Goal: Task Accomplishment & Management: Complete application form

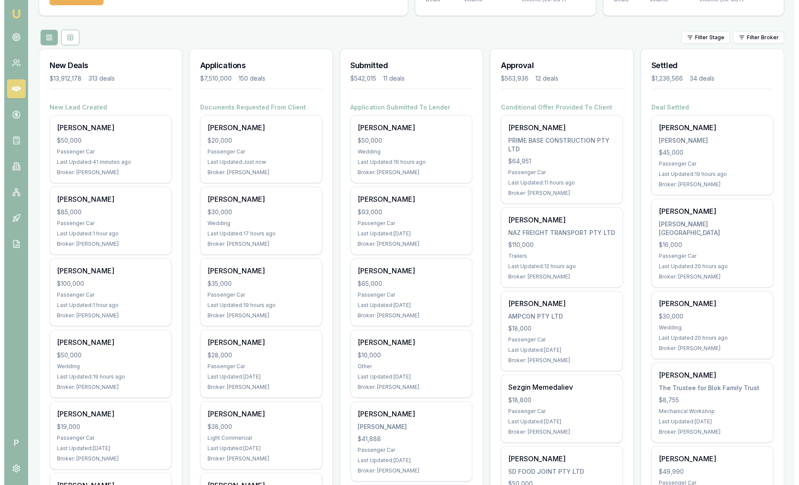
scroll to position [53, 0]
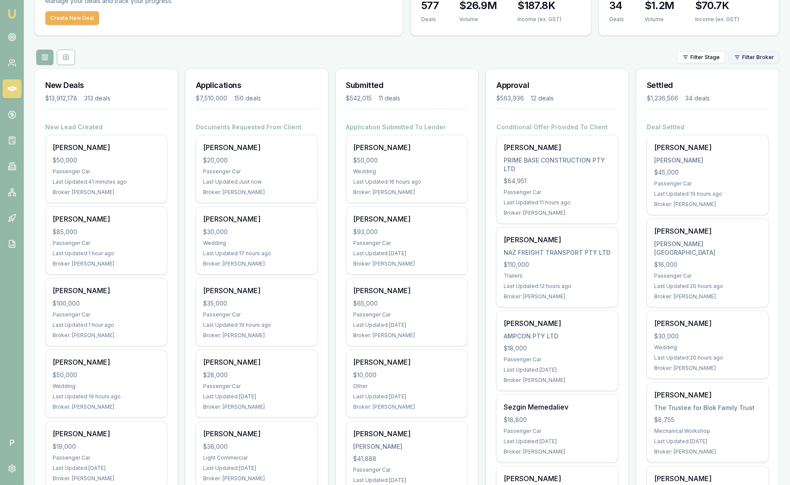
click at [762, 58] on html "Emu Broker P [PERSON_NAME] Toggle Menu Your Deals Manage your deals and track y…" at bounding box center [395, 189] width 790 height 485
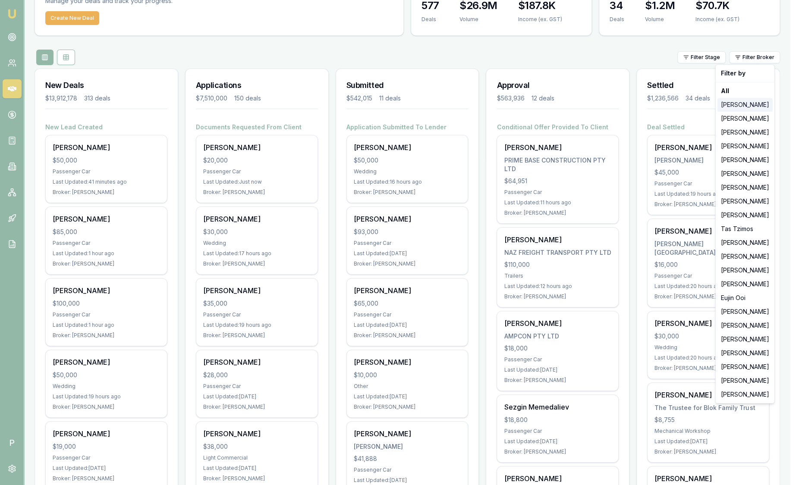
click at [756, 106] on div "[PERSON_NAME]" at bounding box center [744, 105] width 55 height 14
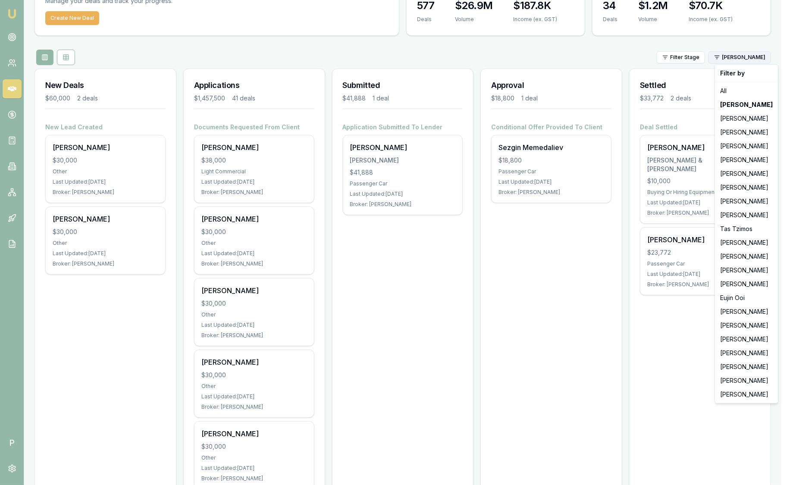
click at [758, 57] on html "Emu Broker P [PERSON_NAME] Toggle Menu Your Deals Manage your deals and track y…" at bounding box center [395, 189] width 790 height 485
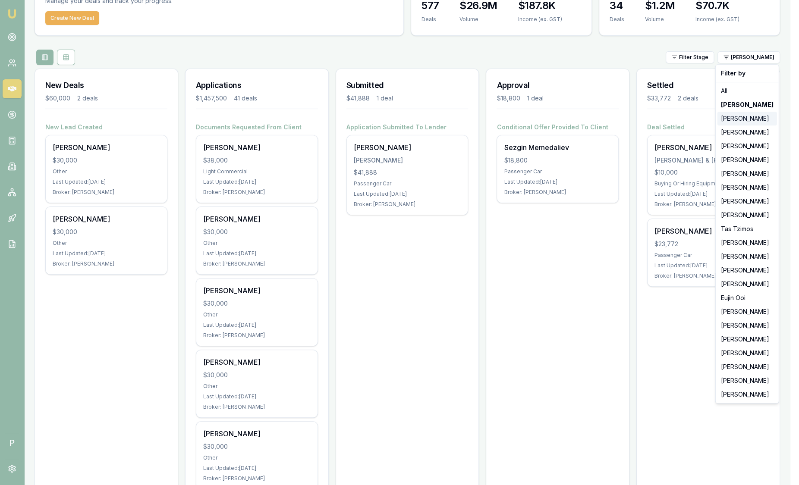
click at [754, 119] on div "[PERSON_NAME]" at bounding box center [747, 119] width 60 height 14
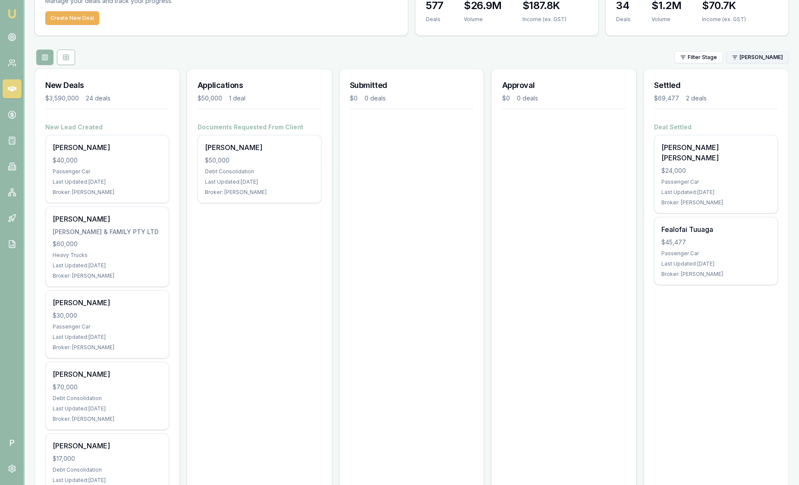
click at [757, 50] on html "Emu Broker P [PERSON_NAME] Toggle Menu Your Deals Manage your deals and track y…" at bounding box center [399, 189] width 799 height 485
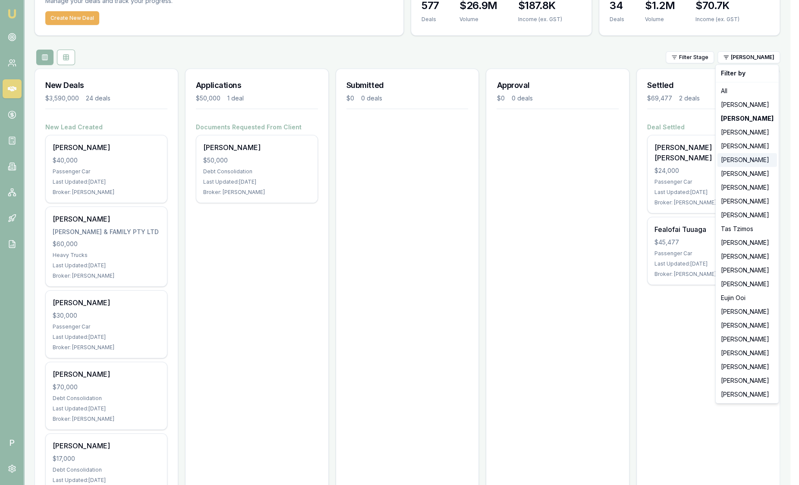
click at [753, 155] on div "[PERSON_NAME]" at bounding box center [747, 160] width 60 height 14
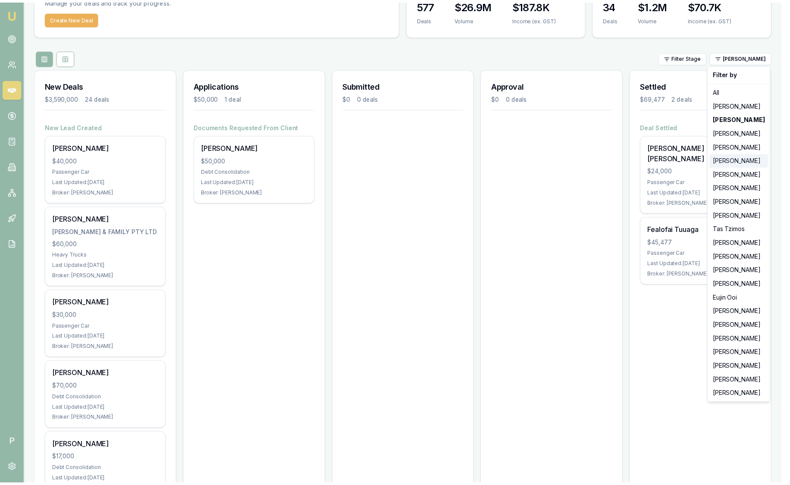
scroll to position [0, 0]
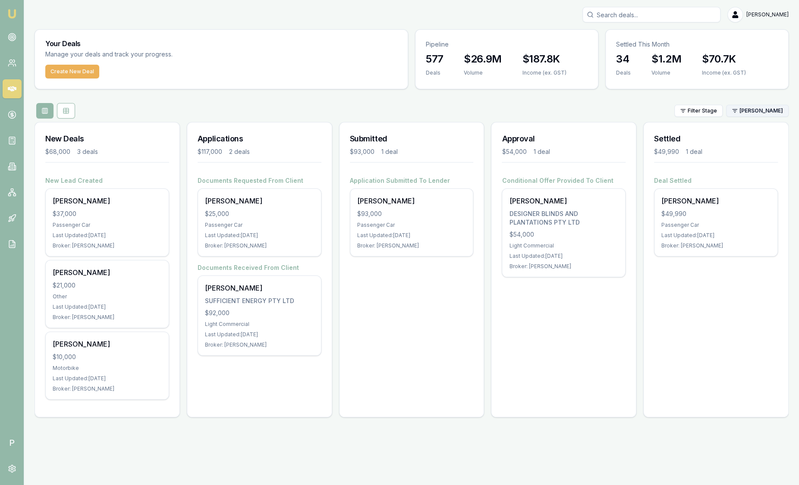
click at [766, 110] on html "Emu Broker P [PERSON_NAME] Toggle Menu Your Deals Manage your deals and track y…" at bounding box center [399, 242] width 799 height 485
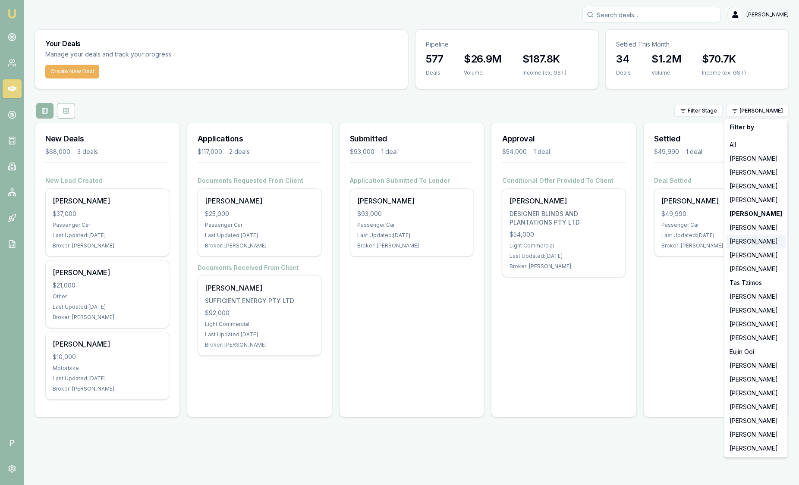
click at [760, 239] on div "[PERSON_NAME]" at bounding box center [756, 242] width 60 height 14
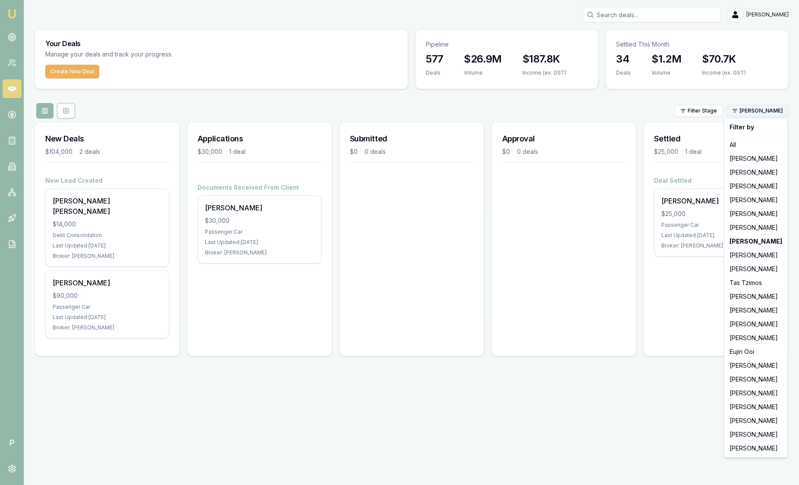
click at [752, 110] on html "Emu Broker P Sam Crouch Toggle Menu Your Deals Manage your deals and track your…" at bounding box center [399, 242] width 799 height 485
click at [758, 256] on div "[PERSON_NAME]" at bounding box center [756, 255] width 60 height 14
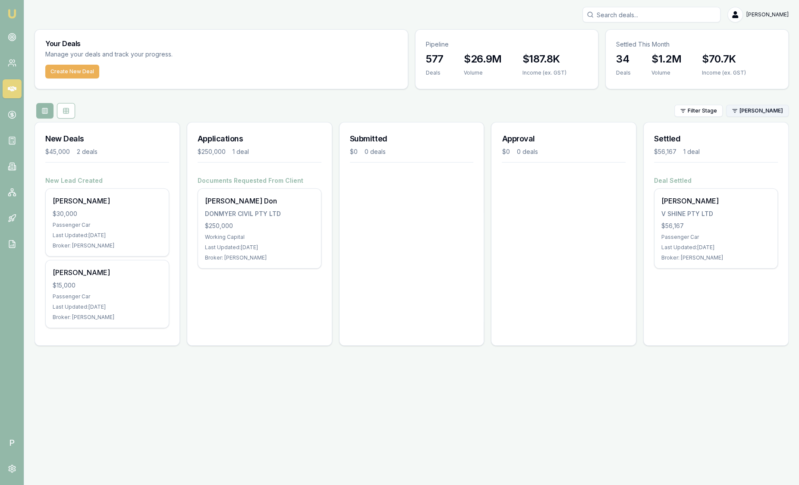
click at [762, 110] on html "Emu Broker P Sam Crouch Toggle Menu Your Deals Manage your deals and track your…" at bounding box center [399, 242] width 799 height 485
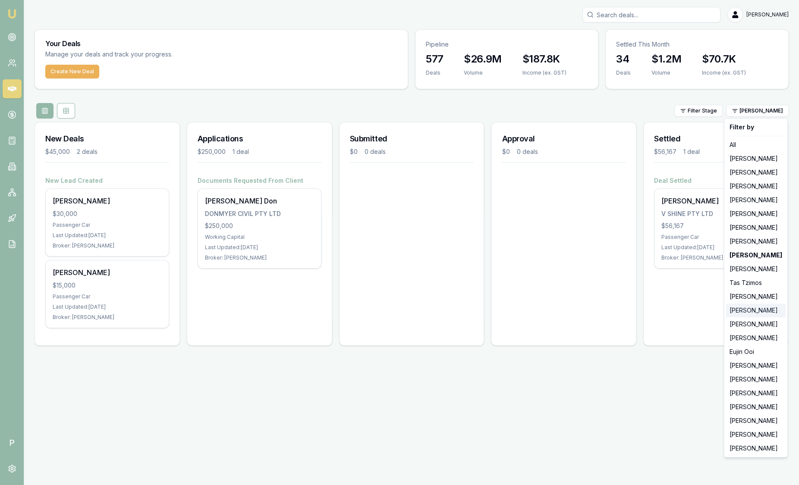
click at [758, 311] on div "[PERSON_NAME]" at bounding box center [756, 311] width 60 height 14
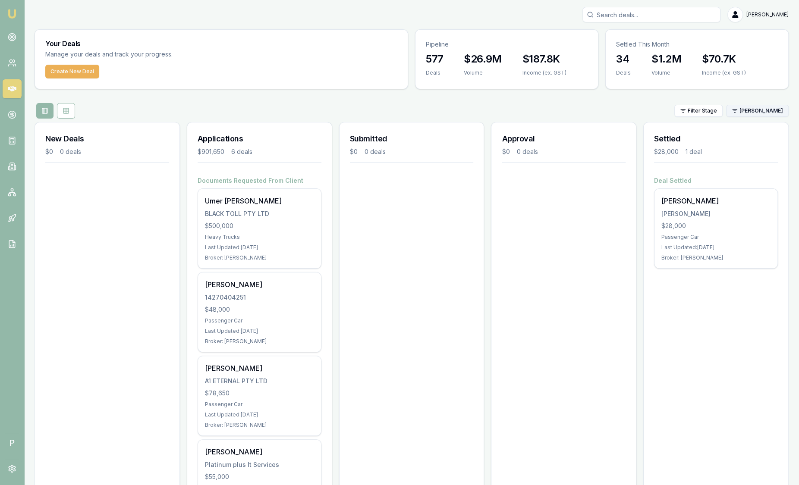
click at [759, 108] on html "Emu Broker P Sam Crouch Toggle Menu Your Deals Manage your deals and track your…" at bounding box center [399, 242] width 799 height 485
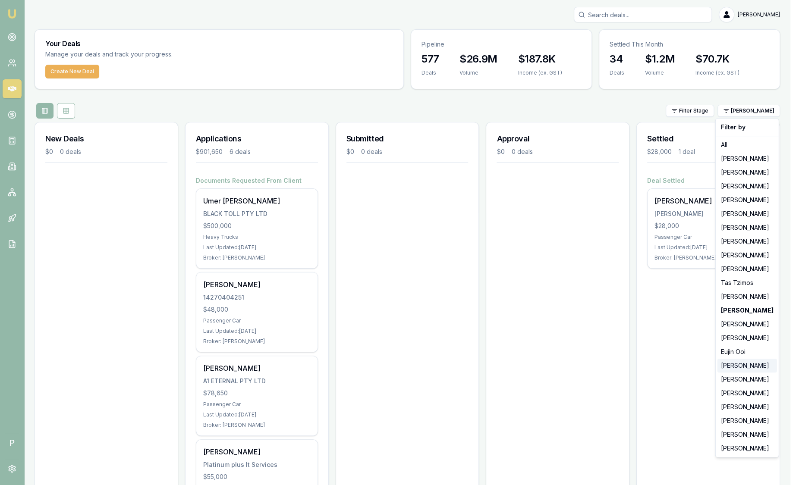
click at [753, 369] on div "[PERSON_NAME]" at bounding box center [747, 366] width 60 height 14
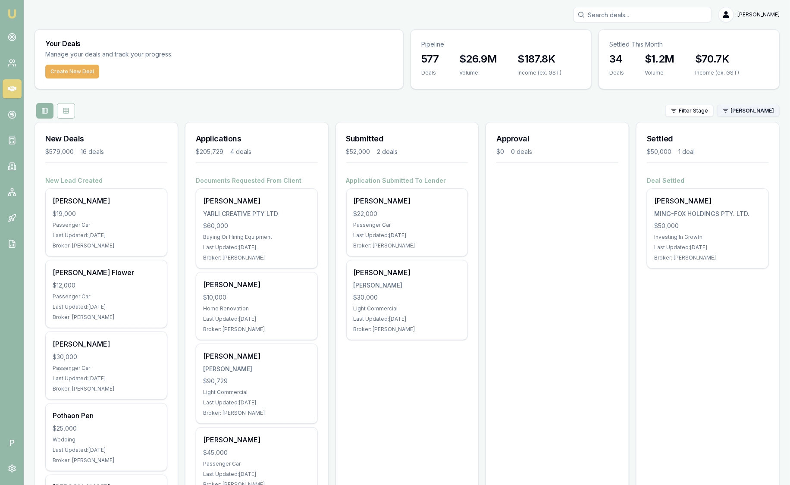
click at [756, 114] on html "Emu Broker P Sam Crouch Toggle Menu Your Deals Manage your deals and track your…" at bounding box center [395, 242] width 790 height 485
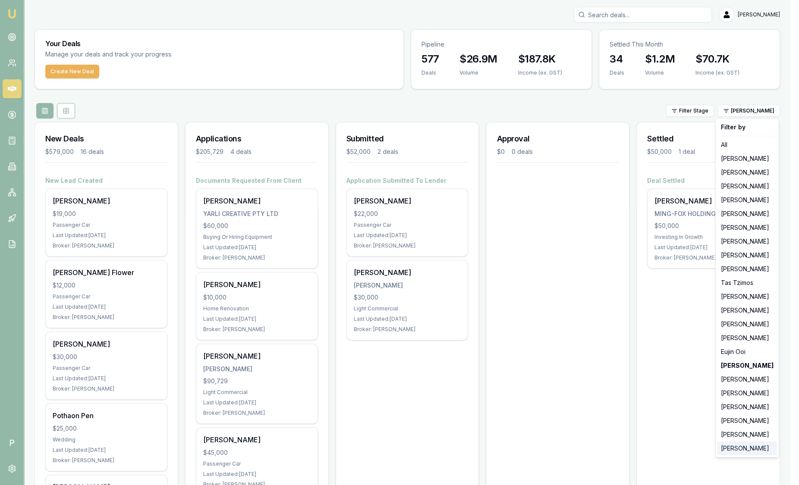
click at [748, 446] on div "[PERSON_NAME]" at bounding box center [747, 449] width 60 height 14
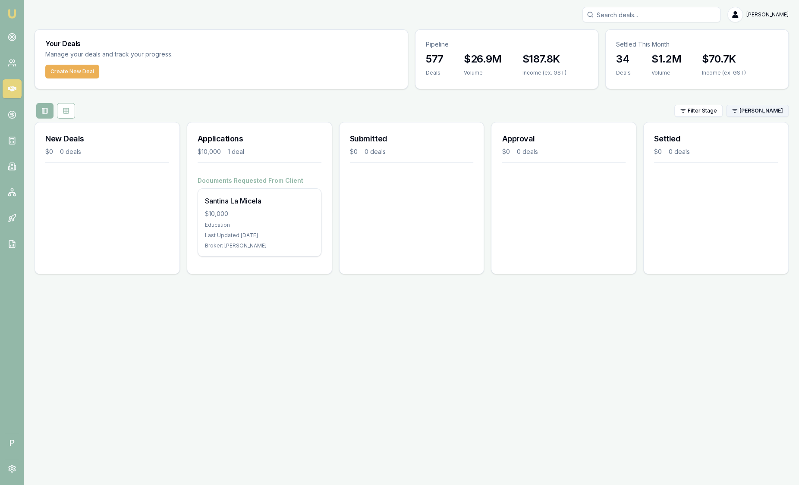
click at [758, 113] on html "Emu Broker P Sam Crouch Toggle Menu Your Deals Manage your deals and track your…" at bounding box center [399, 242] width 799 height 485
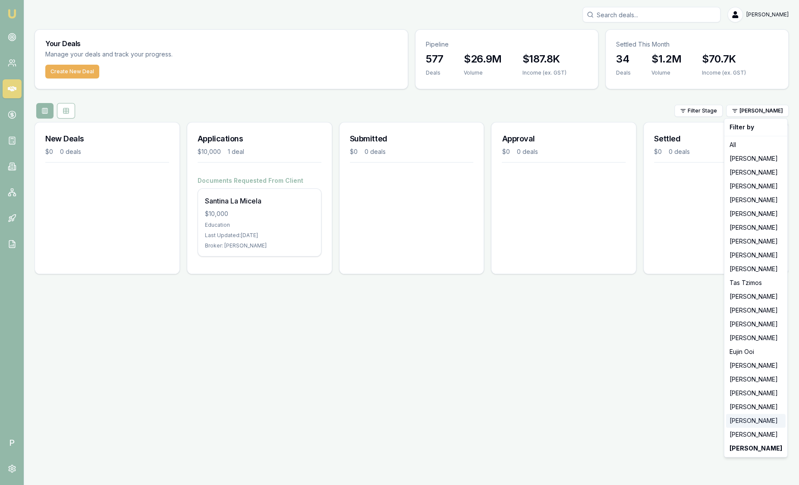
click at [742, 424] on div "[PERSON_NAME]" at bounding box center [756, 421] width 60 height 14
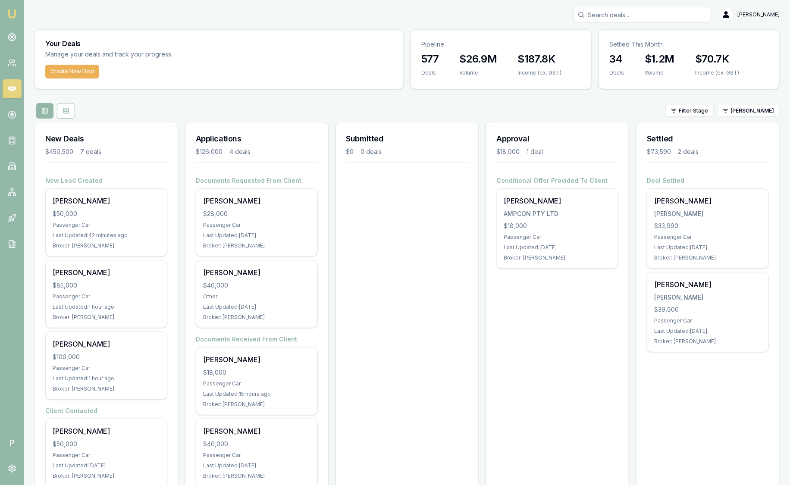
scroll to position [53, 0]
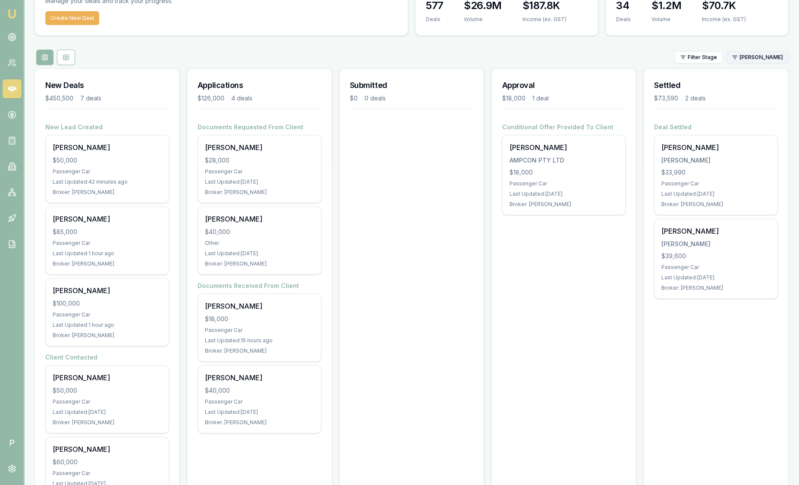
click at [762, 56] on html "Emu Broker P Sam Crouch Toggle Menu Your Deals Manage your deals and track your…" at bounding box center [399, 189] width 799 height 485
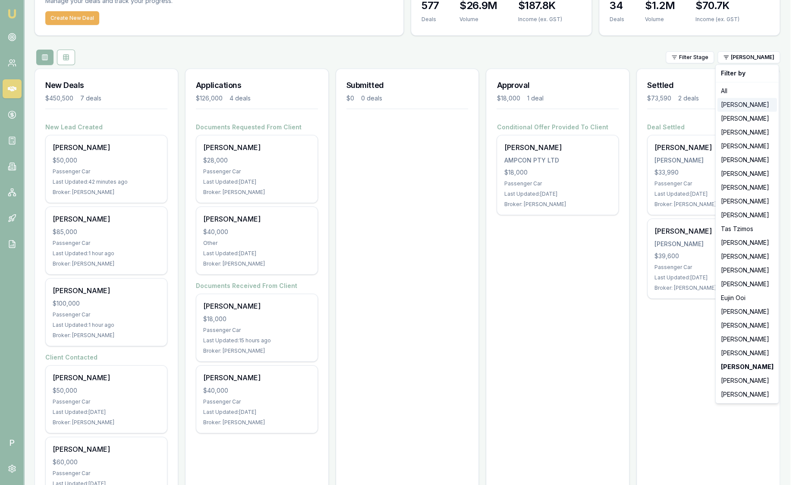
click at [741, 106] on div "[PERSON_NAME]" at bounding box center [747, 105] width 60 height 14
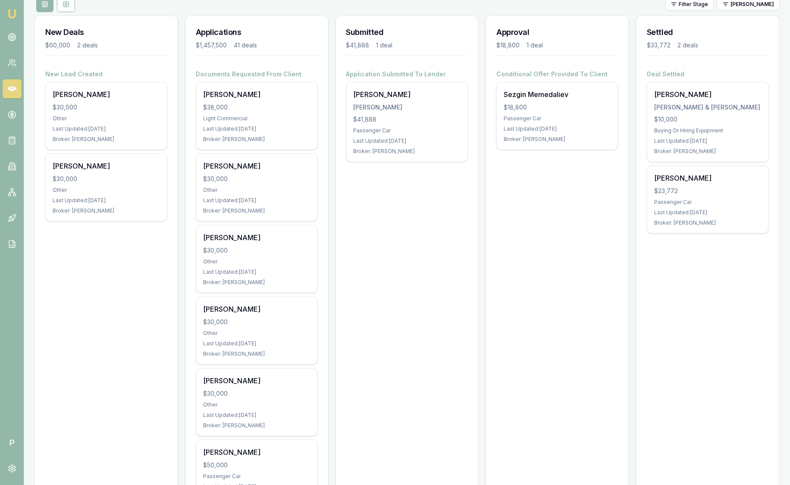
scroll to position [0, 0]
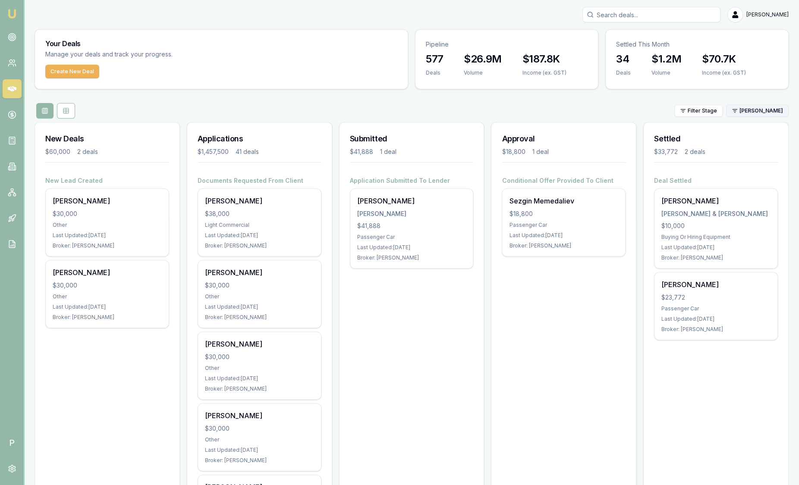
click at [754, 110] on html "Emu Broker P Sam Crouch Toggle Menu Your Deals Manage your deals and track your…" at bounding box center [399, 242] width 799 height 485
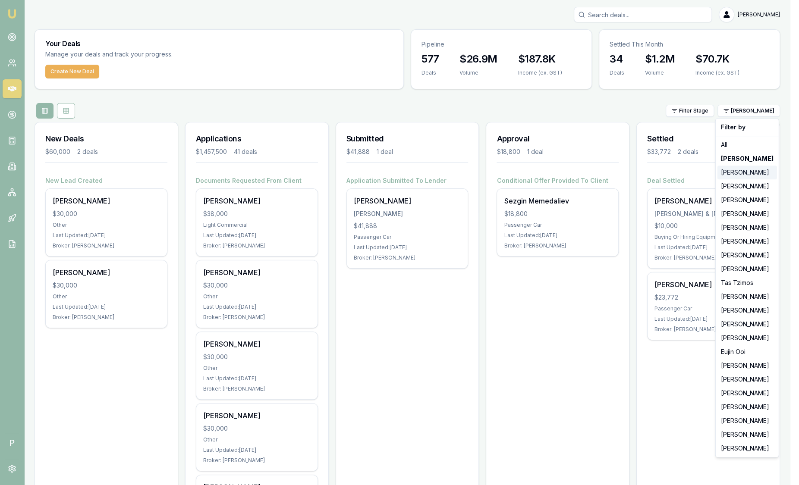
click at [751, 170] on div "[PERSON_NAME]" at bounding box center [747, 173] width 60 height 14
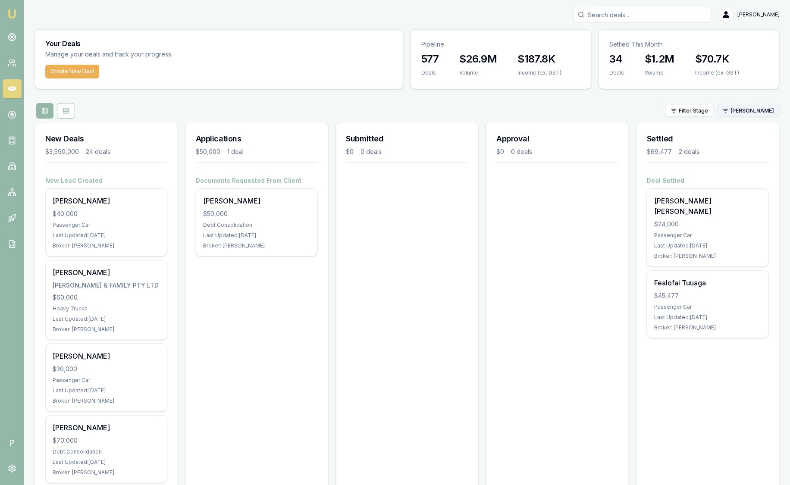
click at [756, 110] on html "Emu Broker P Sam Crouch Toggle Menu Your Deals Manage your deals and track your…" at bounding box center [395, 242] width 790 height 485
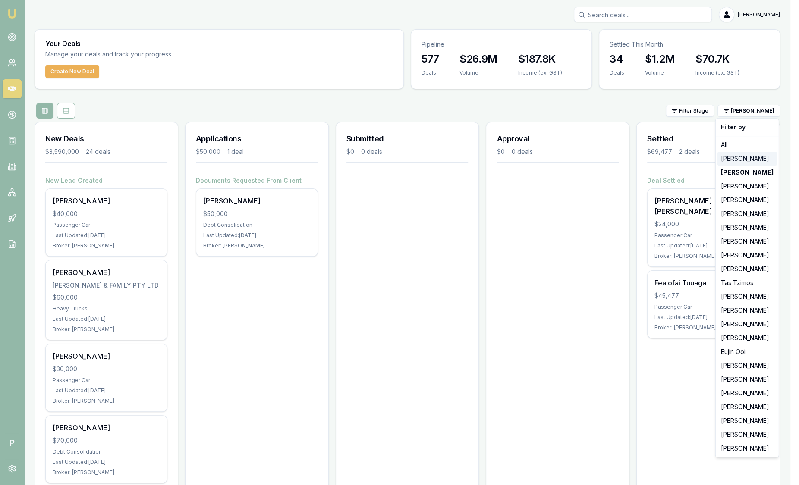
click at [754, 156] on div "[PERSON_NAME]" at bounding box center [747, 159] width 60 height 14
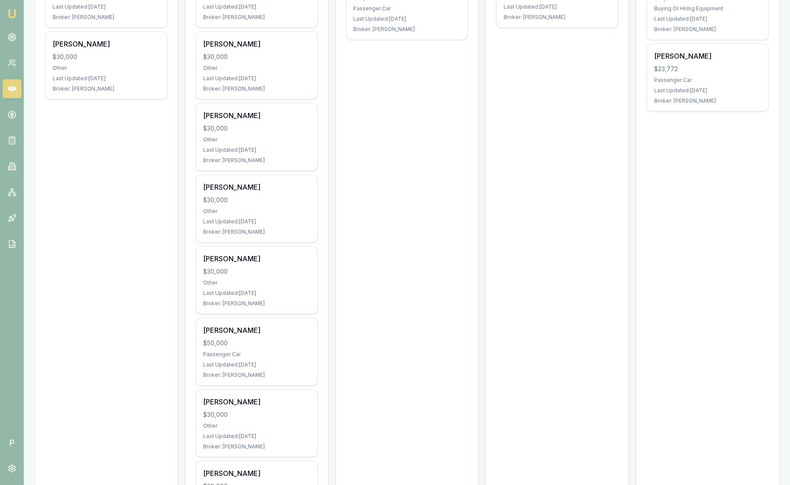
scroll to position [90, 0]
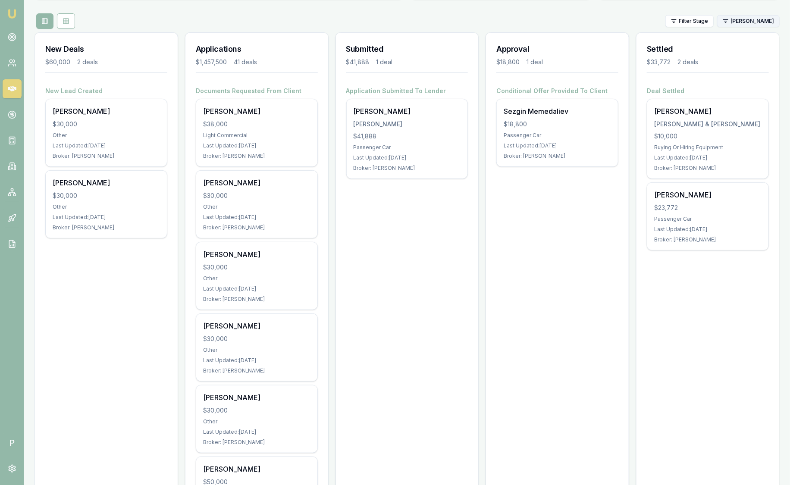
click at [747, 22] on html "Emu Broker P Sam Crouch Toggle Menu Your Deals Manage your deals and track your…" at bounding box center [395, 152] width 790 height 485
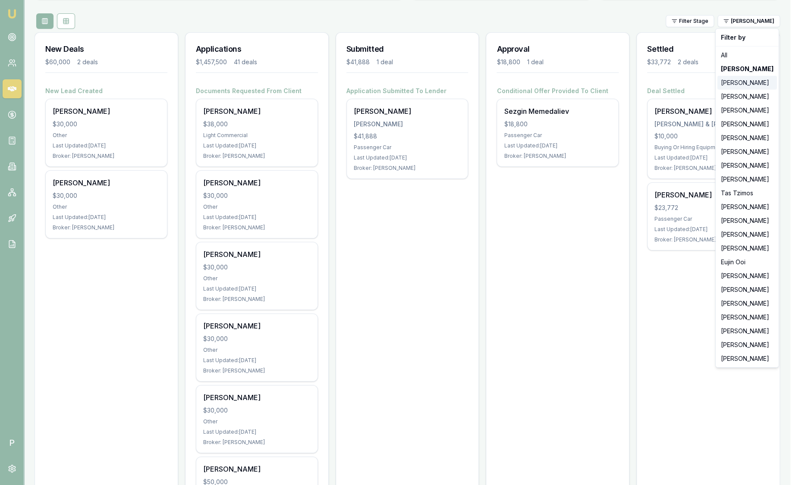
click at [744, 87] on div "[PERSON_NAME]" at bounding box center [747, 83] width 60 height 14
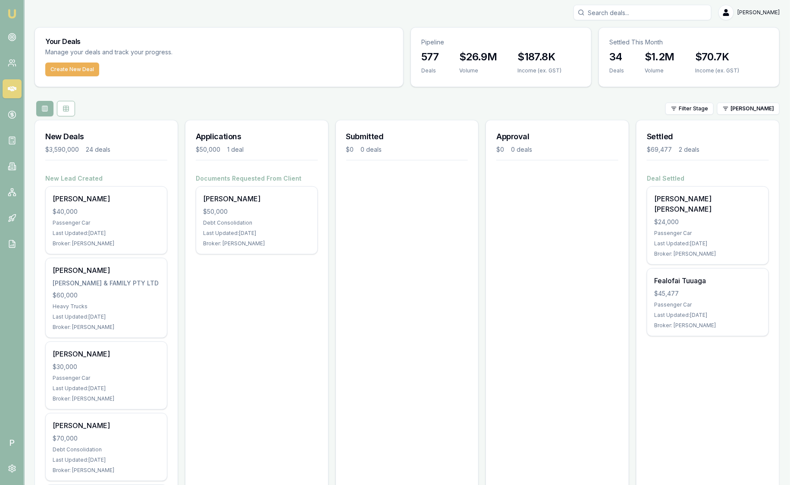
scroll to position [0, 0]
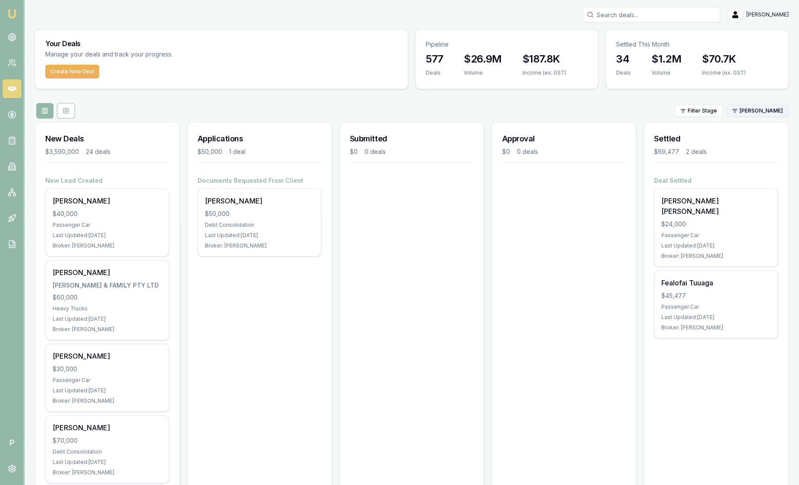
click at [754, 109] on html "Emu Broker P Sam Crouch Toggle Menu Your Deals Manage your deals and track your…" at bounding box center [399, 242] width 799 height 485
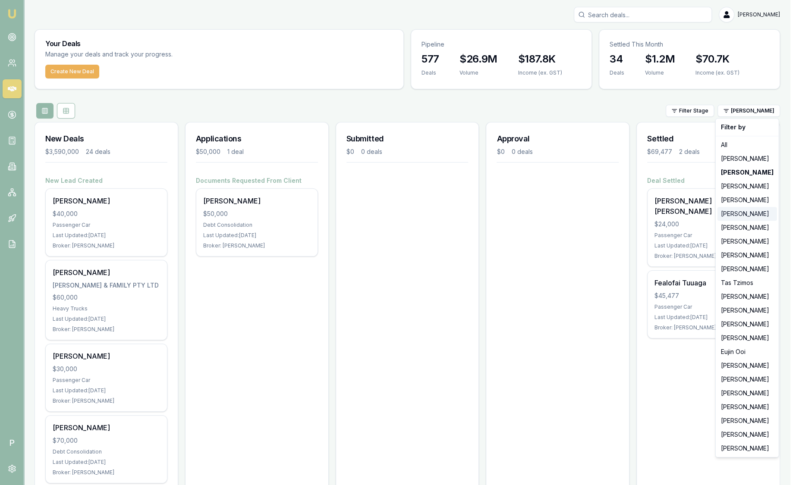
click at [743, 214] on div "[PERSON_NAME]" at bounding box center [747, 214] width 60 height 14
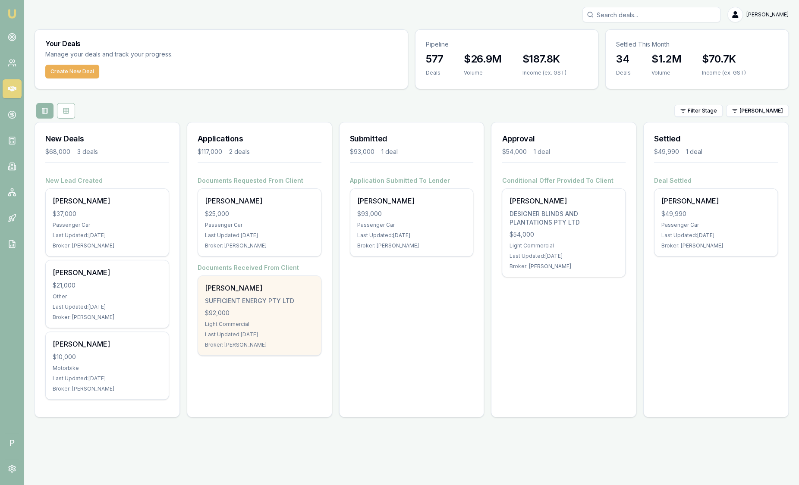
click at [298, 306] on div "George Sooalo SUFFICIENT ENERGY PTY LTD $92,000 Light Commercial Last Updated: …" at bounding box center [259, 315] width 123 height 79
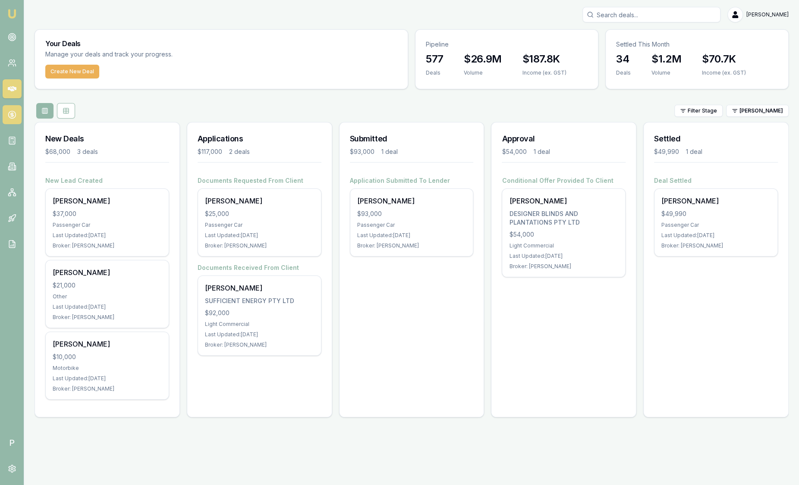
click at [14, 116] on icon at bounding box center [12, 114] width 9 height 9
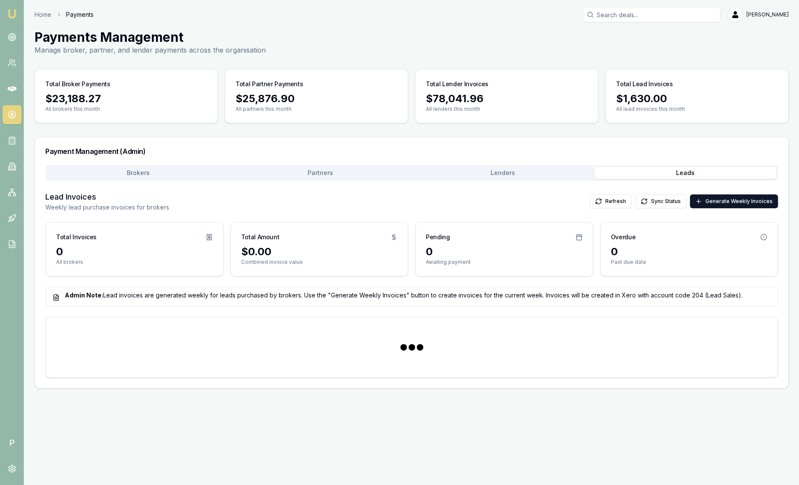
click at [685, 177] on button "Leads" at bounding box center [685, 173] width 182 height 12
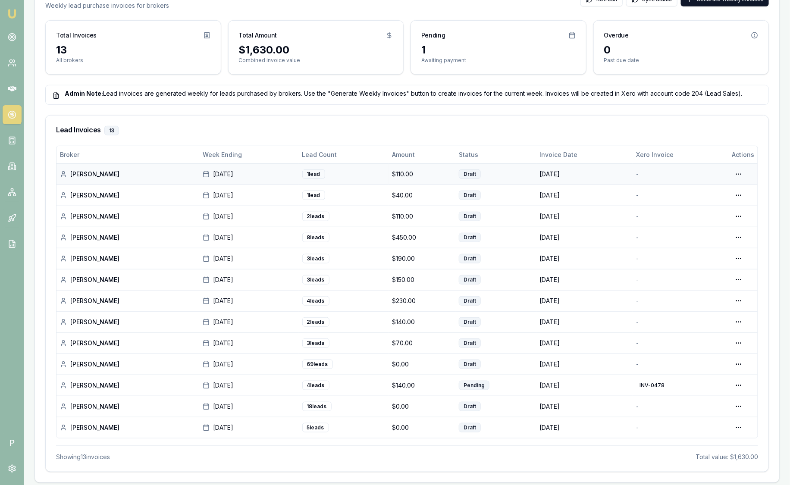
scroll to position [204, 0]
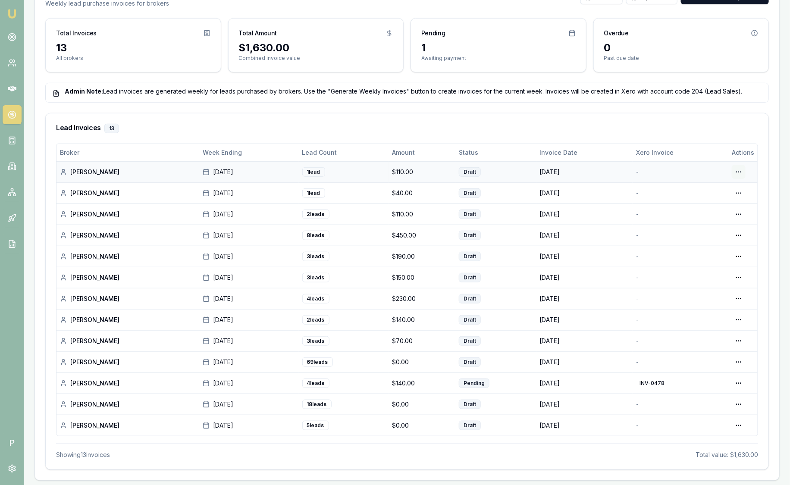
click at [739, 167] on html "Emu Broker P Home Payments Sam Crouch Toggle Menu Payments Management Manage br…" at bounding box center [395, 38] width 790 height 485
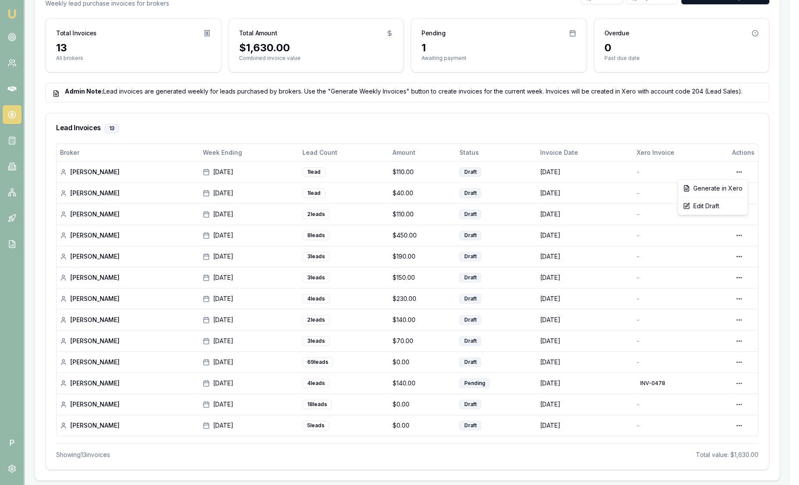
click at [701, 123] on html "Emu Broker P Home Payments Sam Crouch Toggle Menu Payments Management Manage br…" at bounding box center [399, 38] width 799 height 485
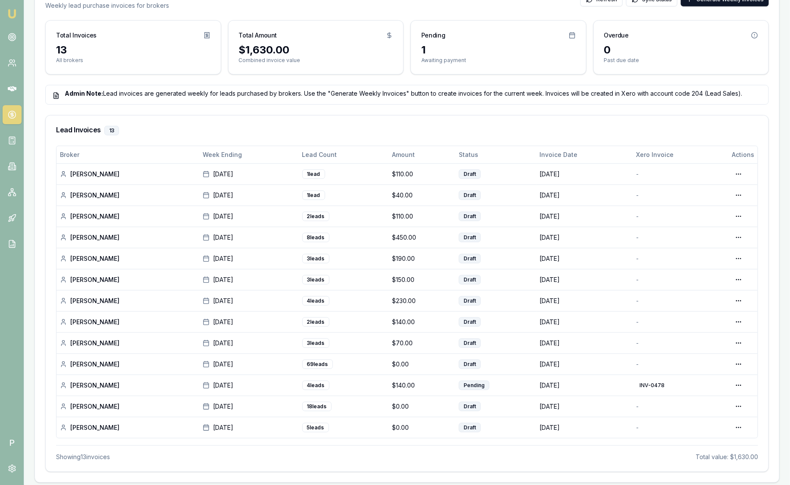
scroll to position [0, 0]
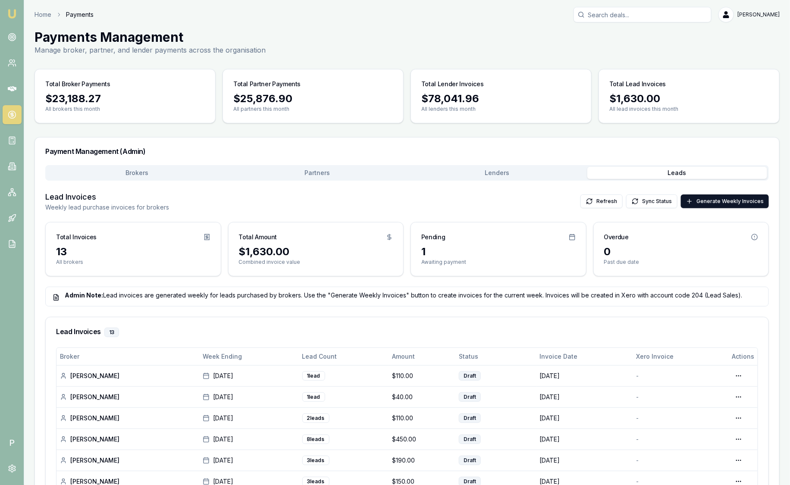
click at [614, 18] on input "Search deals" at bounding box center [643, 15] width 138 height 16
paste input "Jay Wintjes"
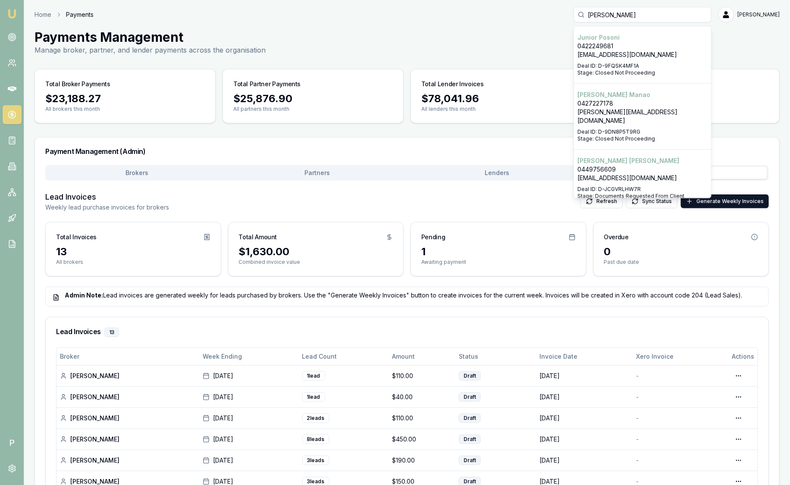
type input "Jay Wintjes"
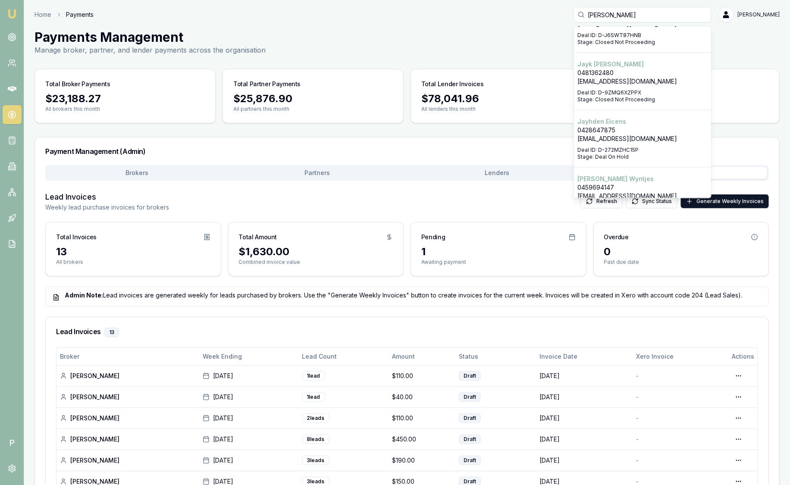
scroll to position [581, 0]
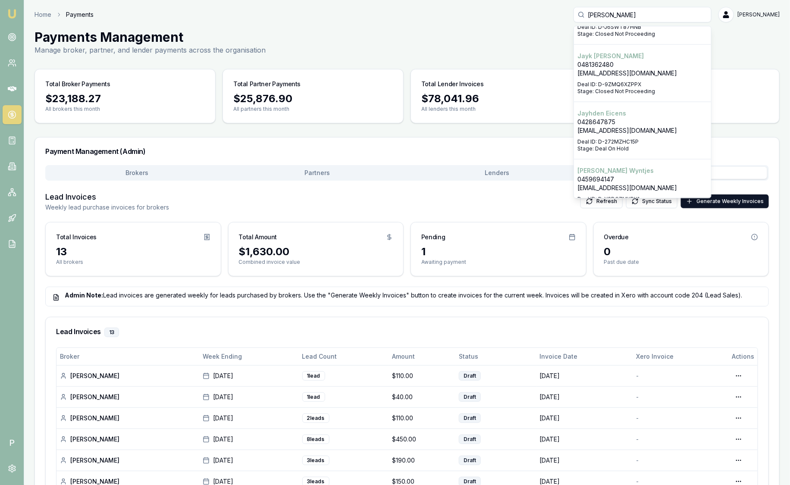
click at [622, 167] on p "Jay Wyntjes" at bounding box center [643, 171] width 130 height 9
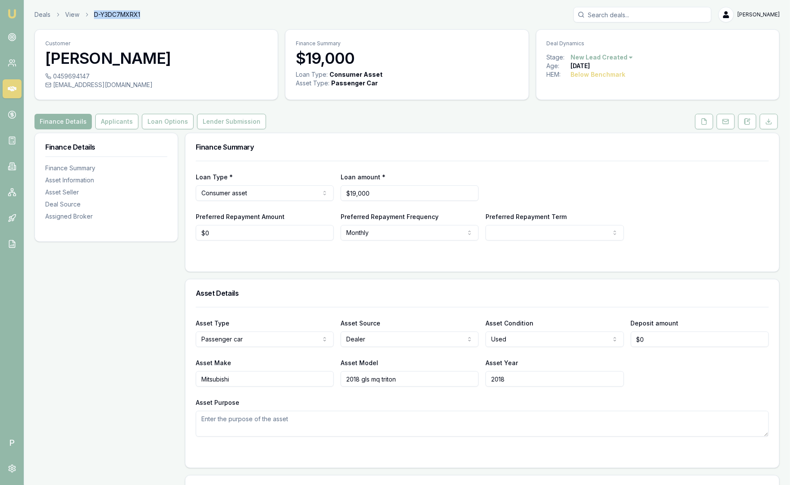
drag, startPoint x: 169, startPoint y: 17, endPoint x: 83, endPoint y: 14, distance: 85.5
click at [83, 14] on div "Deals View D-Y3DC7MXRX1 Sam Crouch" at bounding box center [407, 15] width 745 height 16
copy span "D-Y3DC7MXRX1"
click at [614, 14] on input "Search deals" at bounding box center [643, 15] width 138 height 16
paste input "Magdelena Sekanyambo"
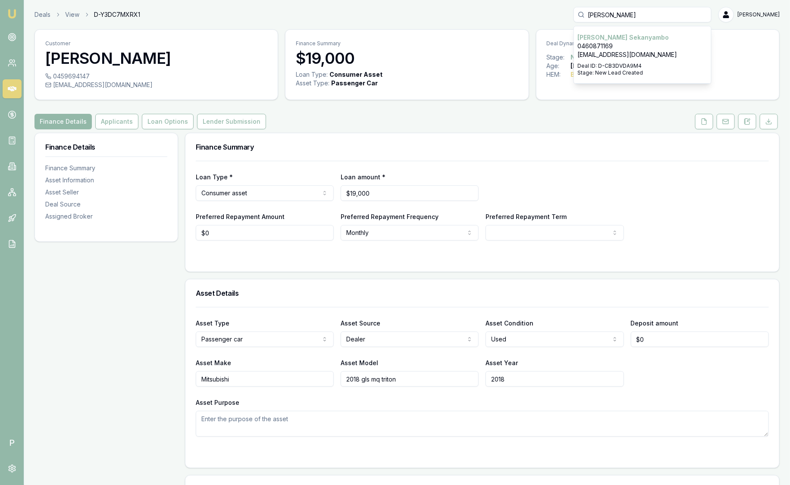
type input "Magdelena Sekanyambo"
click at [650, 36] on p "Magdalena Sekanyambo" at bounding box center [643, 37] width 130 height 9
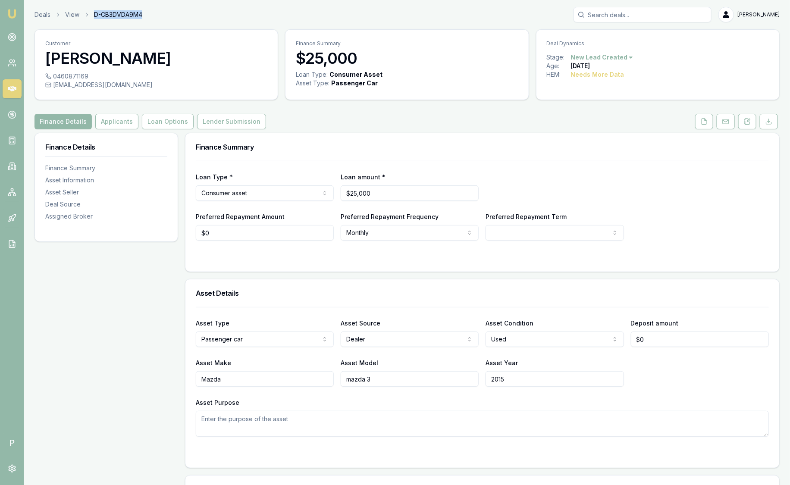
drag, startPoint x: 156, startPoint y: 19, endPoint x: 86, endPoint y: 24, distance: 70.4
copy span "D-CB3DVDA9M4"
click at [163, 7] on div "Deals View D-CB3DVDA9M4 Sam Crouch" at bounding box center [407, 15] width 745 height 16
drag, startPoint x: 162, startPoint y: 13, endPoint x: 91, endPoint y: 17, distance: 70.9
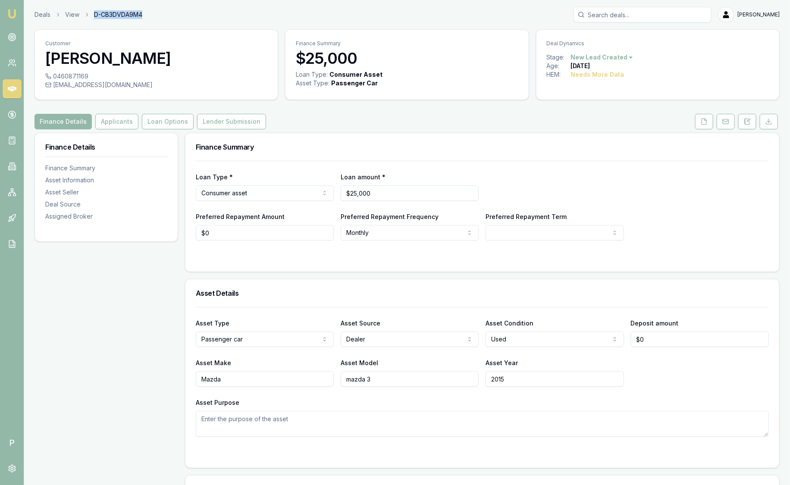
click at [91, 17] on div "Deals View D-CB3DVDA9M4 Sam Crouch" at bounding box center [407, 15] width 745 height 16
drag, startPoint x: 91, startPoint y: 17, endPoint x: 225, endPoint y: 11, distance: 133.9
click at [226, 12] on div "Deals View D-CB3DVDA9M4 Sam Crouch" at bounding box center [407, 15] width 745 height 16
copy span "D-CB3DVDA9M4"
click at [41, 16] on link "Deals" at bounding box center [43, 14] width 16 height 9
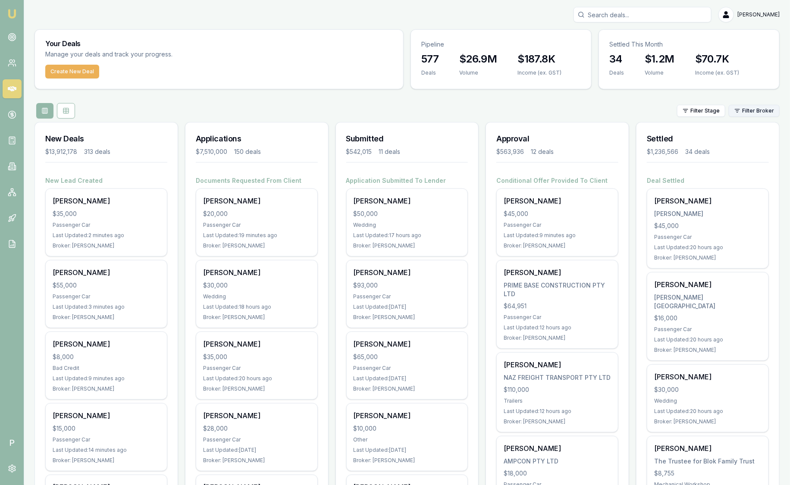
click at [748, 112] on html "Emu Broker P Sam Crouch Toggle Menu Your Deals Manage your deals and track your…" at bounding box center [395, 242] width 790 height 485
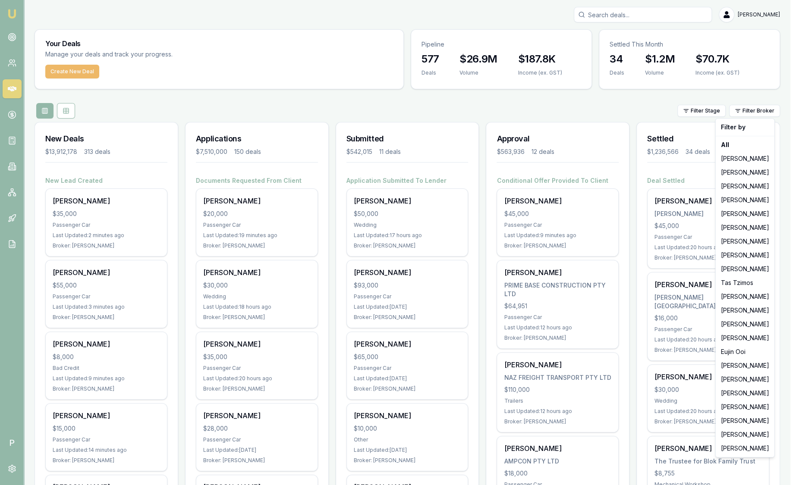
click at [67, 75] on html "Emu Broker P Sam Crouch Toggle Menu Your Deals Manage your deals and track your…" at bounding box center [399, 242] width 799 height 485
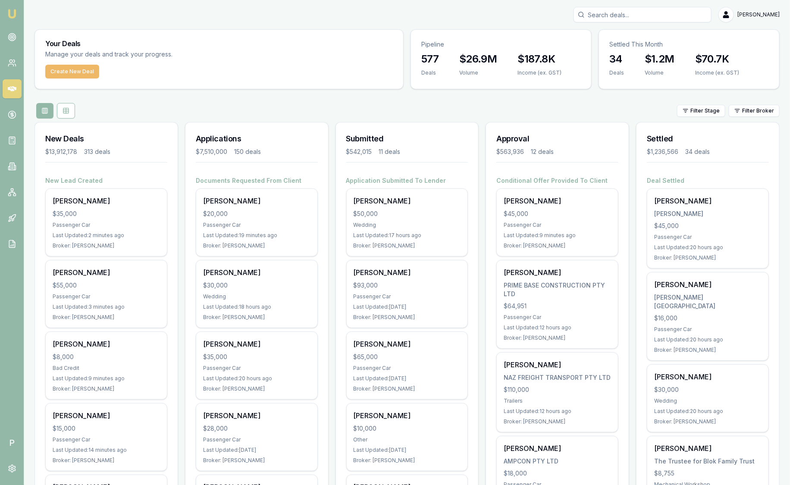
click at [64, 70] on button "Create New Deal" at bounding box center [72, 72] width 54 height 14
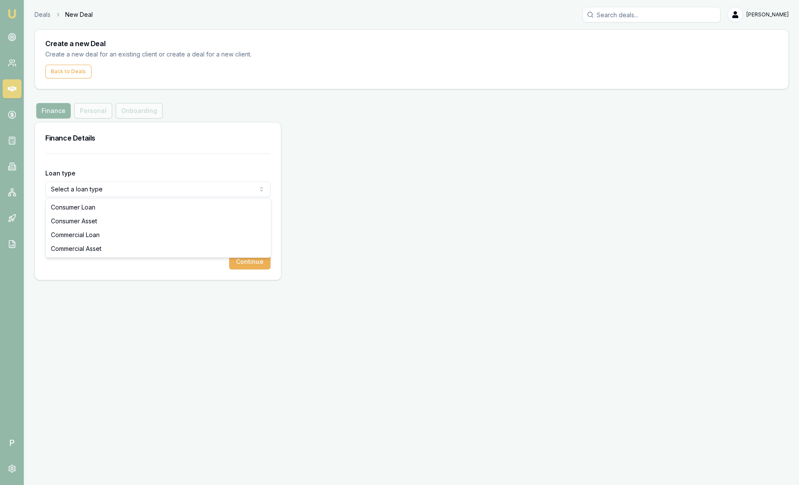
click at [134, 191] on html "Emu Broker P Deals New Deal Sam Crouch Toggle Menu Create a new Deal Create a n…" at bounding box center [399, 242] width 799 height 485
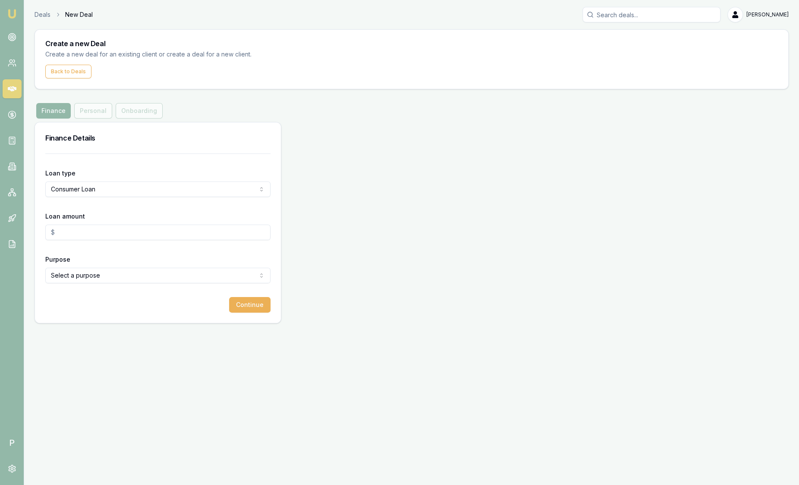
click at [116, 231] on input "Loan amount" at bounding box center [157, 233] width 225 height 16
type input "$50,000.00"
drag, startPoint x: 116, startPoint y: 236, endPoint x: -28, endPoint y: 236, distance: 143.7
click at [0, 236] on html "Emu Broker P Deals New Deal Sam Crouch Toggle Menu Create a new Deal Create a n…" at bounding box center [399, 242] width 799 height 485
drag, startPoint x: 57, startPoint y: 228, endPoint x: 1, endPoint y: 214, distance: 57.9
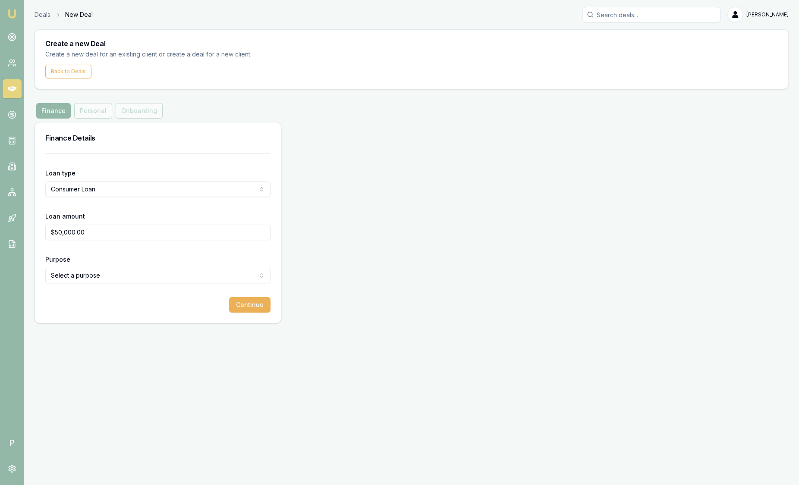
click at [1, 214] on div "Emu Broker P Deals New Deal Sam Crouch Toggle Menu Create a new Deal Create a n…" at bounding box center [399, 242] width 799 height 485
type input "$5,000.00"
click at [81, 184] on html "Emu Broker P Deals New Deal Sam Crouch Toggle Menu Create a new Deal Create a n…" at bounding box center [399, 242] width 799 height 485
select select "CONSUMER_ASSET"
click at [105, 279] on html "Emu Broker P Deals New Deal Sam Crouch Toggle Menu Create a new Deal Create a n…" at bounding box center [399, 242] width 799 height 485
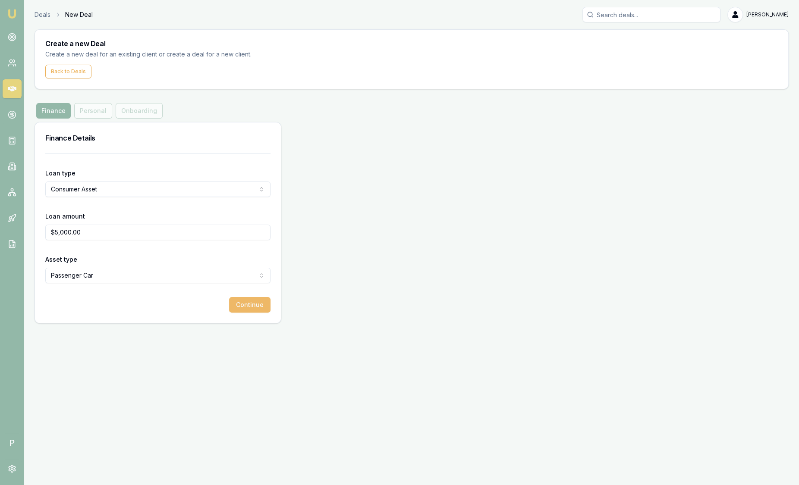
click at [256, 306] on button "Continue" at bounding box center [249, 305] width 41 height 16
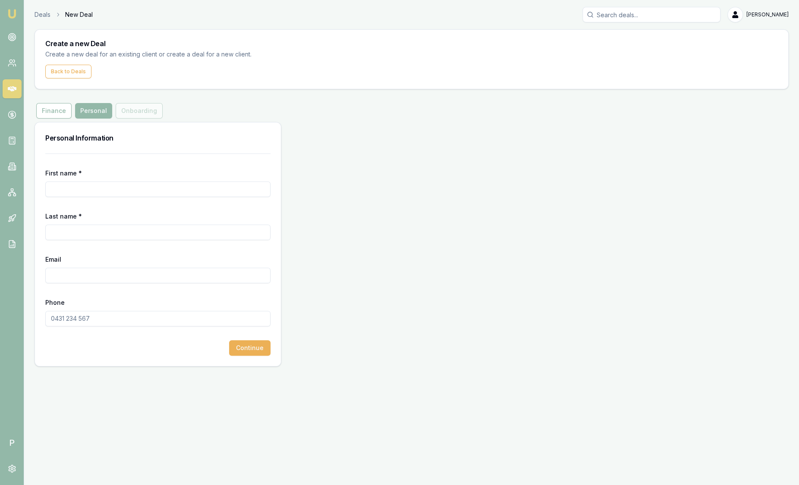
drag, startPoint x: 104, startPoint y: 188, endPoint x: 101, endPoint y: 179, distance: 9.3
click at [104, 188] on input "First name *" at bounding box center [157, 190] width 225 height 16
type input "Jonathan"
type input "Myers"
paste input "Jonathan Myers <jonmyers4242@gmail.com"
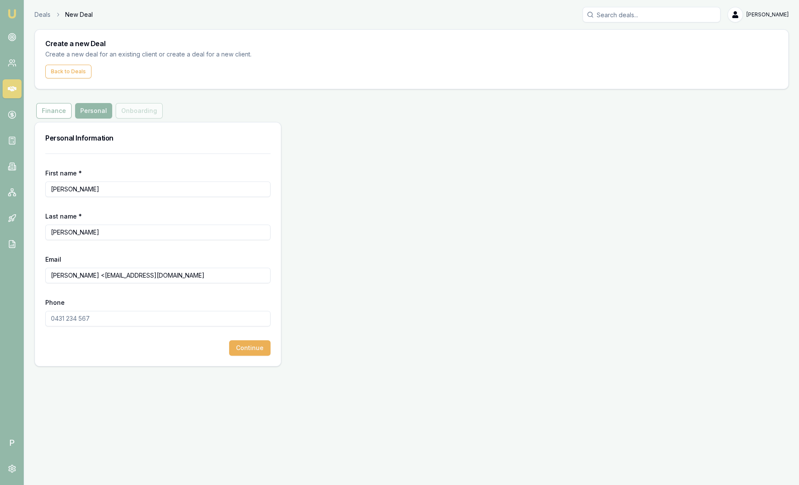
drag, startPoint x: 107, startPoint y: 274, endPoint x: -28, endPoint y: 246, distance: 137.9
click at [0, 246] on html "Emu Broker P Deals New Deal Sam Crouch Toggle Menu Create a new Deal Create a n…" at bounding box center [399, 242] width 799 height 485
click at [55, 276] on input "<jonmyers4242@gmail.com" at bounding box center [157, 276] width 225 height 16
click at [134, 274] on input "jonmyers4242@gmail.com" at bounding box center [157, 276] width 225 height 16
type input "jonmyers4242@gmail.com"
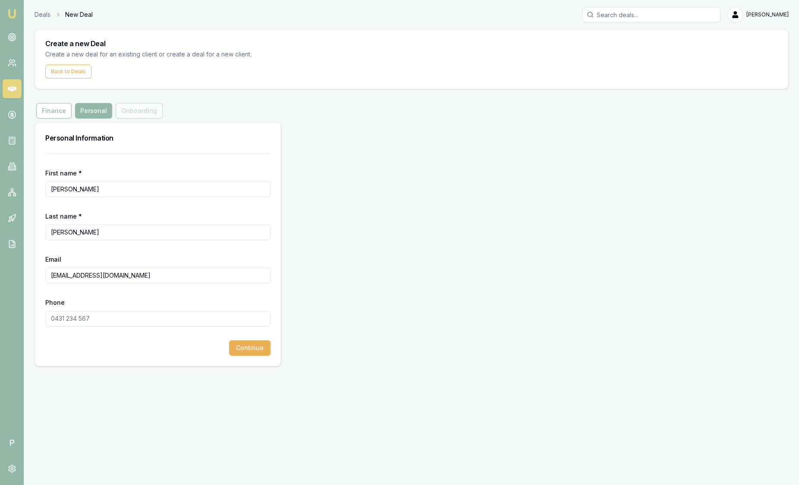
click at [98, 313] on input "Phone" at bounding box center [157, 319] width 225 height 16
type input "0402 460 015"
click at [263, 347] on button "Continue" at bounding box center [249, 348] width 41 height 16
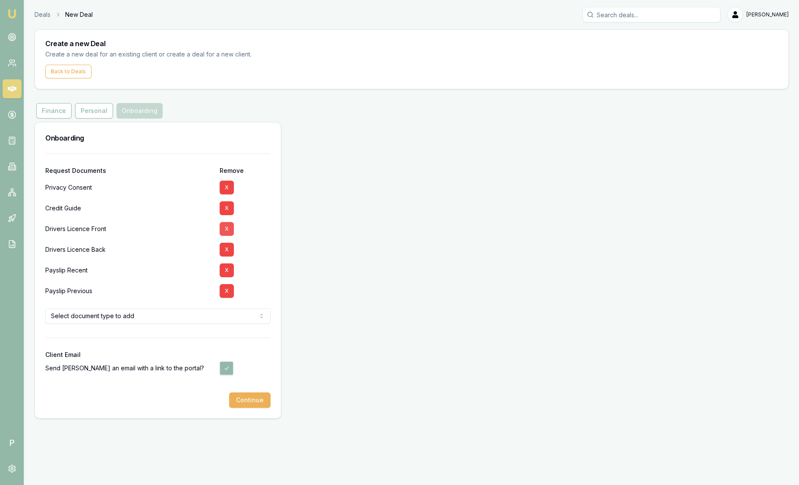
click at [226, 207] on button "X" at bounding box center [227, 208] width 14 height 14
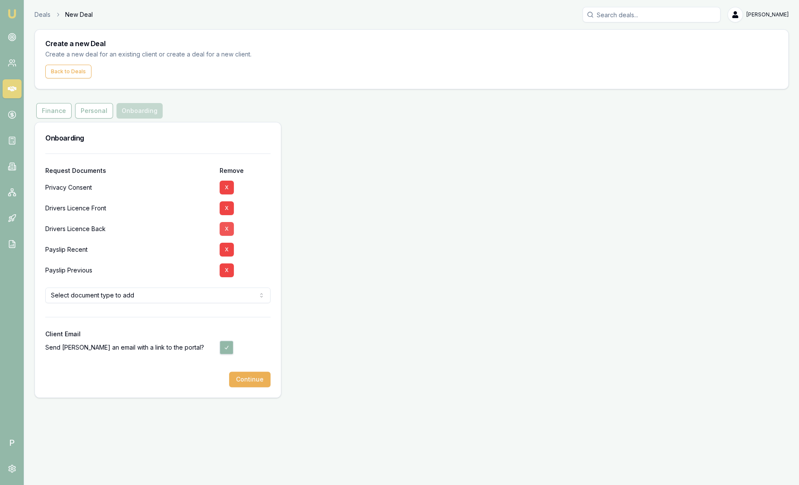
click at [229, 207] on button "X" at bounding box center [227, 208] width 14 height 14
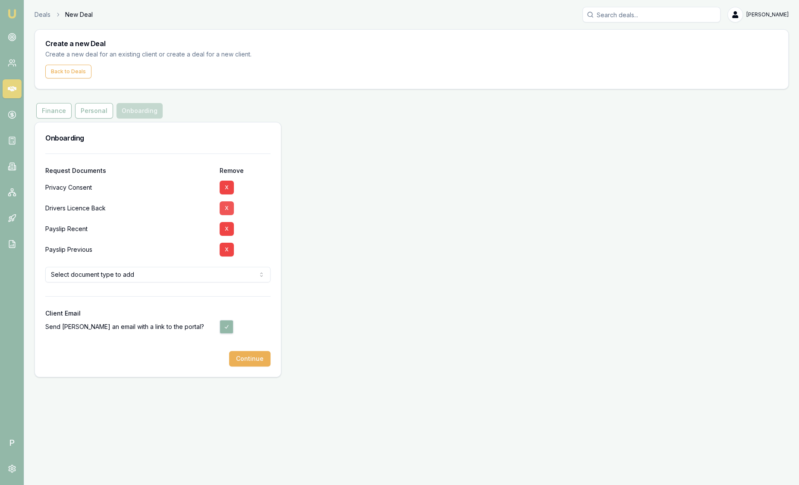
click at [229, 207] on button "X" at bounding box center [227, 208] width 14 height 14
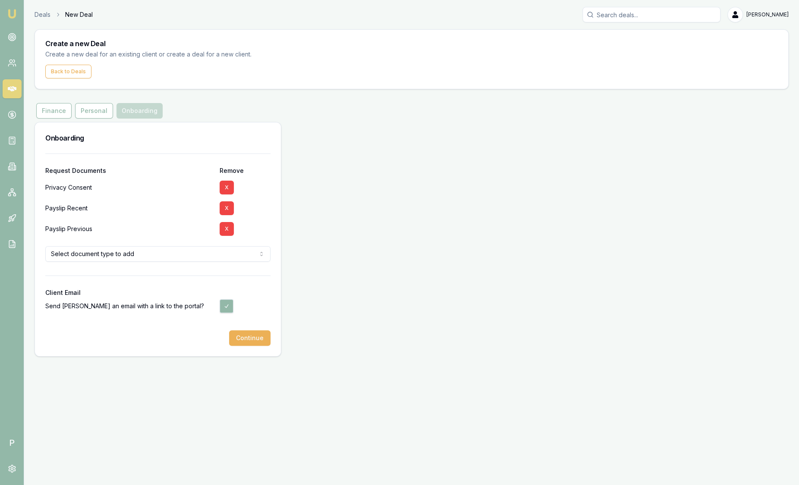
click at [229, 207] on button "X" at bounding box center [227, 208] width 14 height 14
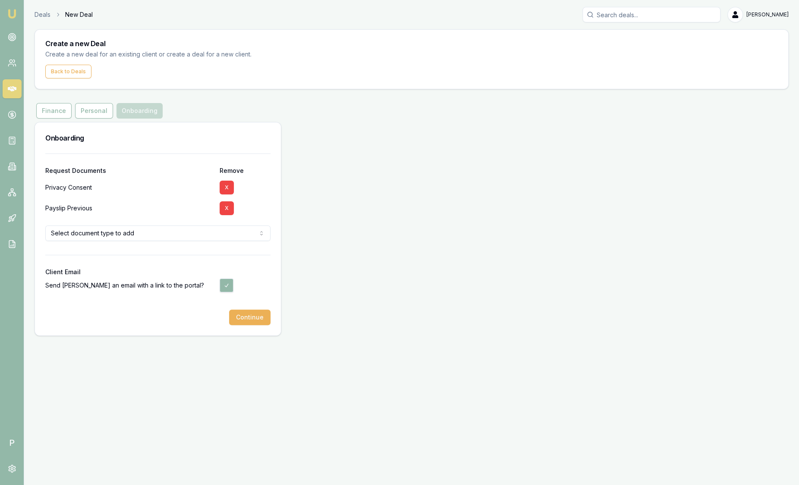
click at [229, 207] on button "X" at bounding box center [227, 208] width 14 height 14
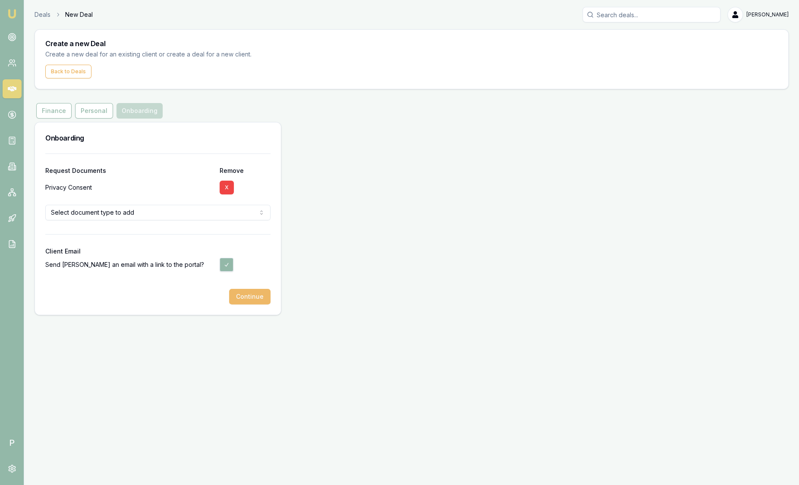
click at [263, 296] on button "Continue" at bounding box center [249, 297] width 41 height 16
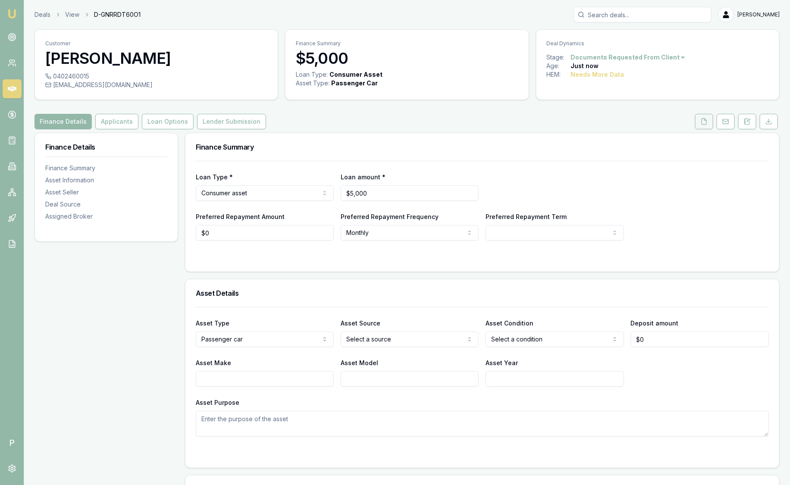
click at [710, 122] on button at bounding box center [704, 122] width 18 height 16
click at [751, 122] on button at bounding box center [748, 122] width 18 height 16
click at [37, 14] on link "Deals" at bounding box center [43, 14] width 16 height 9
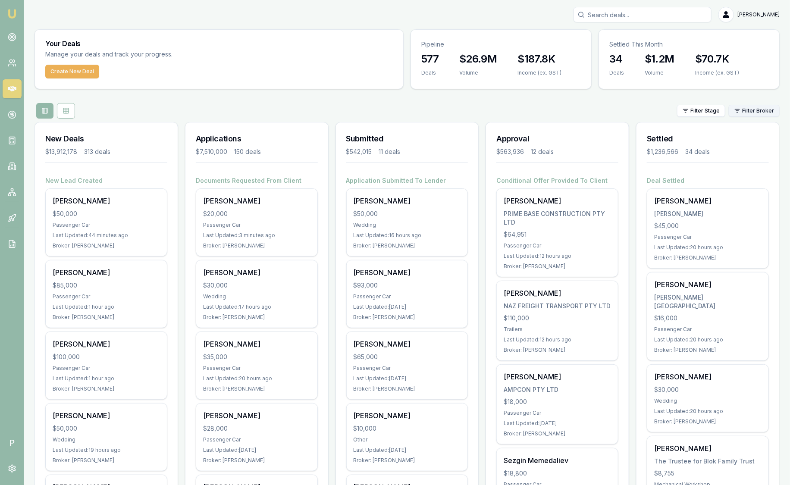
click at [764, 112] on html "Emu Broker P Sam Crouch Toggle Menu Your Deals Manage your deals and track your…" at bounding box center [395, 242] width 790 height 485
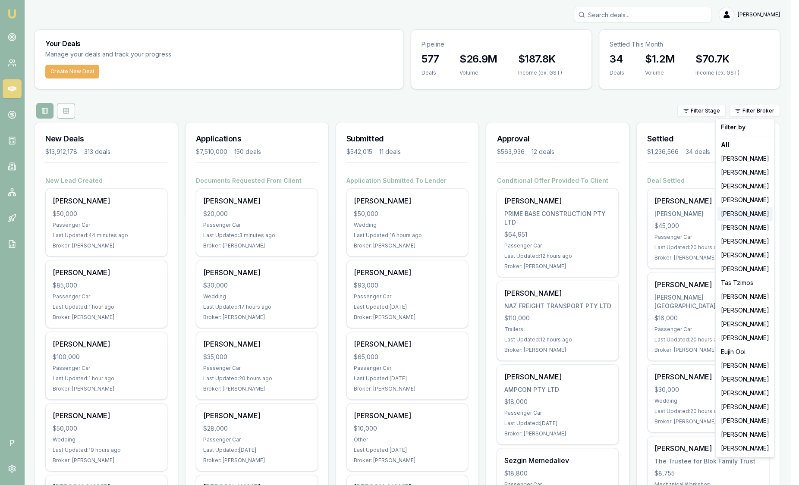
drag, startPoint x: 752, startPoint y: 201, endPoint x: 747, endPoint y: 215, distance: 15.7
click at [747, 215] on div "Filter by All [PERSON_NAME] Fanfulla [PERSON_NAME] [PERSON_NAME] [PERSON_NAME] …" at bounding box center [745, 288] width 60 height 340
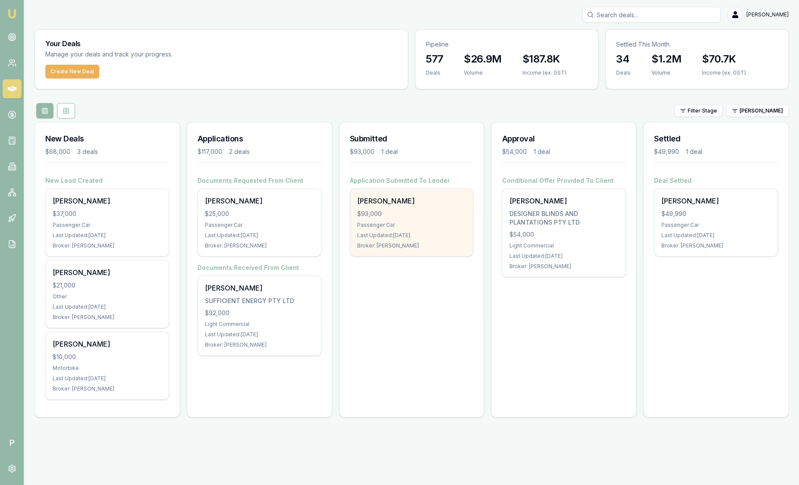
click at [411, 225] on div "Passenger Car" at bounding box center [411, 225] width 109 height 7
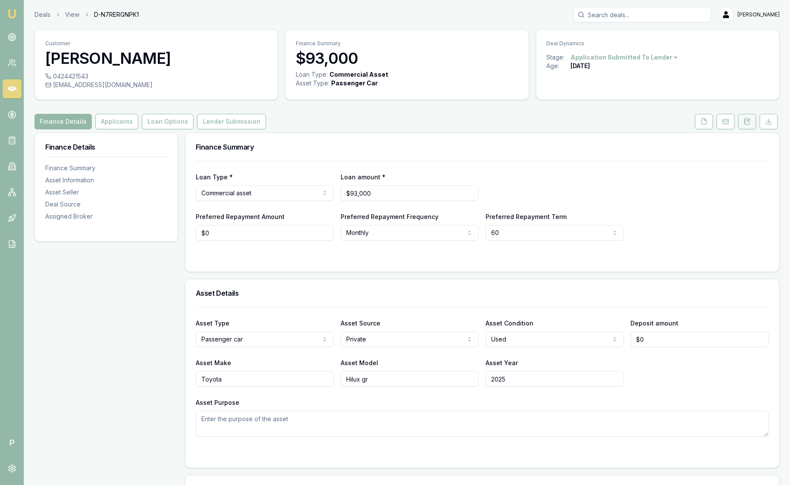
click at [750, 121] on icon at bounding box center [747, 121] width 7 height 7
click at [39, 11] on link "Deals" at bounding box center [43, 14] width 16 height 9
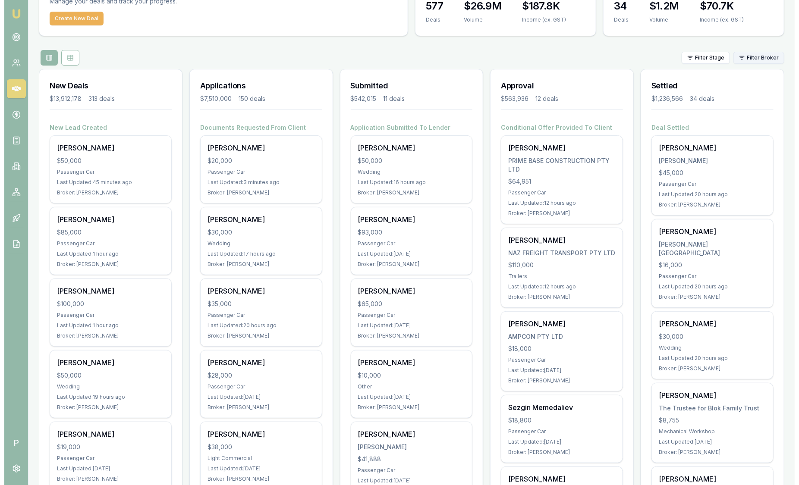
scroll to position [53, 0]
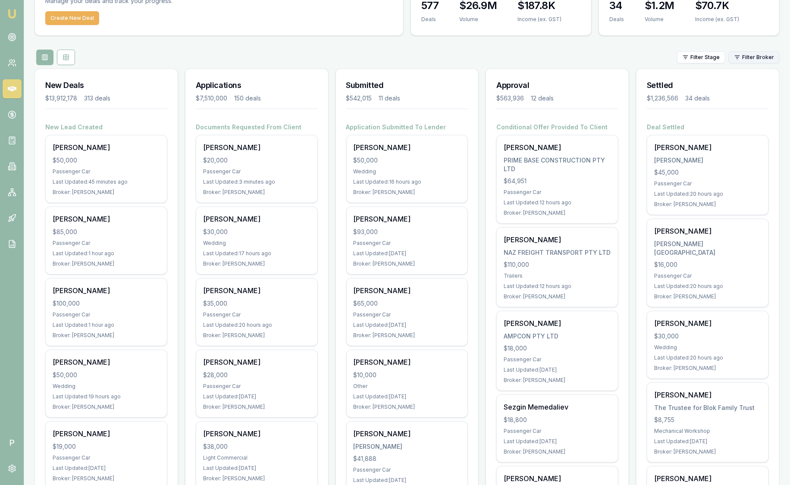
click at [764, 58] on html "Emu Broker P Sam Crouch Toggle Menu Your Deals Manage your deals and track your…" at bounding box center [395, 189] width 790 height 485
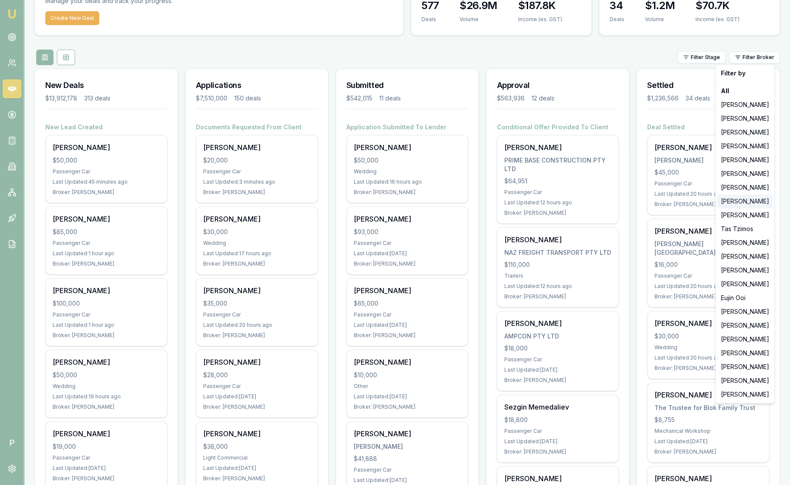
click at [747, 202] on div "[PERSON_NAME]" at bounding box center [744, 202] width 55 height 14
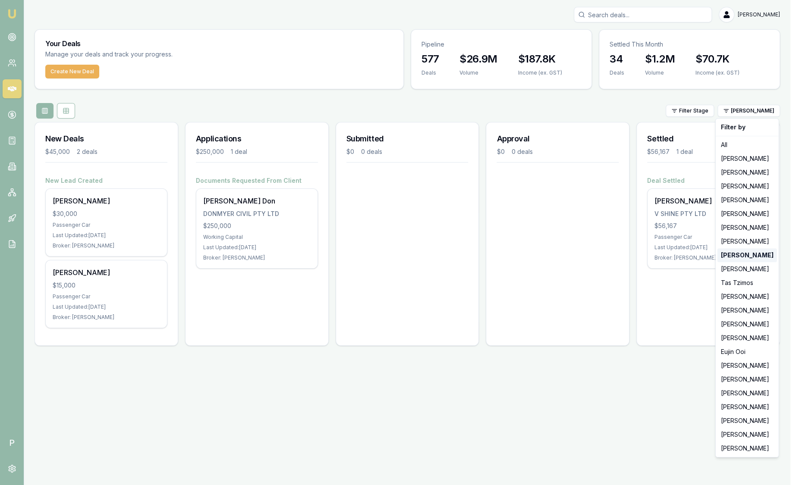
scroll to position [0, 0]
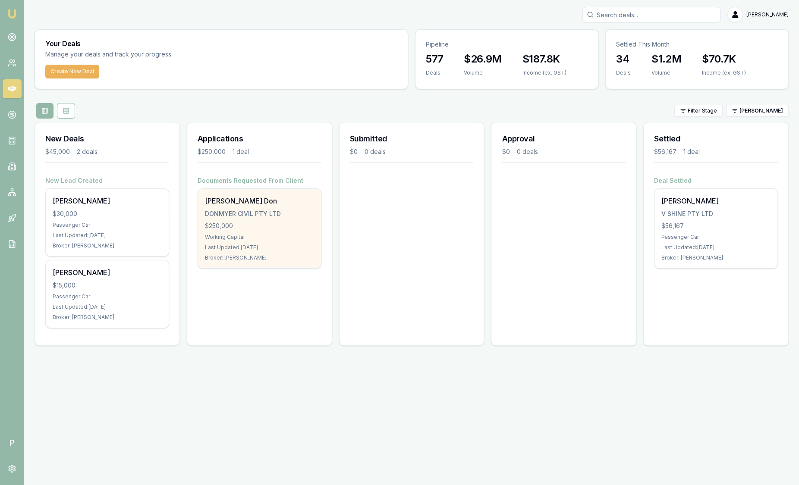
click at [252, 216] on div "DONMYER CIVIL PTY LTD" at bounding box center [259, 214] width 109 height 9
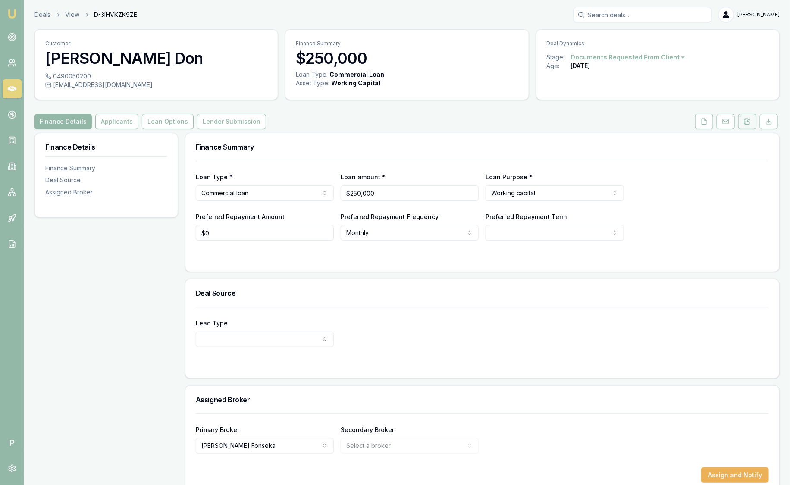
click at [751, 123] on icon at bounding box center [747, 121] width 7 height 7
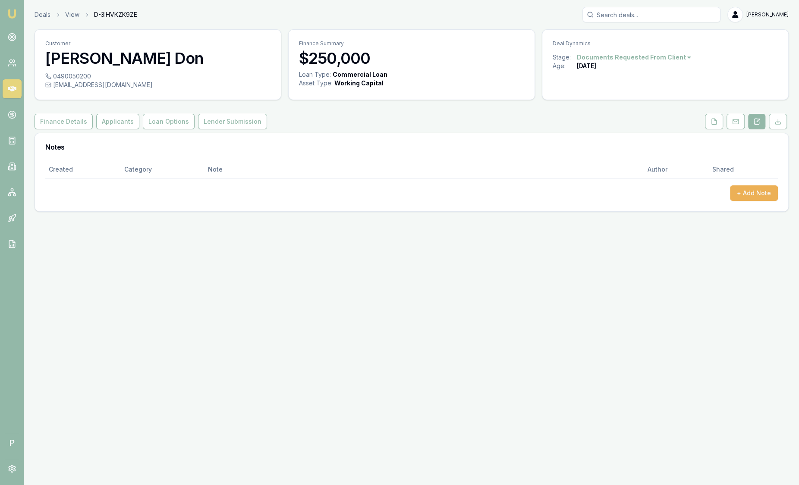
click at [40, 9] on div "Deals View D-3IHVKZK9ZE Sam Crouch" at bounding box center [412, 15] width 754 height 16
click at [41, 13] on link "Deals" at bounding box center [43, 14] width 16 height 9
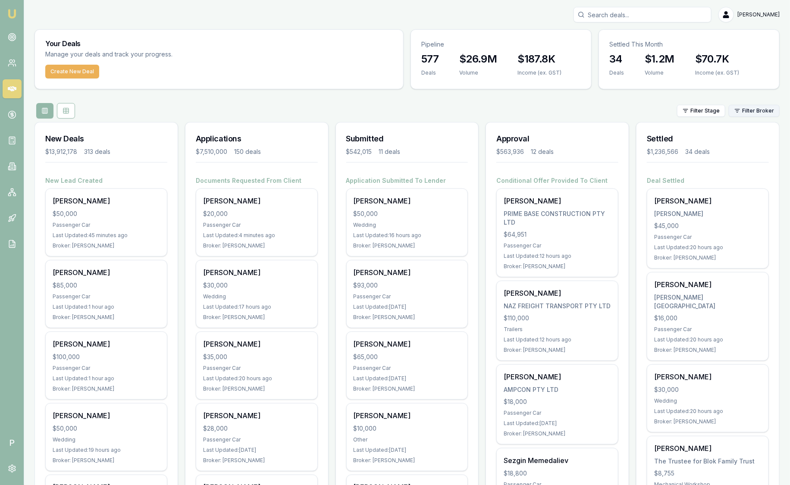
click at [762, 110] on html "Emu Broker P Sam Crouch Toggle Menu Your Deals Manage your deals and track your…" at bounding box center [395, 242] width 790 height 485
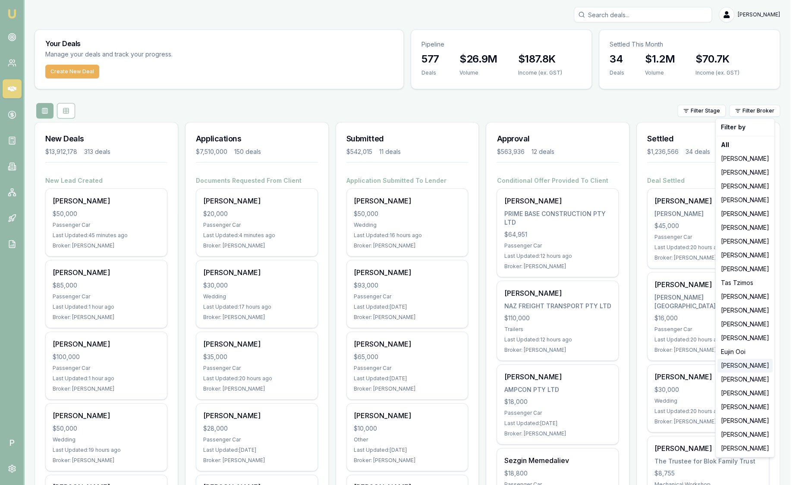
click at [748, 362] on div "[PERSON_NAME]" at bounding box center [744, 366] width 55 height 14
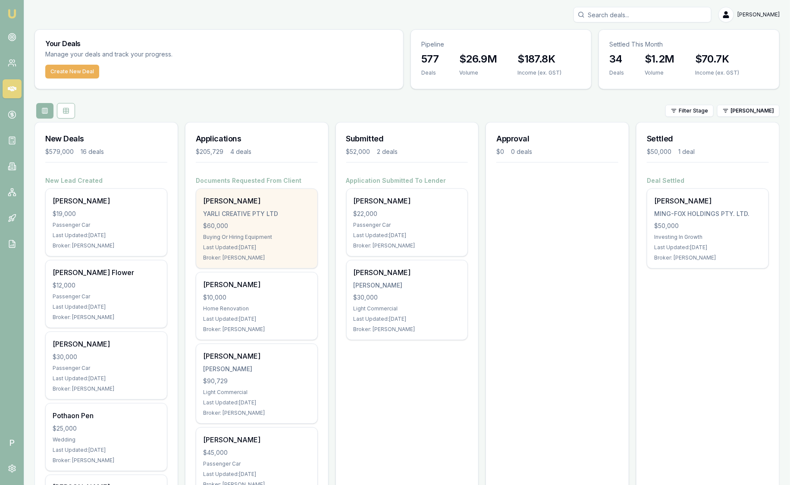
click at [237, 226] on div "$60,000" at bounding box center [256, 226] width 107 height 9
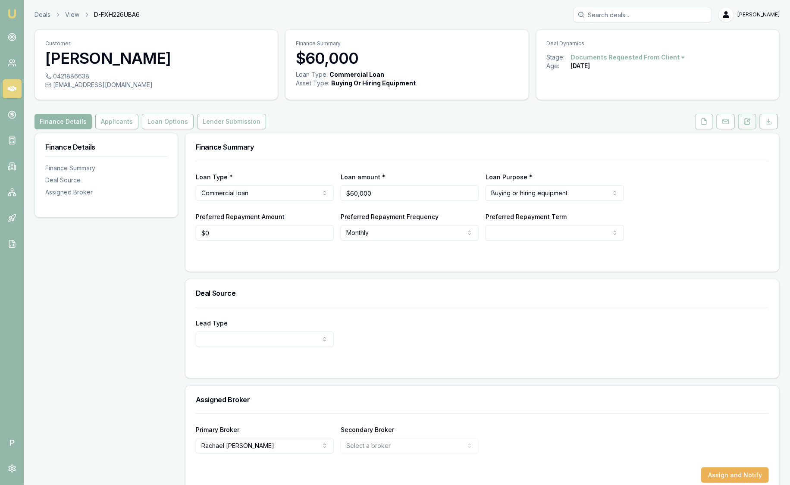
click at [748, 121] on icon at bounding box center [747, 121] width 7 height 7
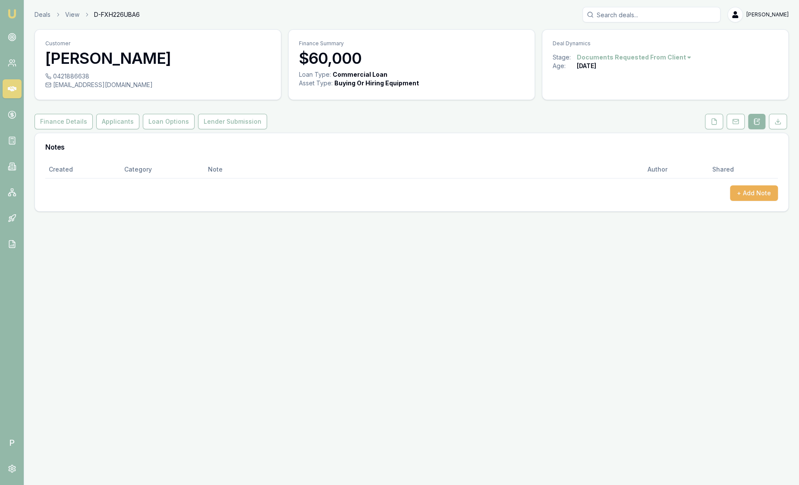
click at [53, 8] on div "Deals View D-FXH226UBA6 [PERSON_NAME]" at bounding box center [412, 15] width 754 height 16
click at [39, 22] on div "Deals View D-FXH226UBA6 [PERSON_NAME] Toggle Menu Customer [PERSON_NAME] 042188…" at bounding box center [411, 109] width 775 height 205
click at [42, 12] on link "Deals" at bounding box center [43, 14] width 16 height 9
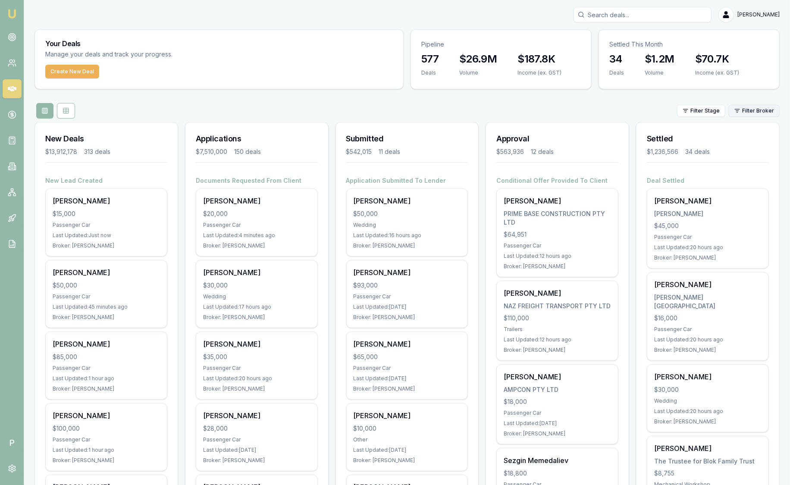
click at [752, 106] on html "Emu Broker P [PERSON_NAME] Toggle Menu Your Deals Manage your deals and track y…" at bounding box center [395, 242] width 790 height 485
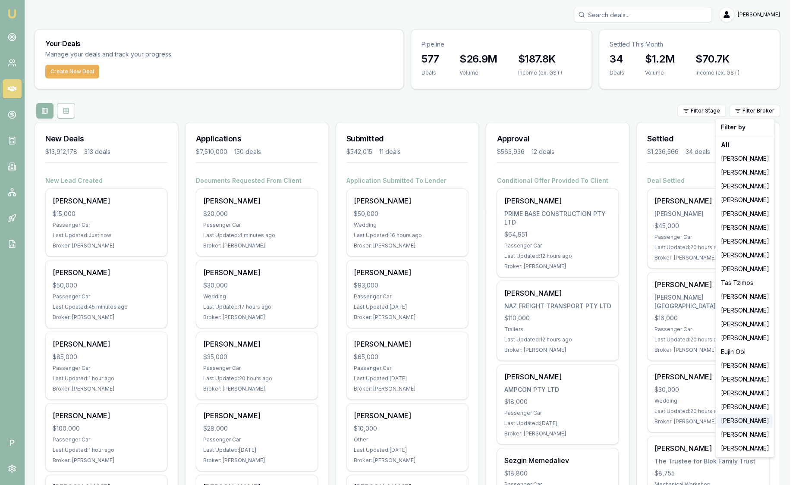
drag, startPoint x: 748, startPoint y: 357, endPoint x: 745, endPoint y: 423, distance: 66.5
click at [745, 423] on div "[PERSON_NAME]" at bounding box center [744, 421] width 55 height 14
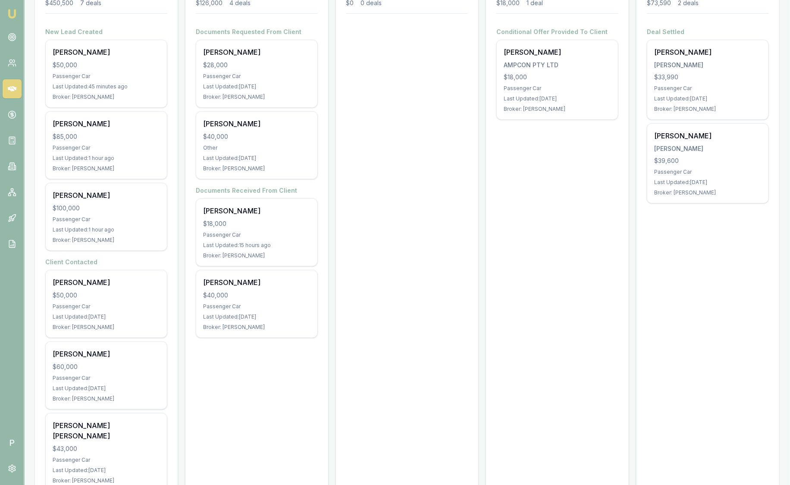
scroll to position [132, 0]
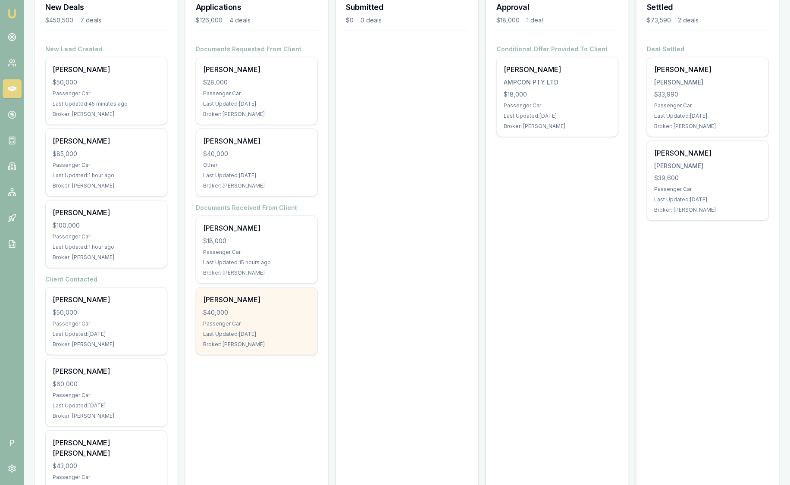
click at [279, 315] on div "$40,000" at bounding box center [256, 312] width 107 height 9
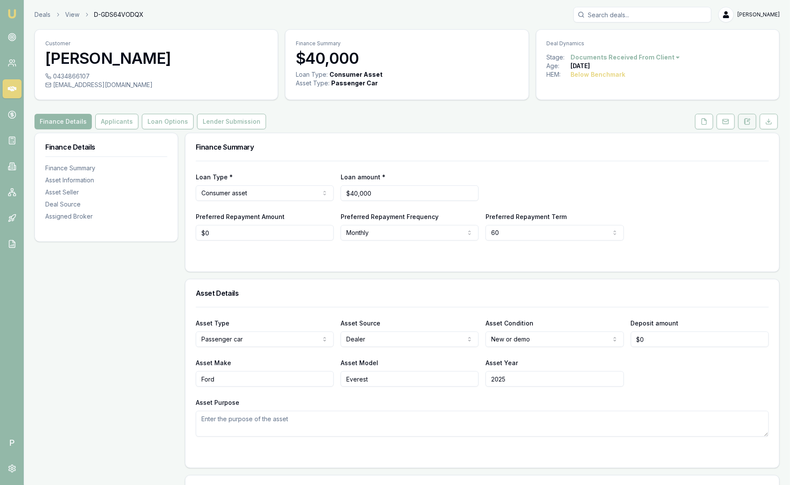
click at [749, 127] on button at bounding box center [748, 122] width 18 height 16
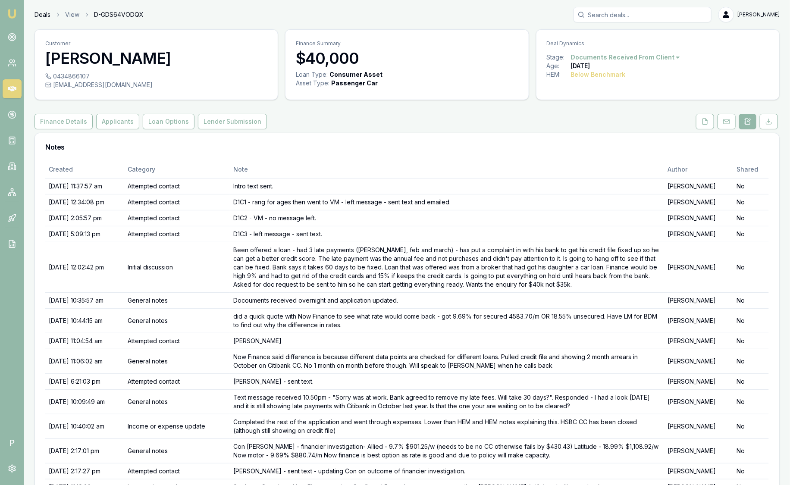
click at [41, 13] on link "Deals" at bounding box center [43, 14] width 16 height 9
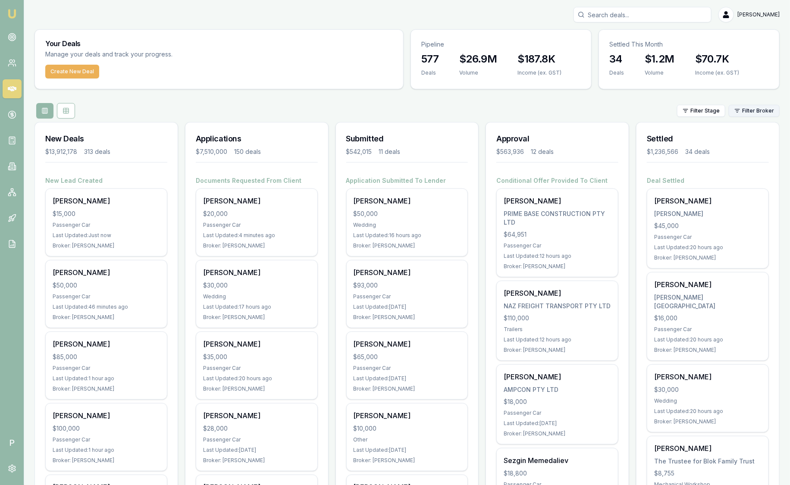
click at [743, 112] on html "Emu Broker P Sam Crouch Toggle Menu Your Deals Manage your deals and track your…" at bounding box center [395, 242] width 790 height 485
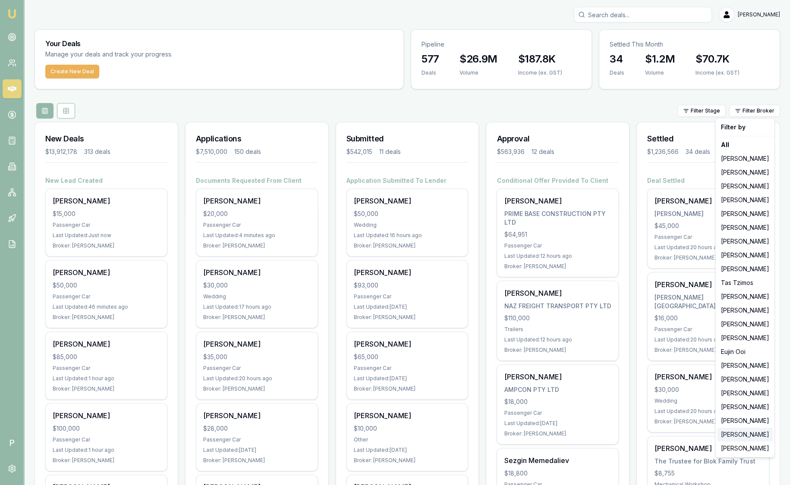
click at [734, 434] on div "[PERSON_NAME]" at bounding box center [744, 435] width 55 height 14
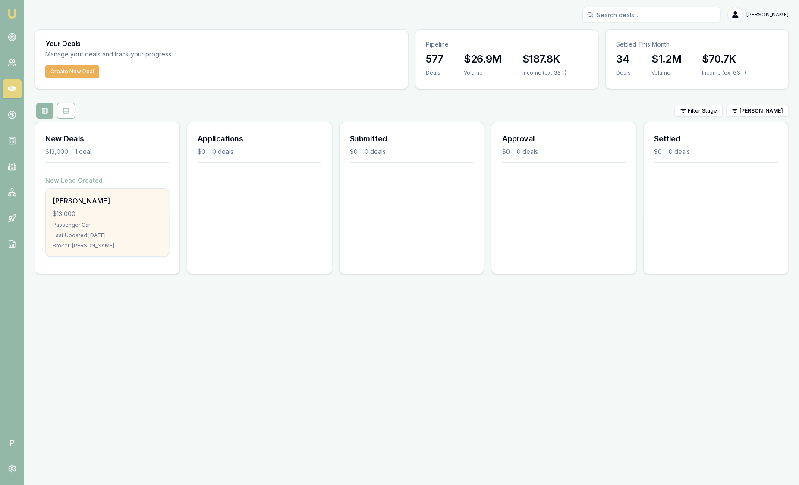
click at [120, 200] on div "adison harris" at bounding box center [107, 201] width 109 height 10
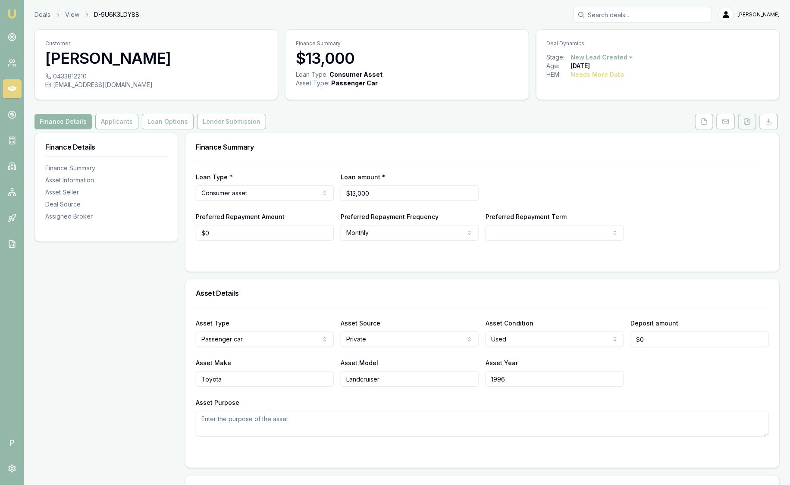
click at [749, 121] on icon at bounding box center [747, 121] width 7 height 7
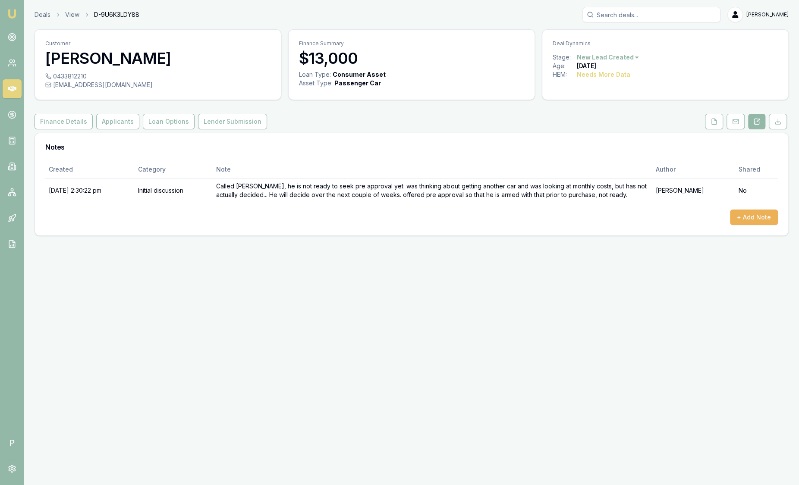
click at [46, 19] on div "Deals View D-9U6K3LDY88 [PERSON_NAME]" at bounding box center [412, 15] width 754 height 16
click at [44, 13] on link "Deals" at bounding box center [43, 14] width 16 height 9
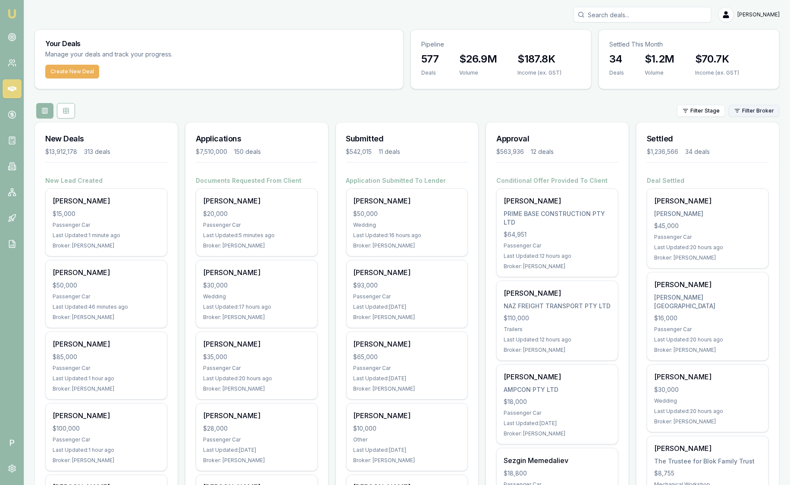
click at [756, 115] on html "Emu Broker P [PERSON_NAME] Toggle Menu Your Deals Manage your deals and track y…" at bounding box center [395, 242] width 790 height 485
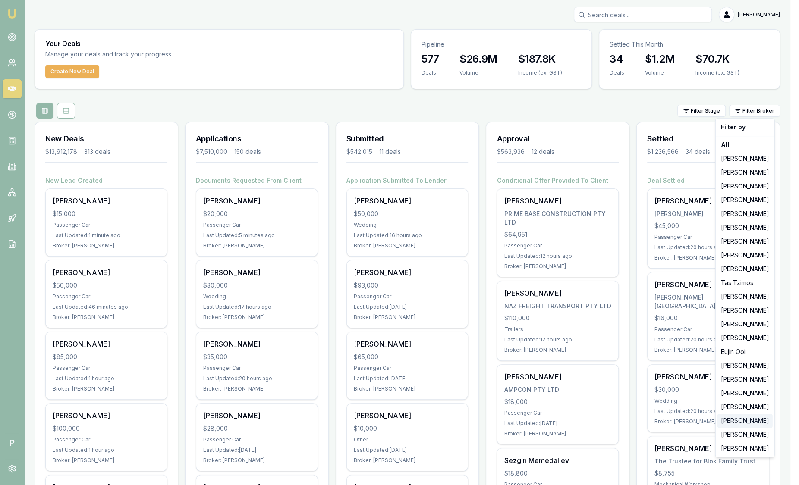
click at [741, 423] on div "[PERSON_NAME]" at bounding box center [744, 421] width 55 height 14
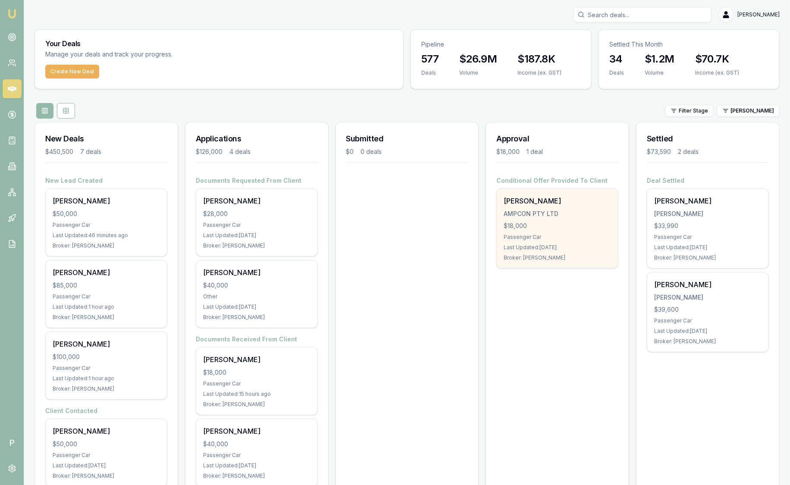
click at [551, 215] on div "AMPCON PTY LTD" at bounding box center [557, 214] width 107 height 9
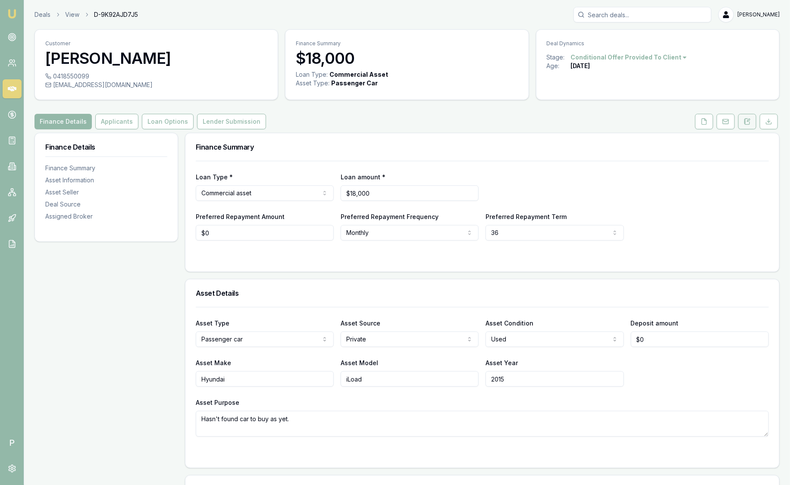
click at [752, 119] on button at bounding box center [748, 122] width 18 height 16
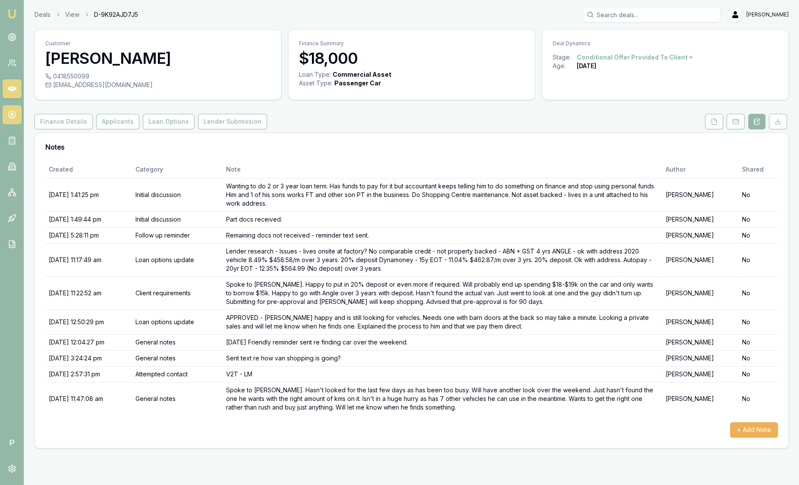
click at [16, 116] on link at bounding box center [12, 114] width 19 height 19
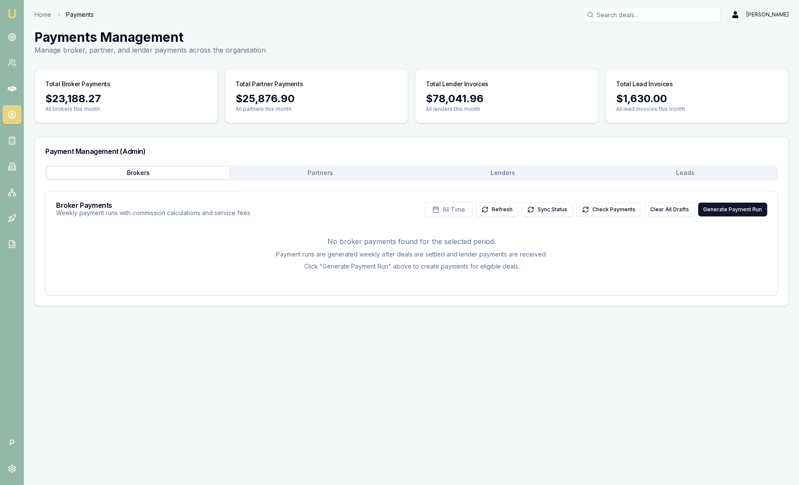
click at [678, 168] on button "Leads" at bounding box center [685, 173] width 182 height 12
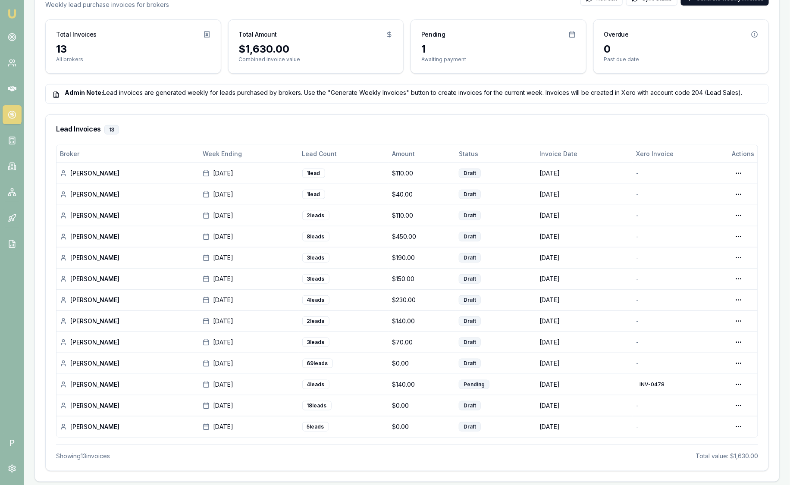
scroll to position [204, 0]
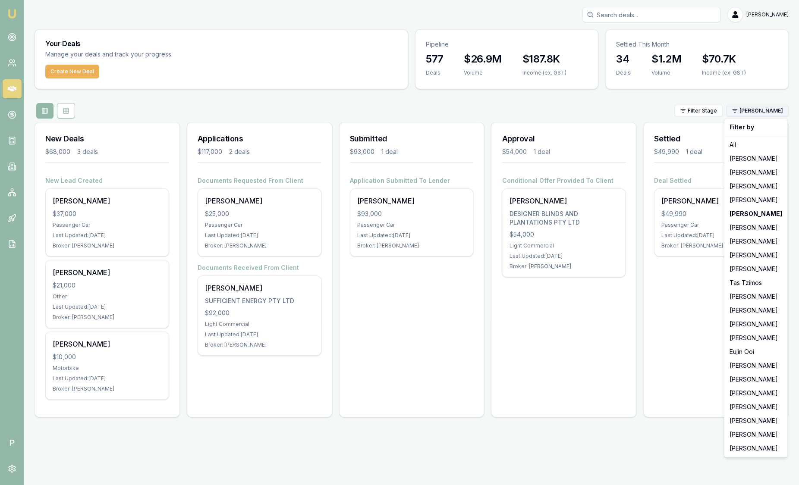
click at [747, 107] on html "Emu Broker P Sam Crouch Toggle Menu Your Deals Manage your deals and track your…" at bounding box center [399, 242] width 799 height 485
click at [754, 257] on div "Wendy Fonseka" at bounding box center [756, 255] width 60 height 14
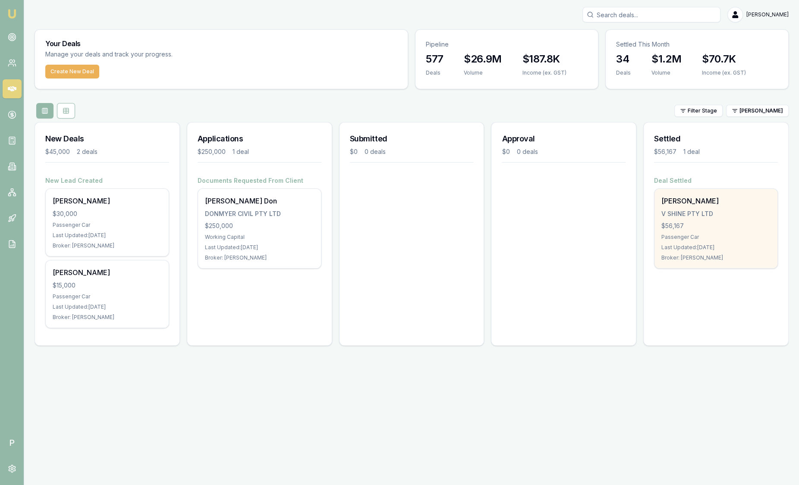
click at [683, 217] on div "V SHINE PTY LTD" at bounding box center [715, 214] width 109 height 9
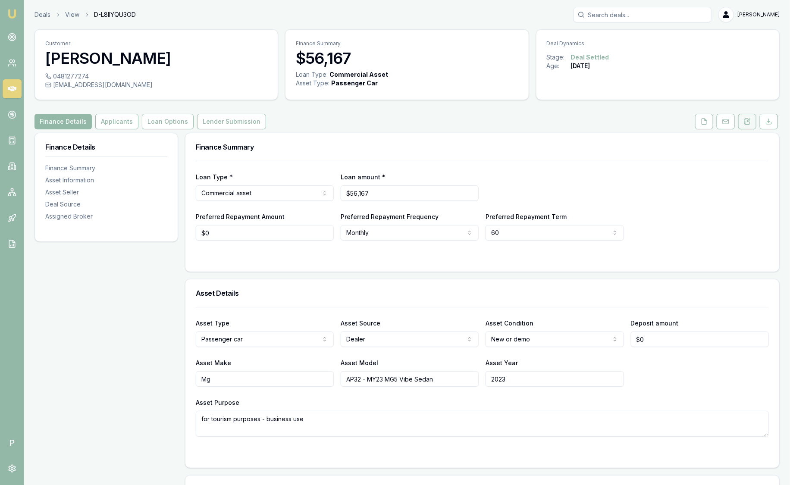
click at [752, 123] on button at bounding box center [748, 122] width 18 height 16
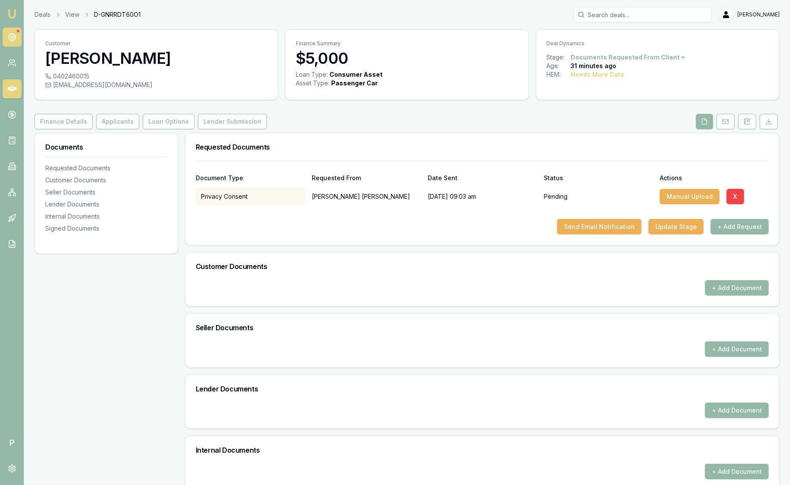
drag, startPoint x: 0, startPoint y: 0, endPoint x: 10, endPoint y: 37, distance: 38.0
click at [10, 37] on icon at bounding box center [12, 37] width 9 height 9
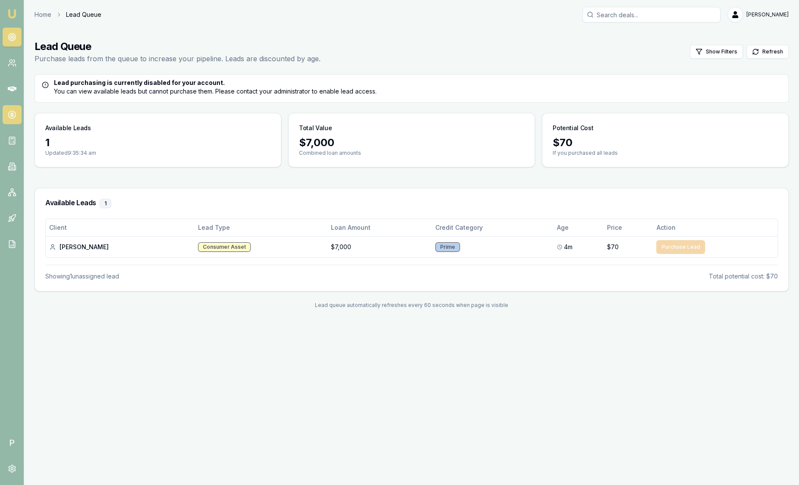
click at [12, 113] on icon at bounding box center [12, 115] width 0 height 4
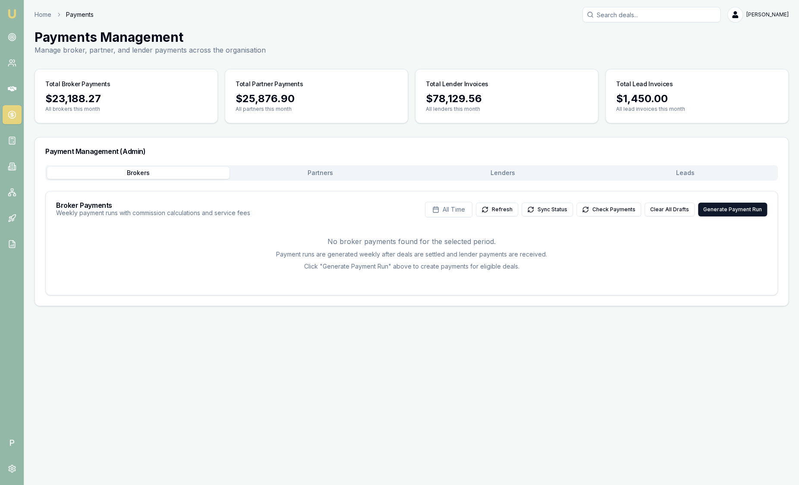
click at [638, 170] on button "Leads" at bounding box center [685, 173] width 182 height 12
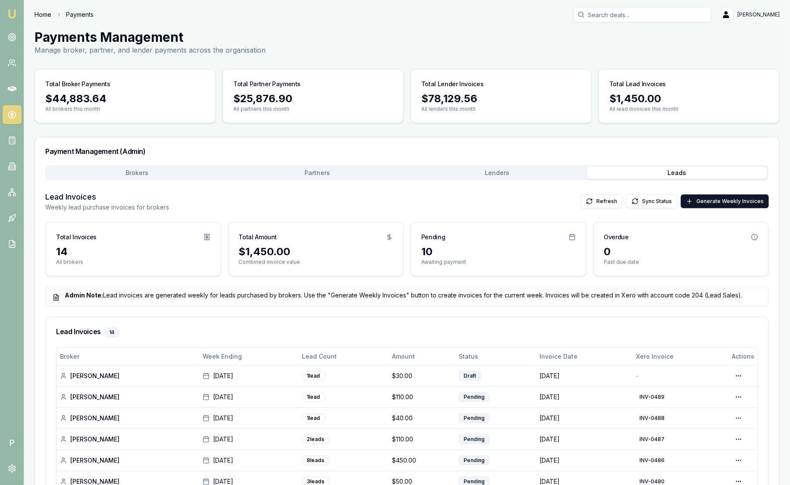
click at [41, 13] on link "Home" at bounding box center [43, 14] width 17 height 9
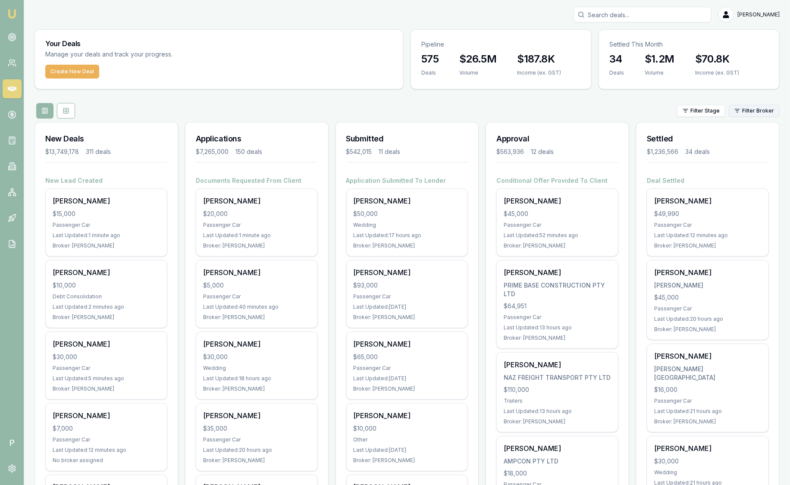
click at [768, 109] on html "Emu Broker P Sam Crouch Toggle Menu Your Deals Manage your deals and track your…" at bounding box center [395, 242] width 790 height 485
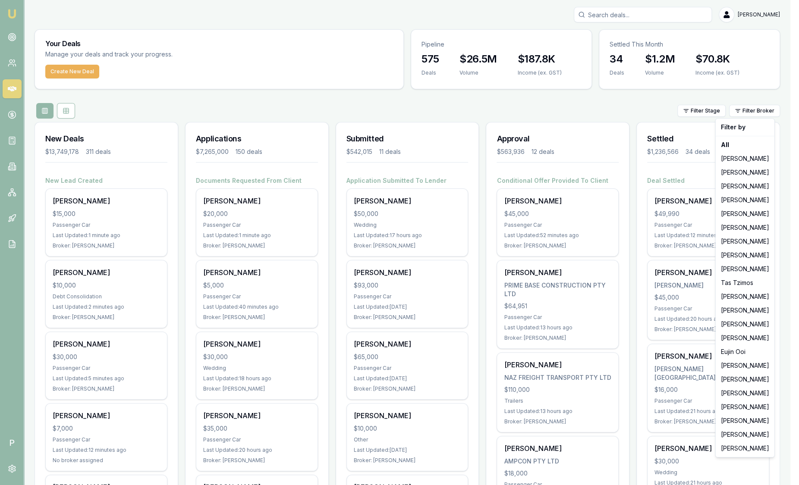
click at [129, 99] on html "Emu Broker P Sam Crouch Toggle Menu Your Deals Manage your deals and track your…" at bounding box center [399, 242] width 799 height 485
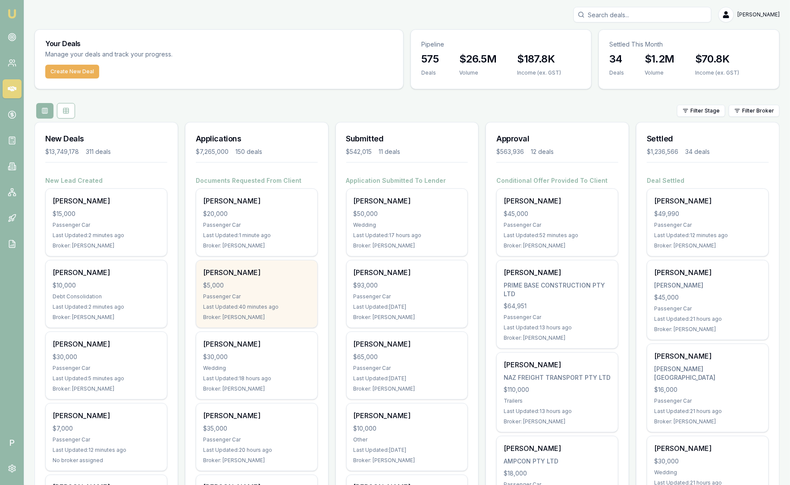
click at [240, 290] on div "[PERSON_NAME] $5,000 Passenger Car Last Updated: 40 minutes ago Broker: [PERSON…" at bounding box center [256, 294] width 121 height 67
click at [270, 282] on div "$5,000" at bounding box center [256, 285] width 107 height 9
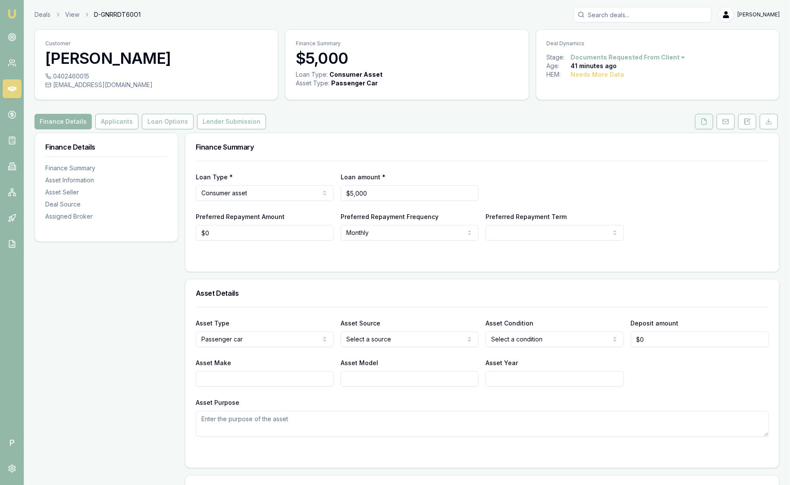
click at [701, 125] on button at bounding box center [704, 122] width 18 height 16
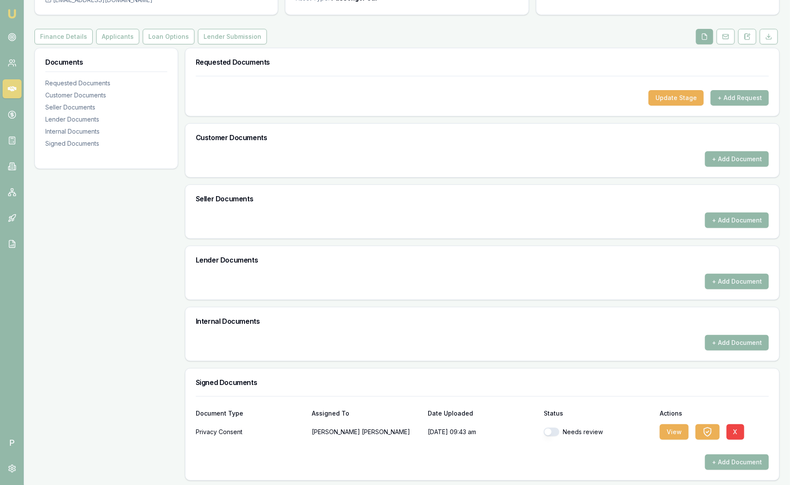
scroll to position [86, 0]
click at [672, 430] on button "View" at bounding box center [674, 432] width 29 height 16
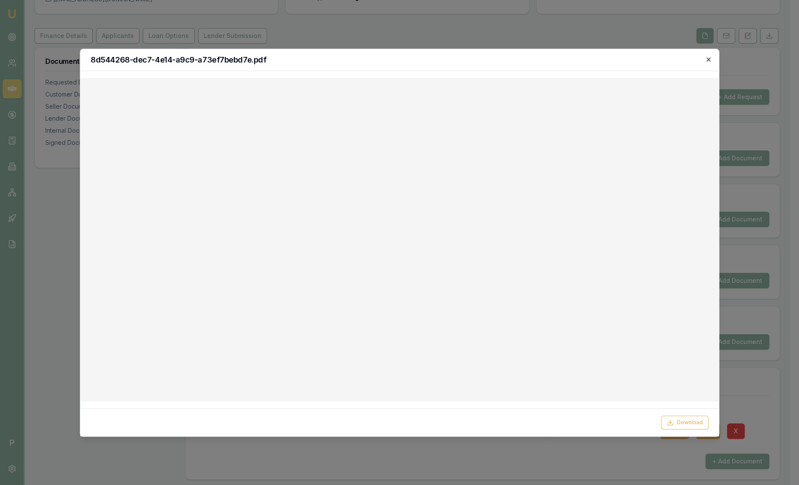
click at [710, 58] on icon "button" at bounding box center [708, 59] width 7 height 7
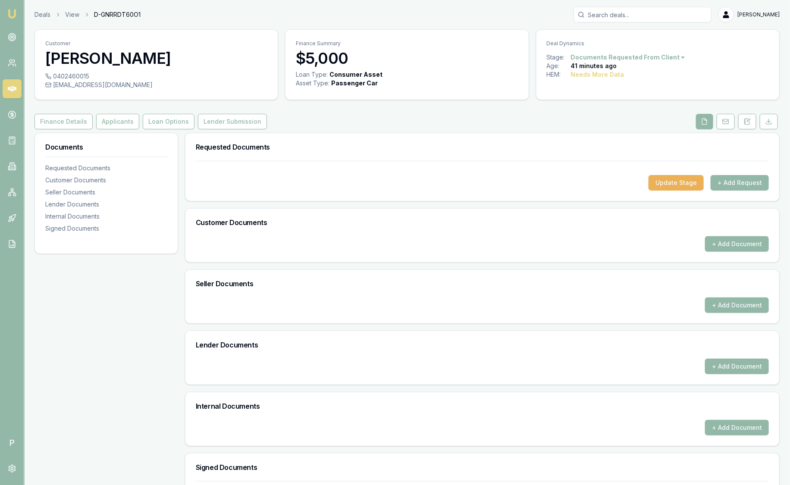
scroll to position [0, 0]
click at [112, 120] on button "Applicants" at bounding box center [117, 122] width 43 height 16
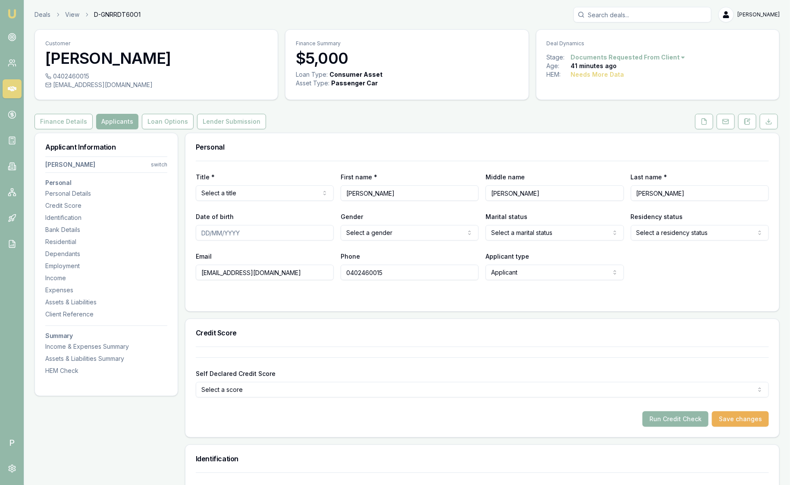
click at [270, 195] on html "Emu Broker P Deals View D-GNRRDT60O1 Sam Crouch Toggle Menu Customer Jonathan M…" at bounding box center [395, 242] width 790 height 485
click at [203, 235] on input "Date of birth" at bounding box center [265, 233] width 138 height 16
type input "28/09/1981"
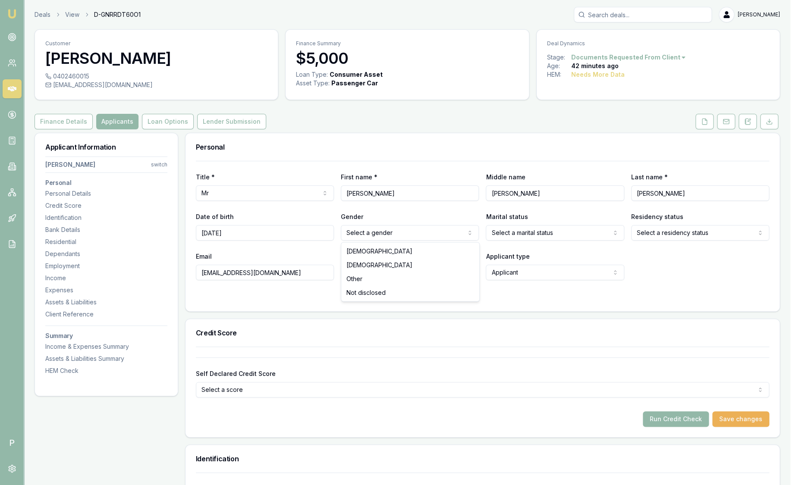
click at [371, 228] on html "Emu Broker P Deals View D-GNRRDT60O1 Sam Crouch Toggle Menu Customer Jonathan M…" at bounding box center [399, 242] width 799 height 485
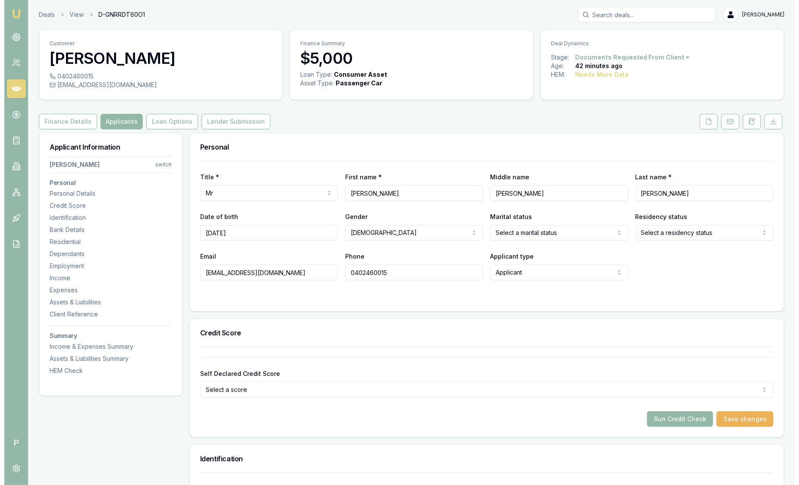
click at [553, 236] on html "Emu Broker P Deals View D-GNRRDT60O1 Sam Crouch Toggle Menu Customer Jonathan M…" at bounding box center [395, 242] width 790 height 485
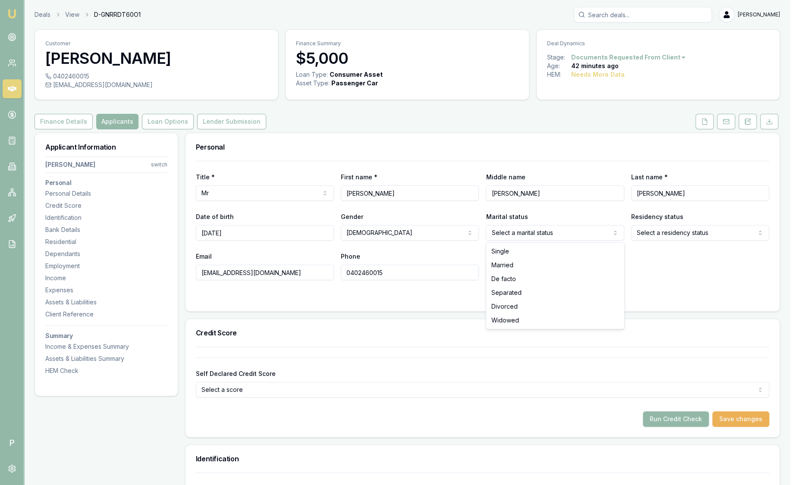
select select "MARRIED"
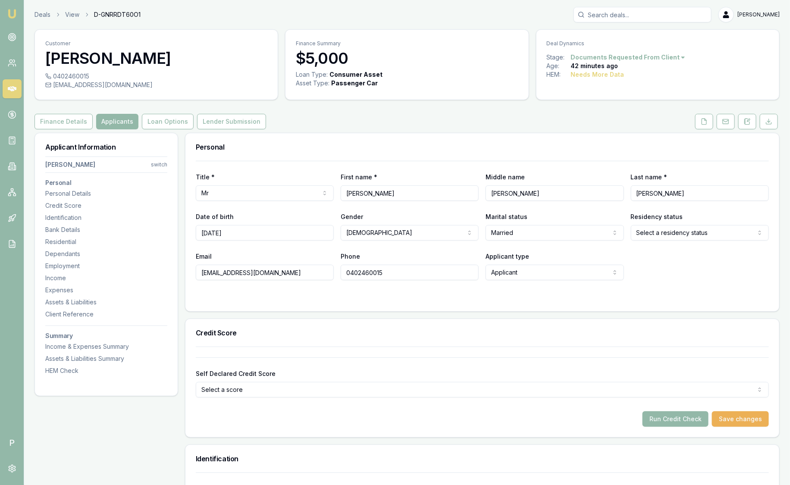
click at [664, 234] on html "Emu Broker P Deals View D-GNRRDT60O1 Sam Crouch Toggle Menu Customer Jonathan M…" at bounding box center [395, 242] width 790 height 485
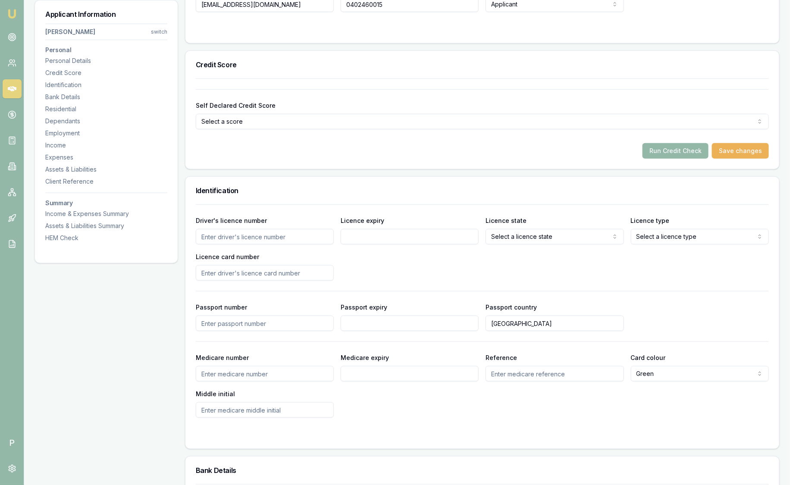
scroll to position [270, 0]
drag, startPoint x: 247, startPoint y: 266, endPoint x: 264, endPoint y: 263, distance: 17.9
click at [247, 266] on input "Licence card number" at bounding box center [265, 272] width 138 height 16
type input "069321"
click at [255, 272] on input "Licence card number" at bounding box center [265, 272] width 138 height 16
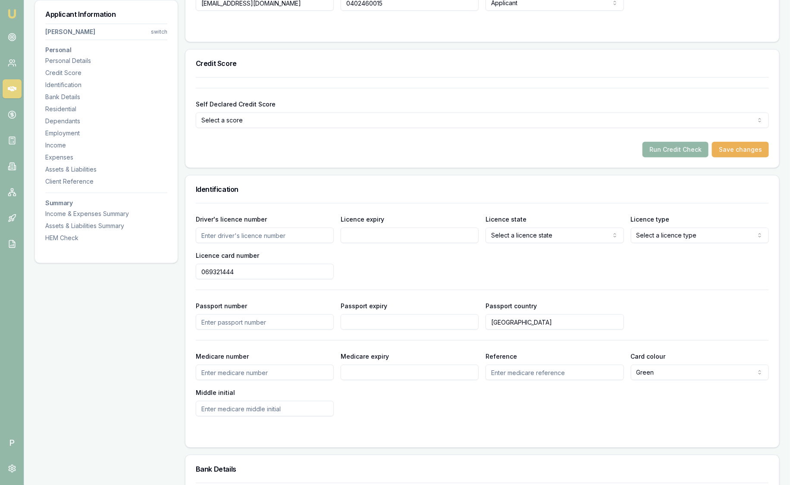
type input "069321444"
click at [387, 231] on input "Licence expiry" at bounding box center [410, 236] width 138 height 16
type input "29/12/"
type input "29"
type input "29/12/27"
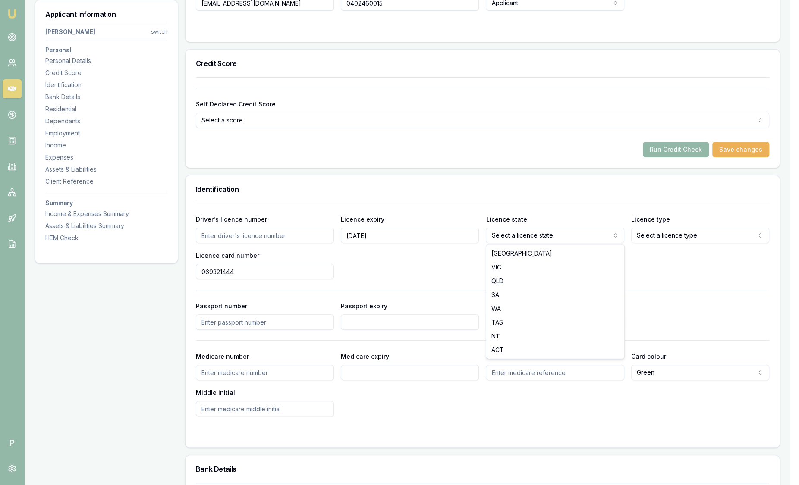
select select "QLD"
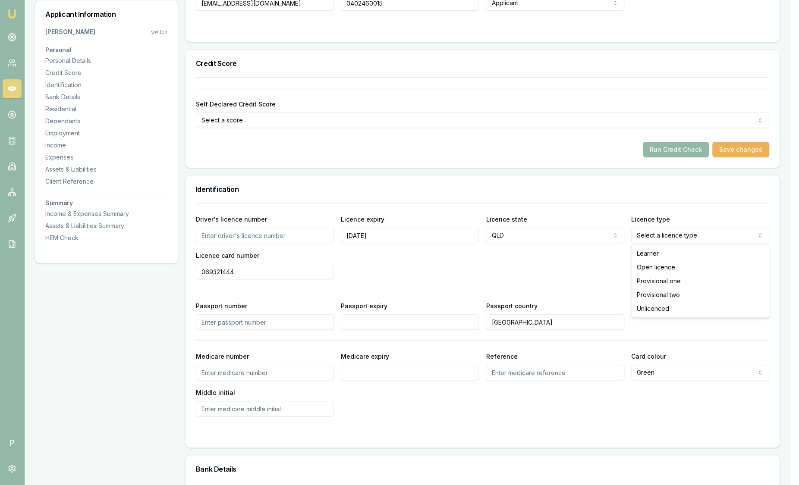
select select "OPEN_LICENCE"
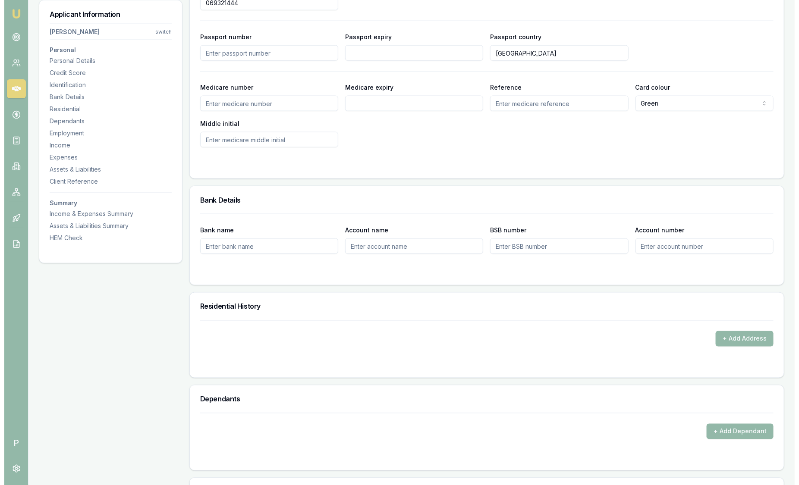
scroll to position [539, 0]
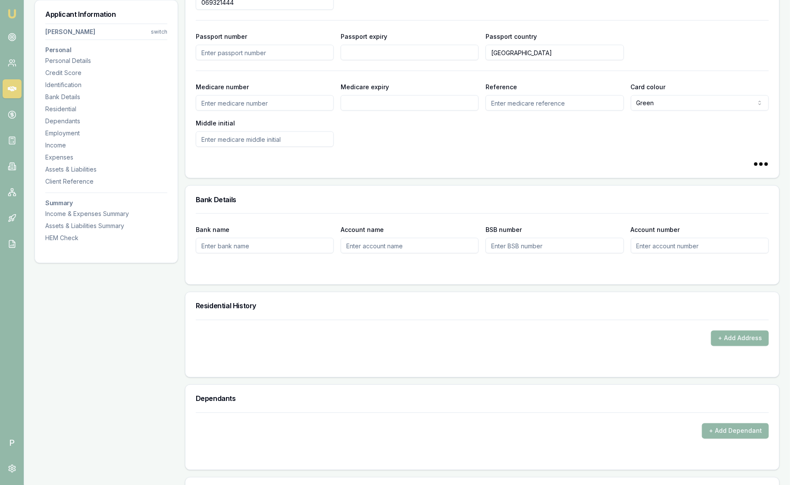
click at [736, 339] on button "+ Add Address" at bounding box center [740, 339] width 58 height 16
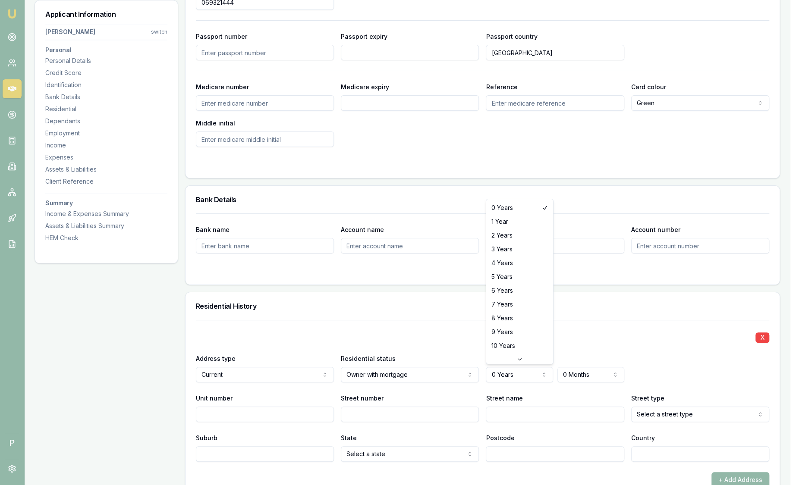
select select "2"
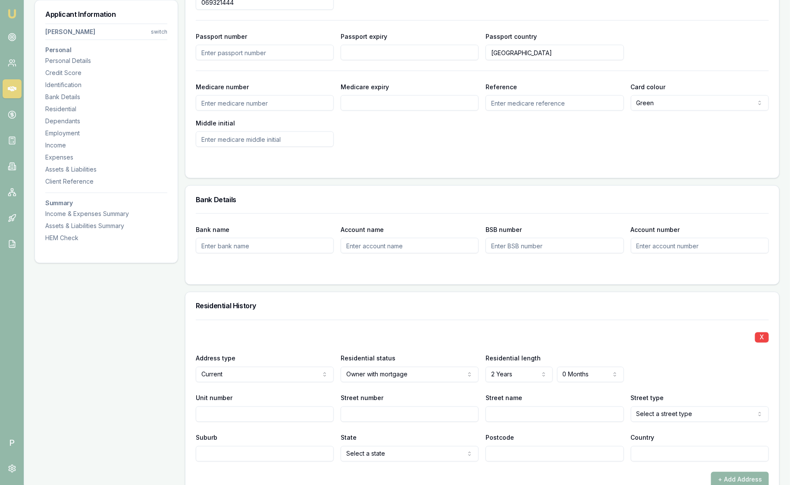
click at [381, 414] on input "Street number" at bounding box center [410, 415] width 138 height 16
type input "115"
click at [518, 416] on input "Street name" at bounding box center [555, 415] width 138 height 16
type input "Alling"
click at [526, 414] on input "Alling" at bounding box center [555, 415] width 138 height 16
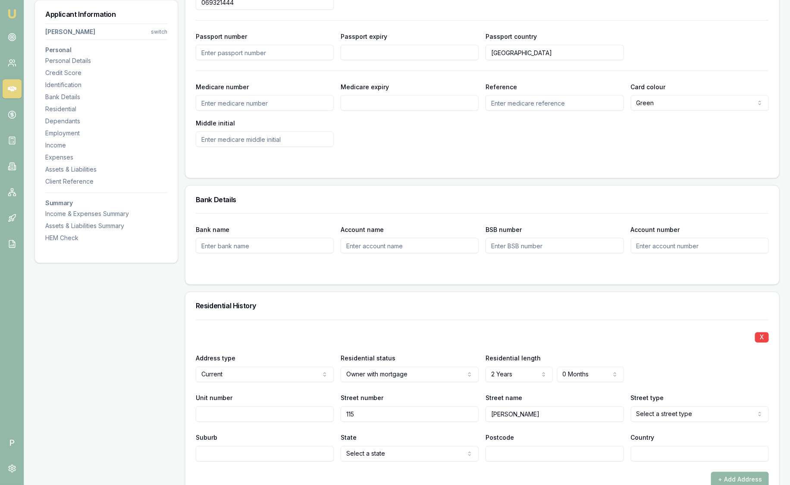
click at [526, 414] on input "Alling" at bounding box center [555, 415] width 138 height 16
type input "Allingham"
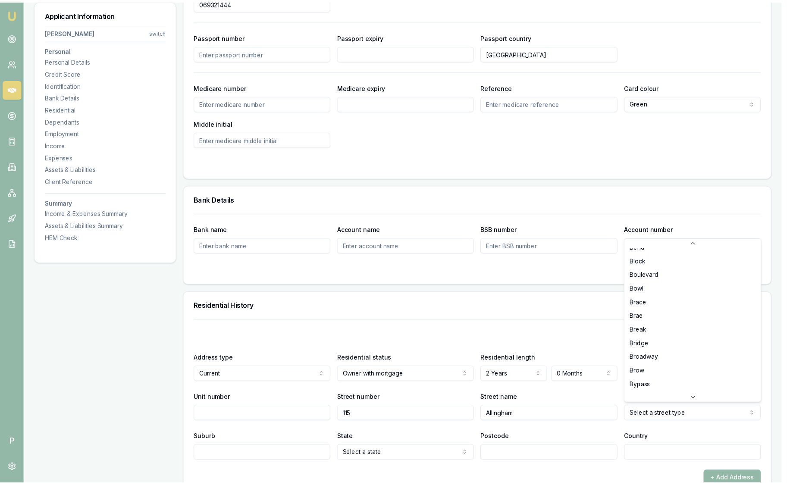
scroll to position [2612, 0]
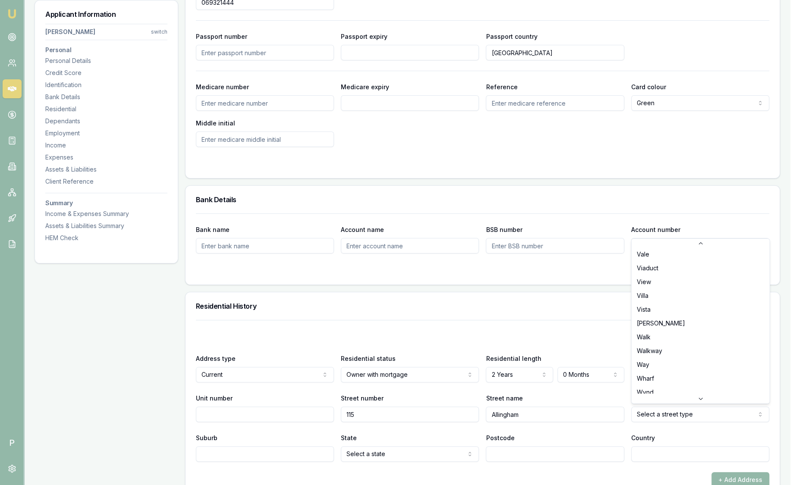
select select "Way"
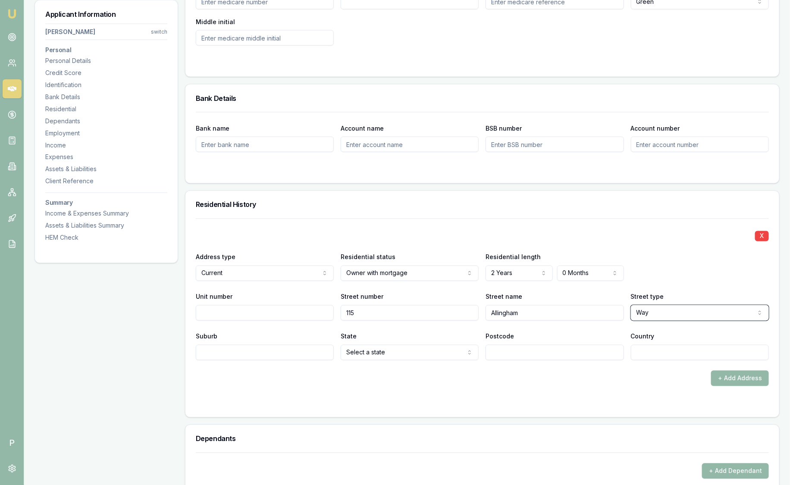
scroll to position [647, 0]
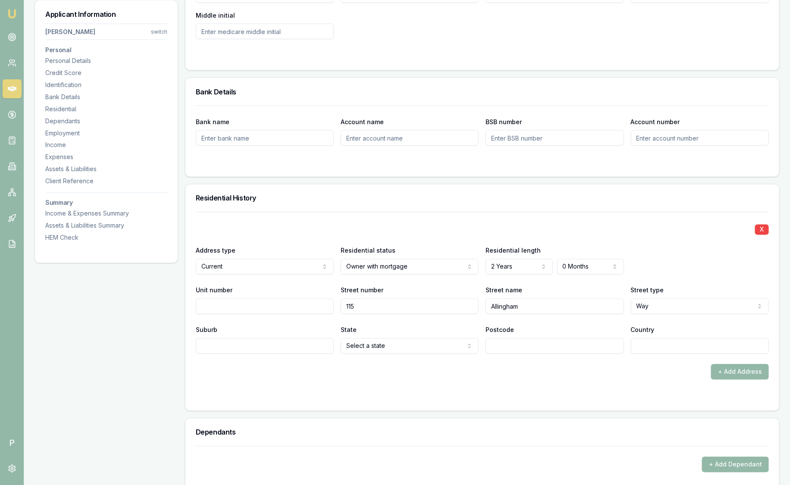
click at [214, 345] on input "Suburb" at bounding box center [265, 347] width 138 height 16
type input "Agnes Waters"
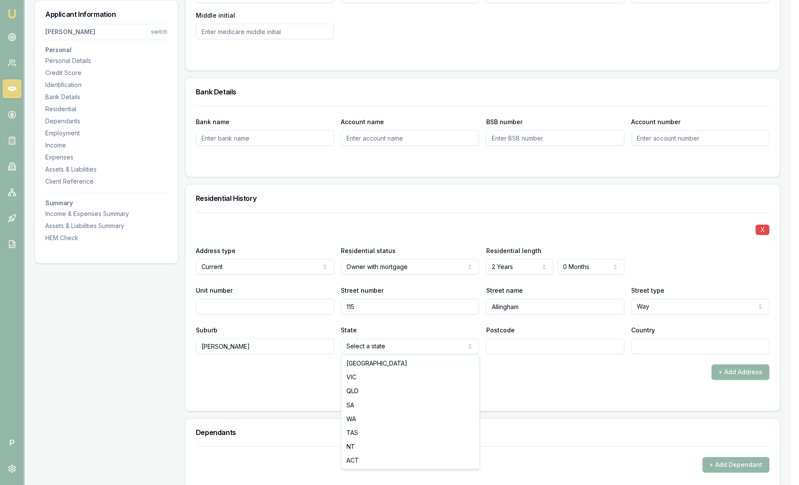
select select "QLD"
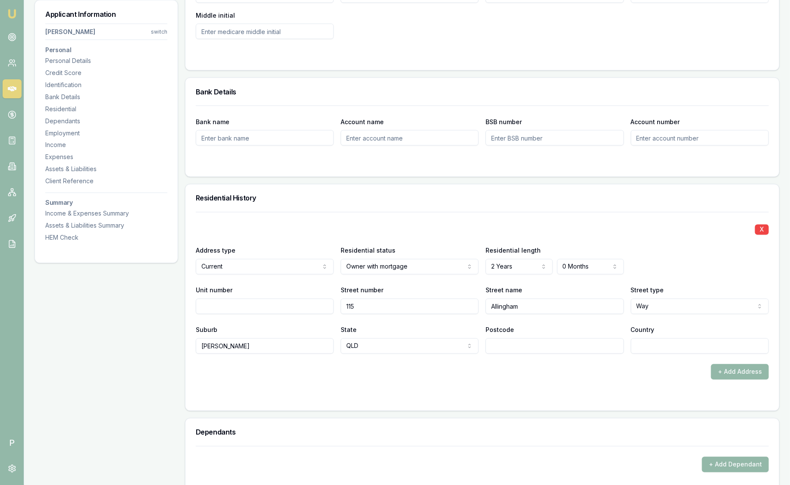
click at [529, 341] on input "Postcode" at bounding box center [555, 347] width 138 height 16
click at [538, 351] on input "Postcode" at bounding box center [555, 347] width 138 height 16
type input "4677"
click at [679, 336] on div "Country" at bounding box center [700, 339] width 138 height 29
click at [678, 345] on input "Country" at bounding box center [700, 347] width 138 height 16
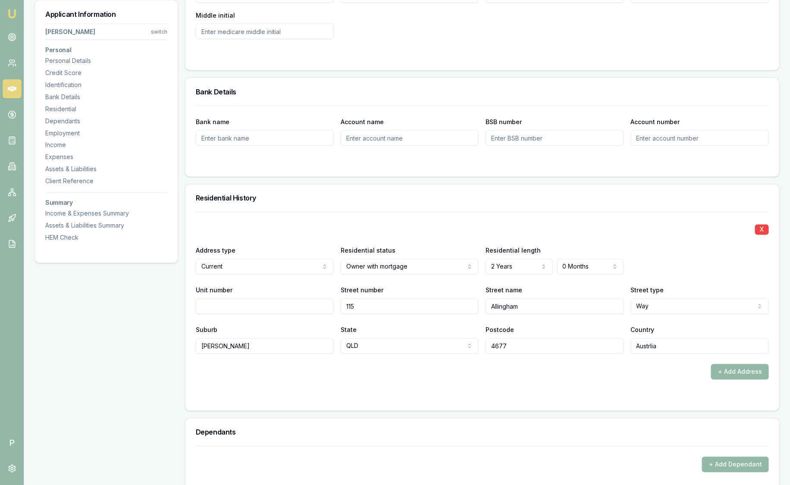
drag, startPoint x: 676, startPoint y: 346, endPoint x: 445, endPoint y: 356, distance: 231.5
click at [441, 357] on div "X Address type Current Current Previous Residential status Owner with mortgage …" at bounding box center [482, 296] width 573 height 168
type input "Australia"
click at [362, 373] on div "+ Add Address" at bounding box center [482, 373] width 573 height 16
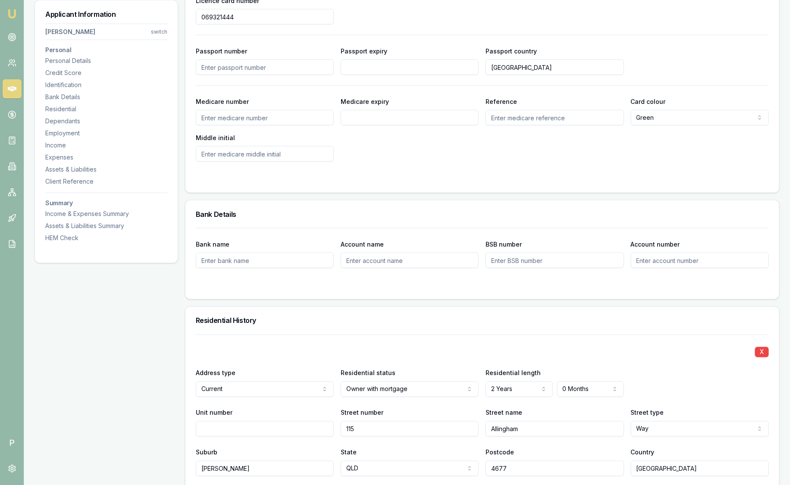
scroll to position [377, 0]
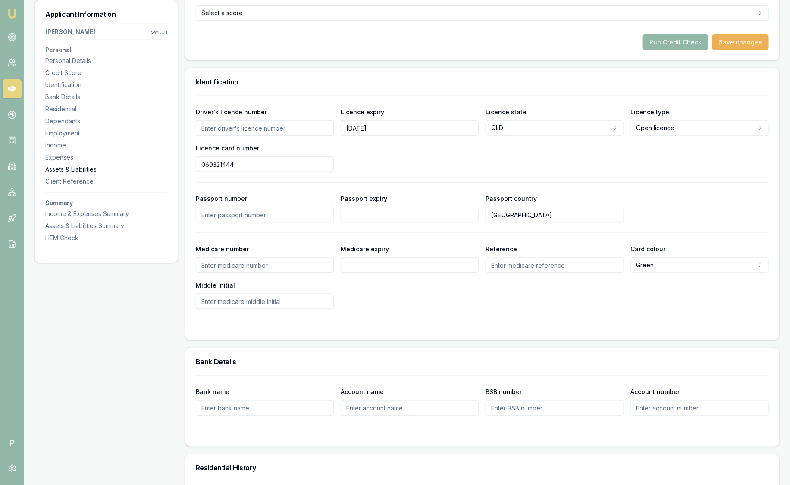
drag, startPoint x: 259, startPoint y: 161, endPoint x: 107, endPoint y: 167, distance: 152.8
click at [225, 121] on input "Driver's licence number" at bounding box center [265, 128] width 138 height 16
paste input "069321444"
type input "069321444"
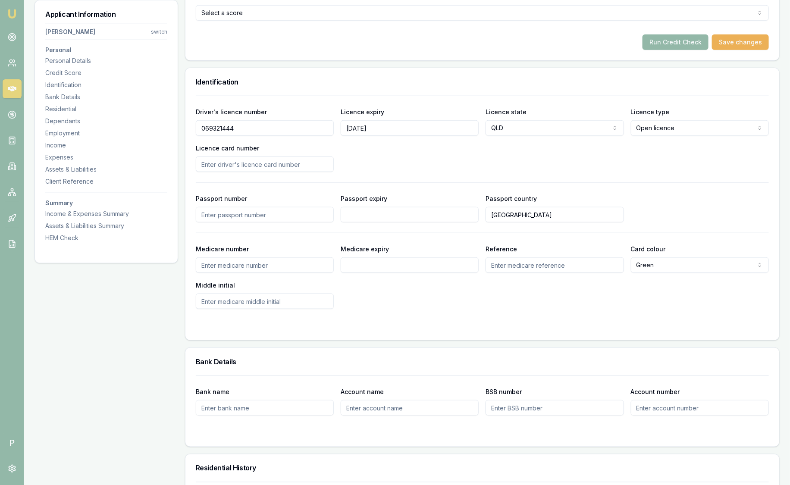
drag, startPoint x: 234, startPoint y: 164, endPoint x: 244, endPoint y: 162, distance: 10.2
click at [234, 164] on input "Licence card number" at bounding box center [265, 165] width 138 height 16
click at [443, 160] on div "Driver's licence number 069321444 Licence expiry 29/12/27 Licence state QLD NSW…" at bounding box center [482, 140] width 573 height 66
click at [264, 166] on input "80A96" at bounding box center [265, 165] width 138 height 16
type input "80A9694CA6"
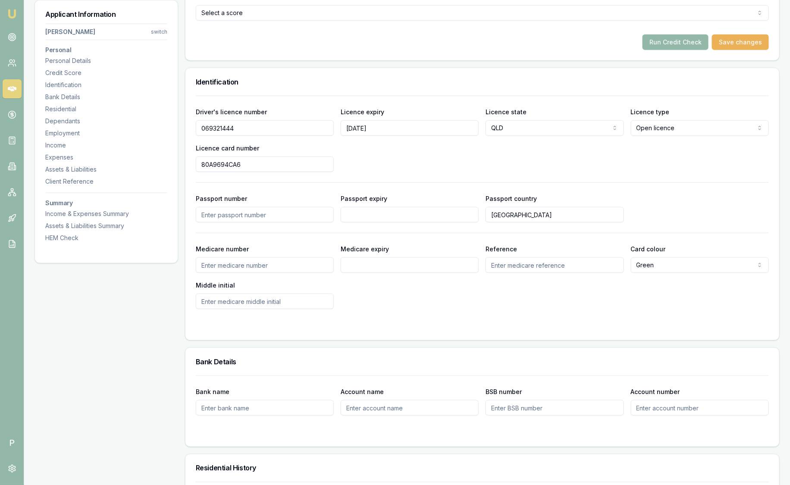
click at [436, 168] on div "Driver's licence number 069321444 Licence expiry 29/12/27 Licence state QLD NSW…" at bounding box center [482, 140] width 573 height 66
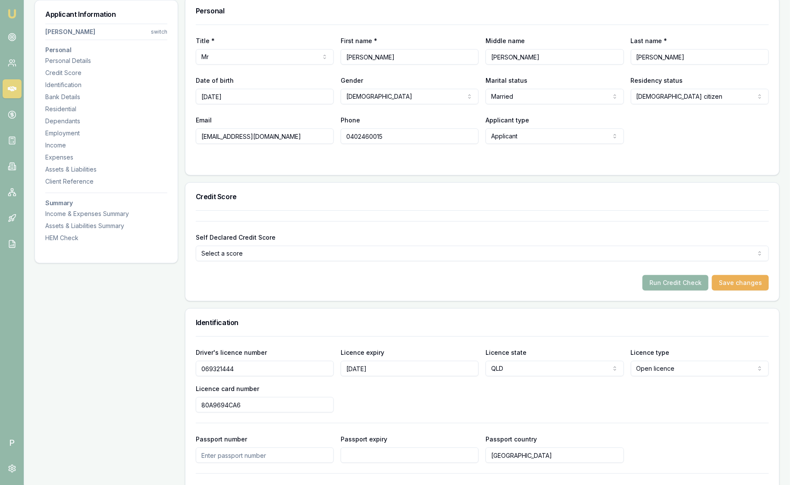
scroll to position [162, 0]
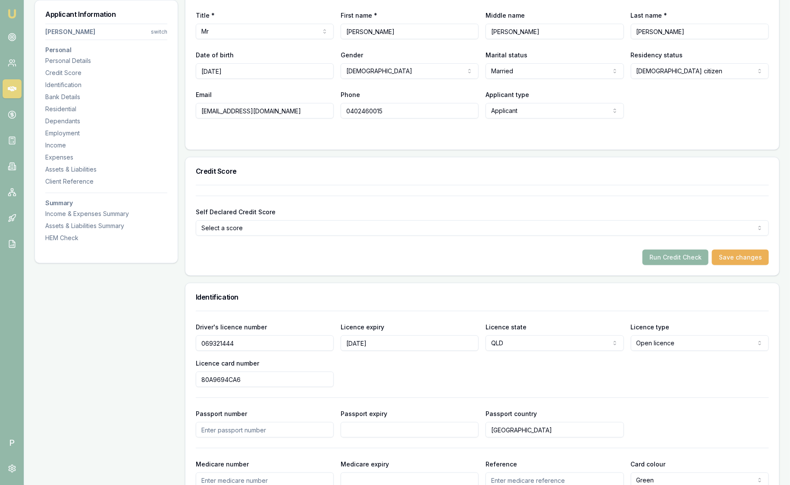
click at [677, 255] on button "Run Credit Check" at bounding box center [676, 258] width 66 height 16
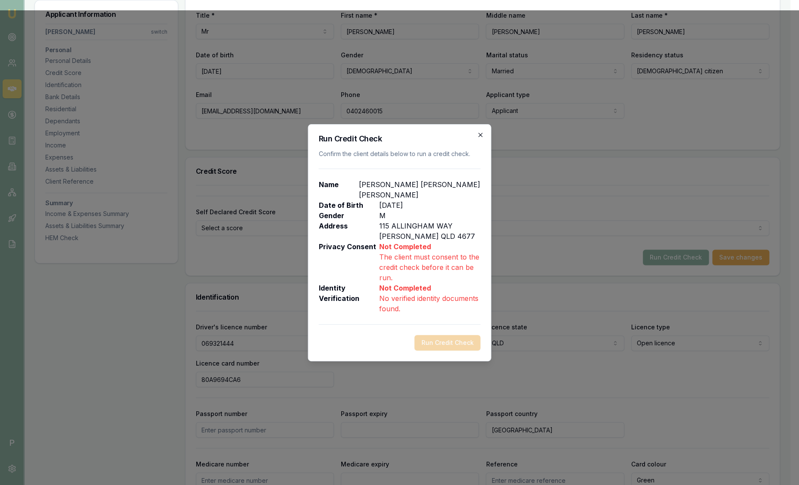
click at [482, 138] on icon "button" at bounding box center [480, 135] width 7 height 7
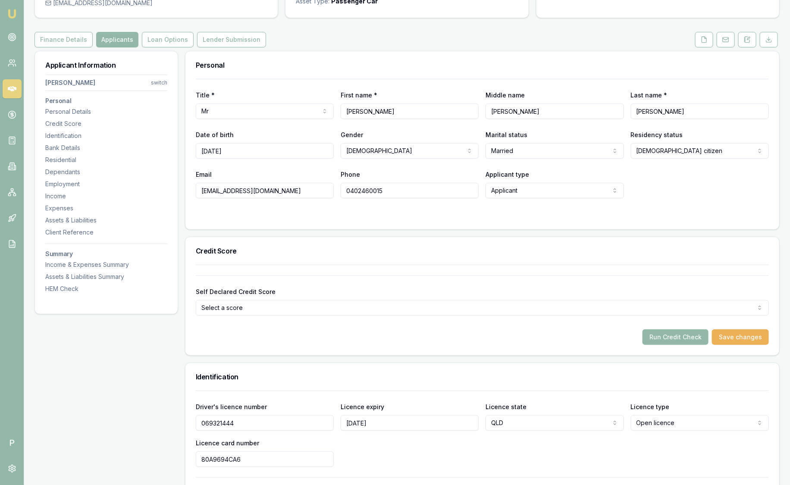
scroll to position [0, 0]
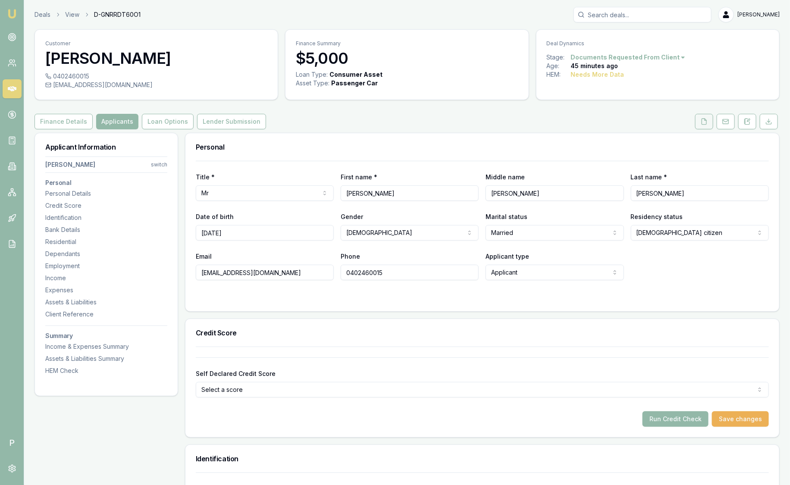
click at [704, 121] on icon at bounding box center [704, 121] width 7 height 7
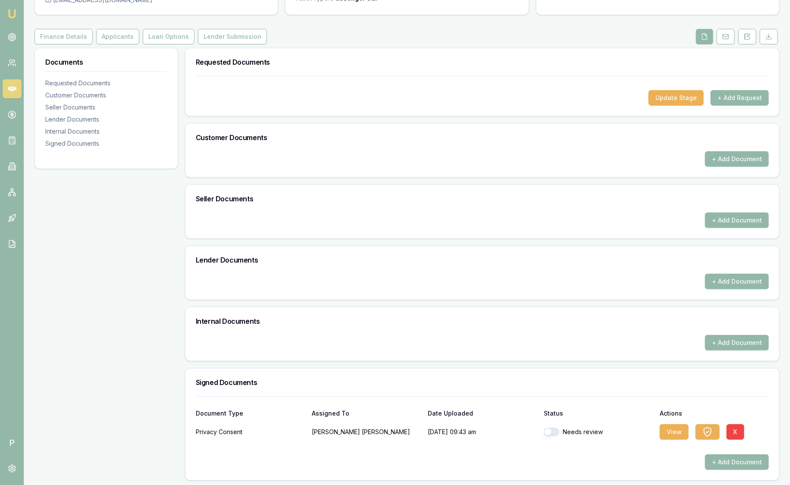
scroll to position [86, 0]
click at [562, 423] on div "Needs review" at bounding box center [598, 431] width 109 height 17
click at [560, 431] on div "Needs review" at bounding box center [598, 431] width 109 height 9
click at [549, 430] on button "button" at bounding box center [552, 431] width 16 height 9
checkbox input "true"
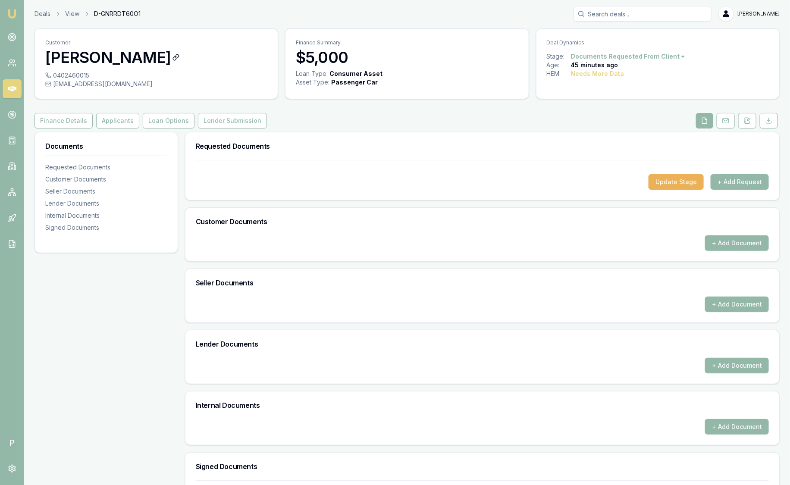
scroll to position [0, 0]
click at [127, 120] on button "Applicants" at bounding box center [117, 122] width 43 height 16
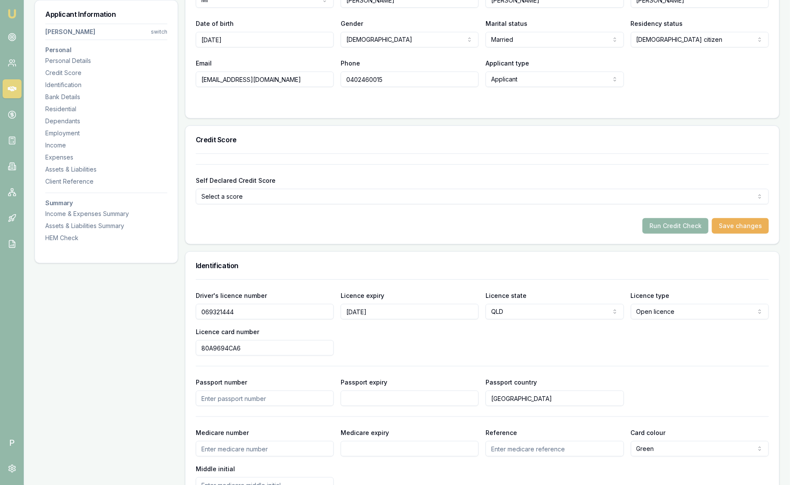
scroll to position [215, 0]
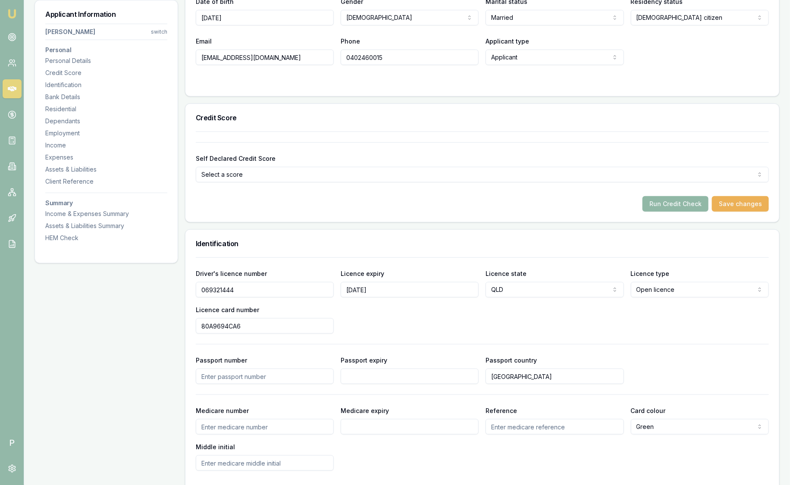
click at [670, 201] on button "Run Credit Check" at bounding box center [676, 204] width 66 height 16
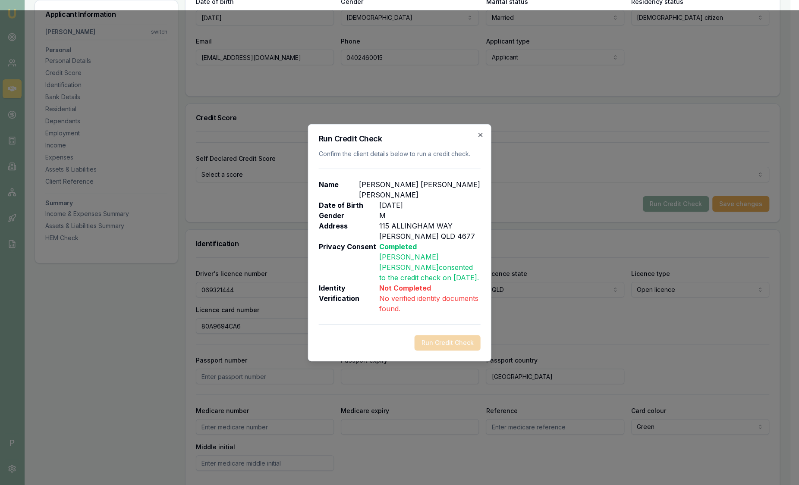
click at [483, 138] on icon "button" at bounding box center [480, 135] width 7 height 7
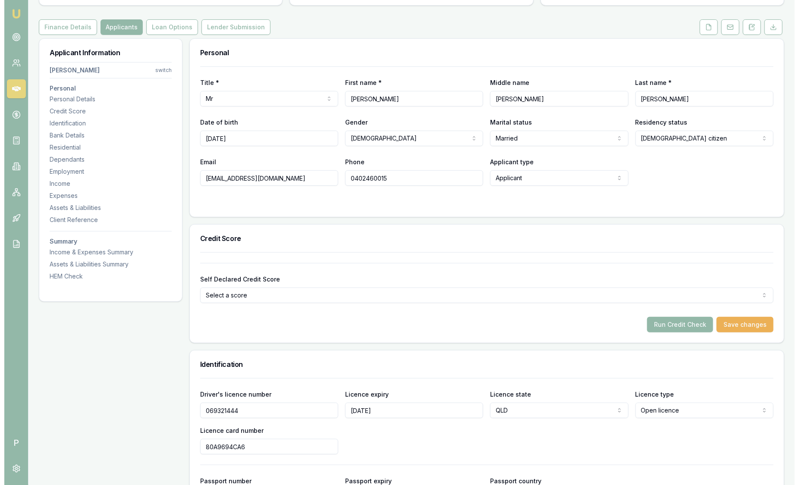
scroll to position [0, 0]
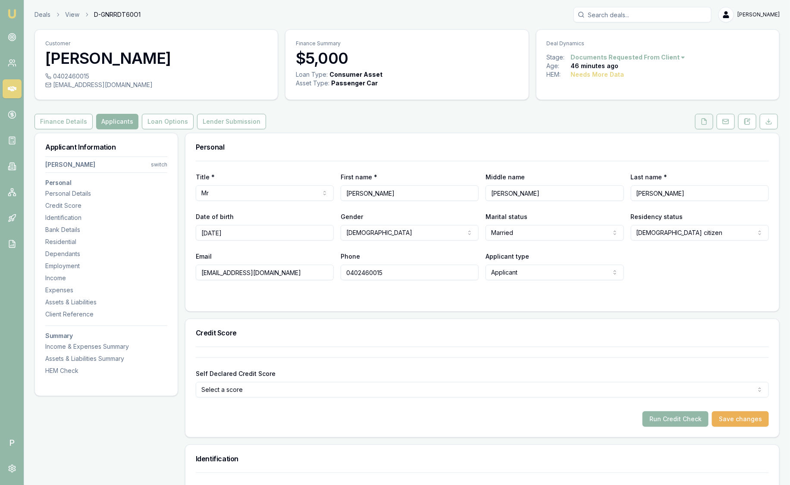
click at [706, 119] on polyline at bounding box center [706, 120] width 2 height 2
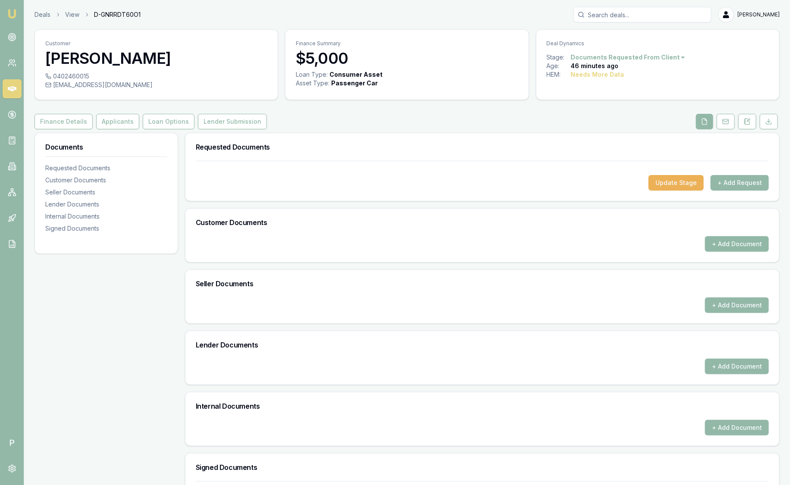
click at [752, 245] on button "+ Add Document" at bounding box center [737, 244] width 64 height 16
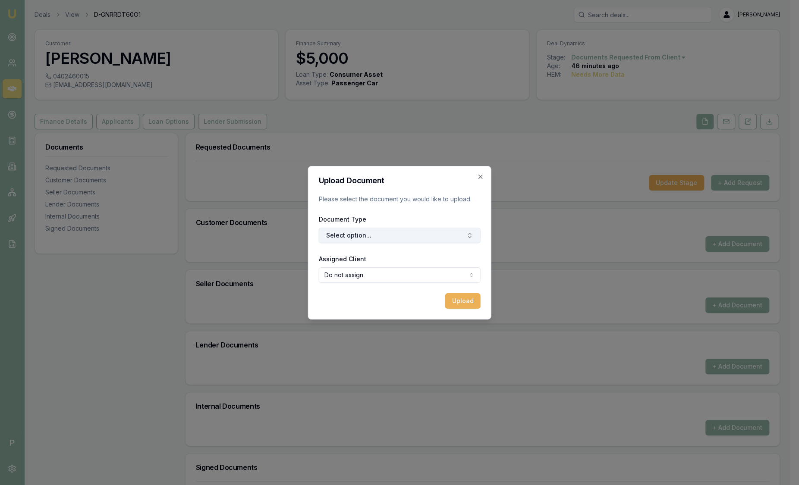
click at [354, 229] on button "Select option..." at bounding box center [400, 236] width 162 height 16
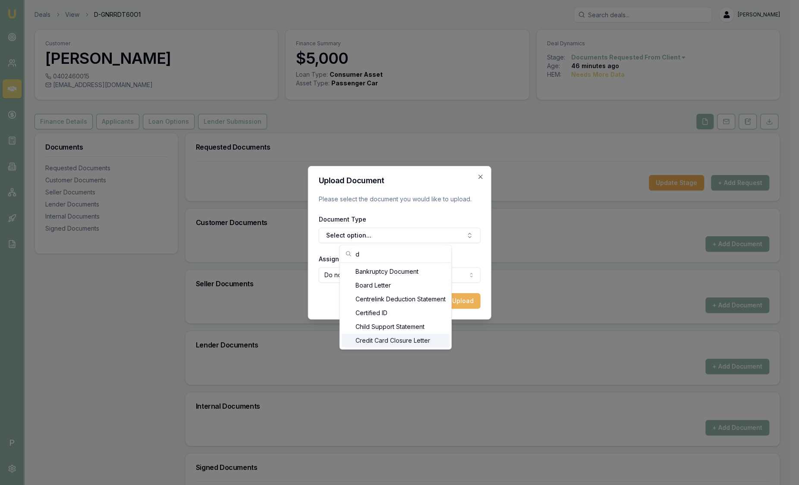
type input "d"
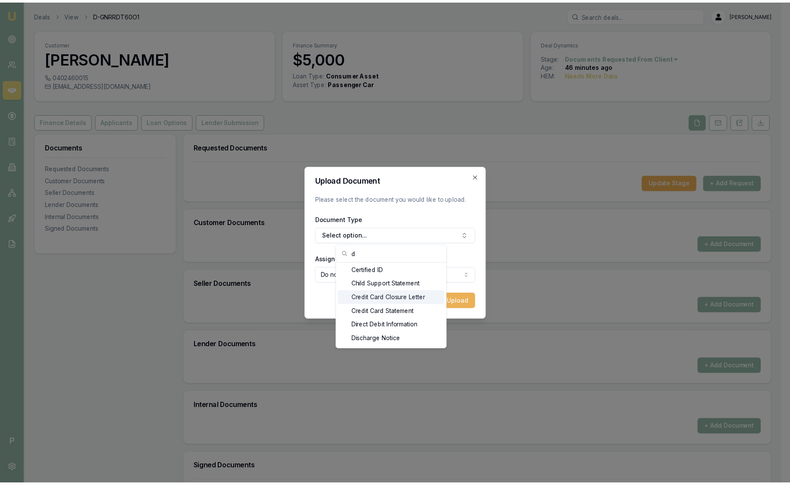
scroll to position [119, 0]
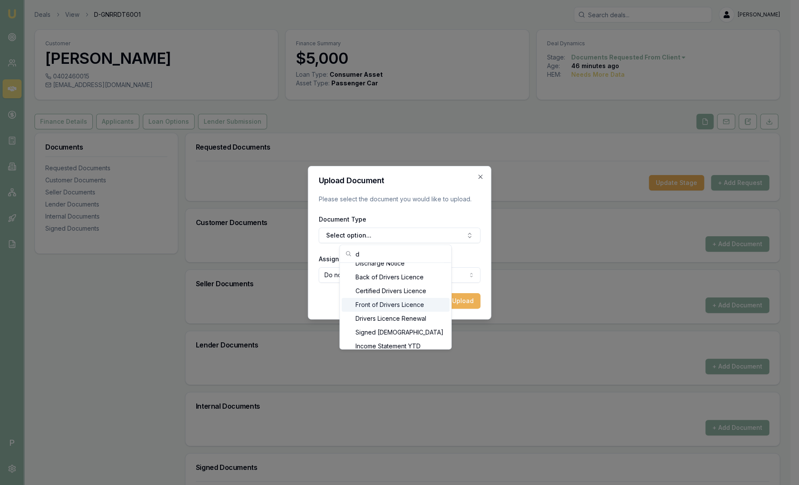
click at [401, 306] on div "Front of Drivers Licence" at bounding box center [396, 305] width 108 height 14
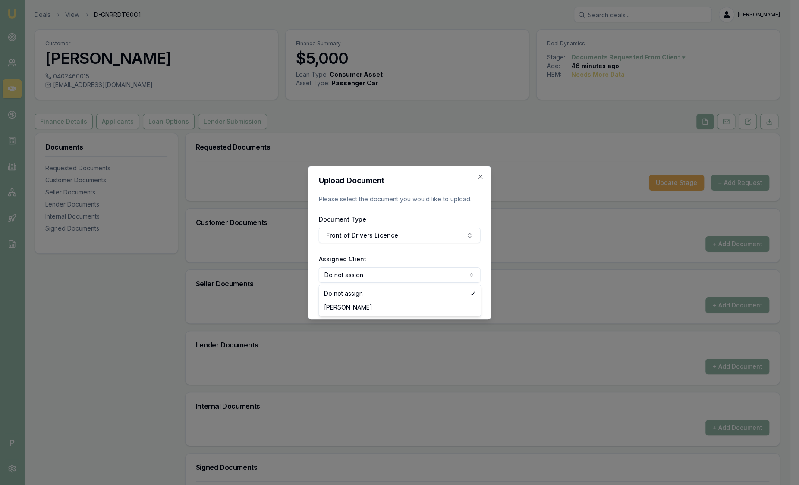
click at [385, 275] on body "Emu Broker P Deals View D-GNRRDT60O1 Sam Crouch Toggle Menu Customer Jonathan M…" at bounding box center [395, 242] width 790 height 485
select select "U-CDC0OFGETX"
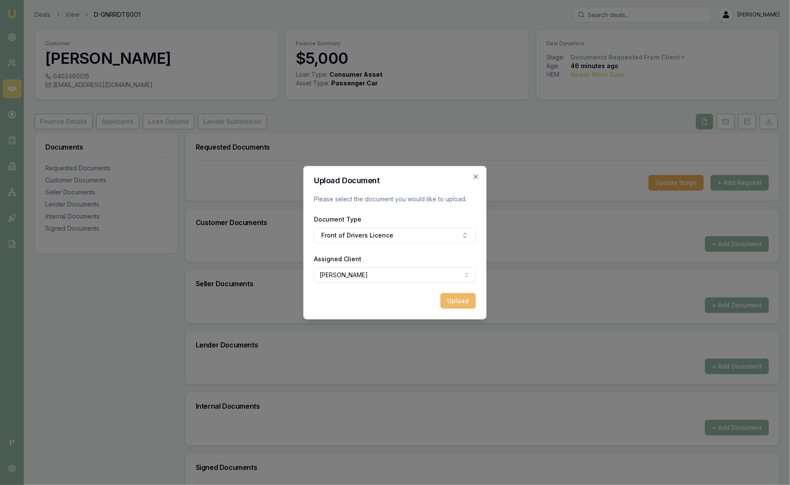
click at [468, 302] on button "Upload" at bounding box center [458, 301] width 35 height 16
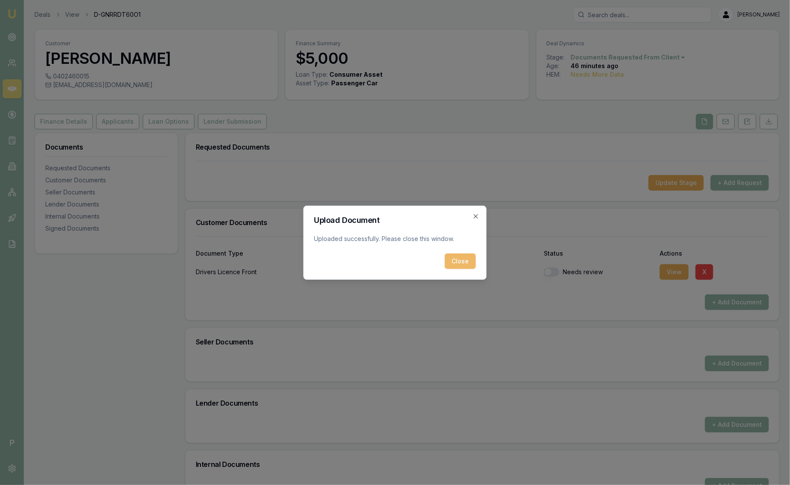
click at [465, 261] on button "Close" at bounding box center [460, 262] width 31 height 16
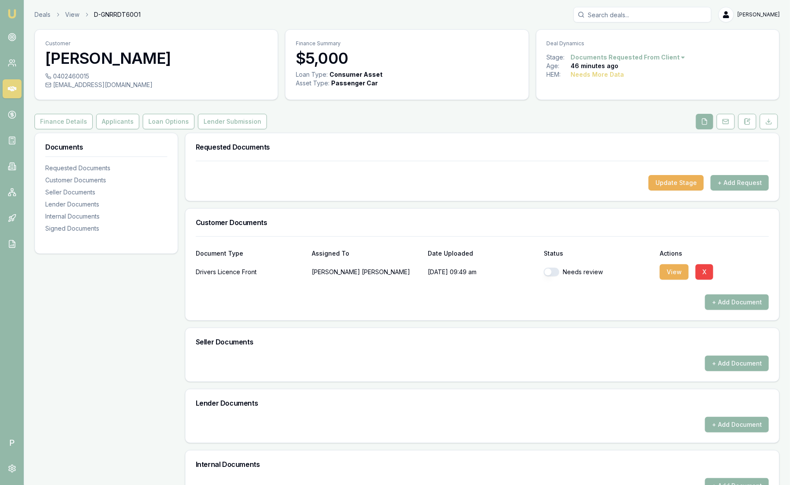
click at [547, 270] on button "button" at bounding box center [552, 272] width 16 height 9
checkbox input "true"
click at [109, 121] on button "Applicants" at bounding box center [117, 122] width 43 height 16
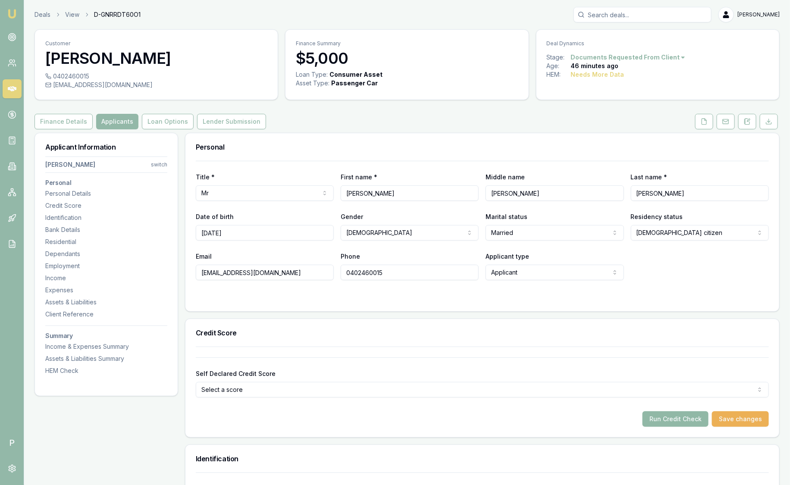
click at [673, 420] on button "Run Credit Check" at bounding box center [676, 420] width 66 height 16
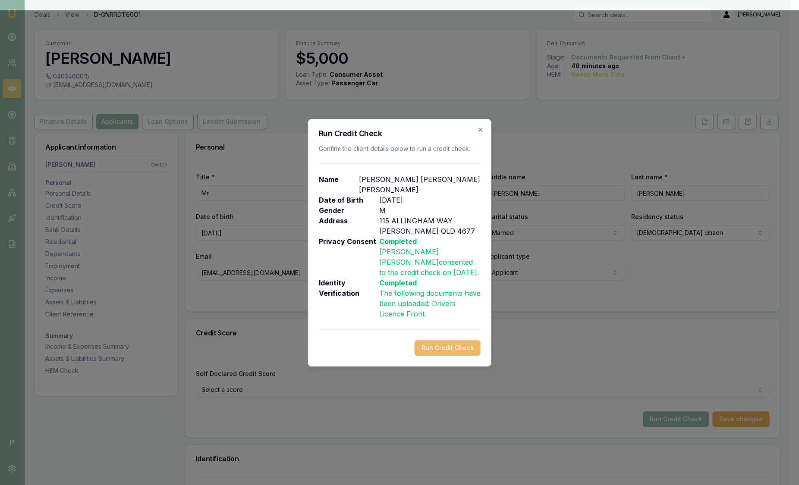
click at [434, 343] on button "Run Credit Check" at bounding box center [448, 348] width 66 height 16
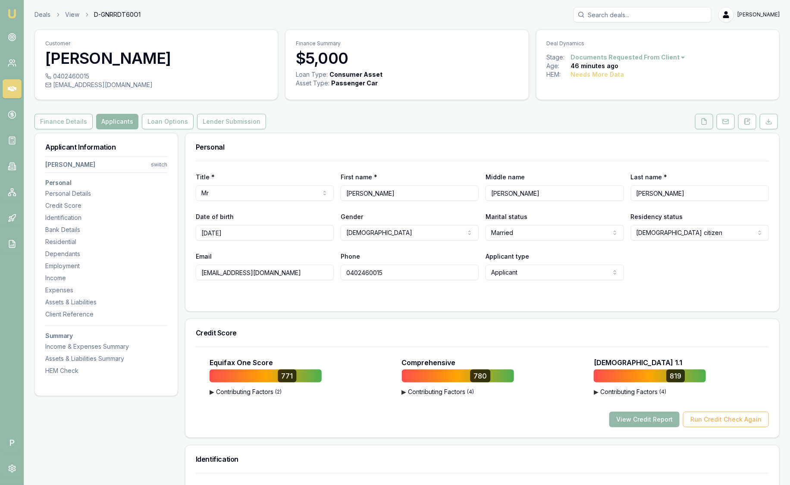
click at [710, 123] on button at bounding box center [704, 122] width 18 height 16
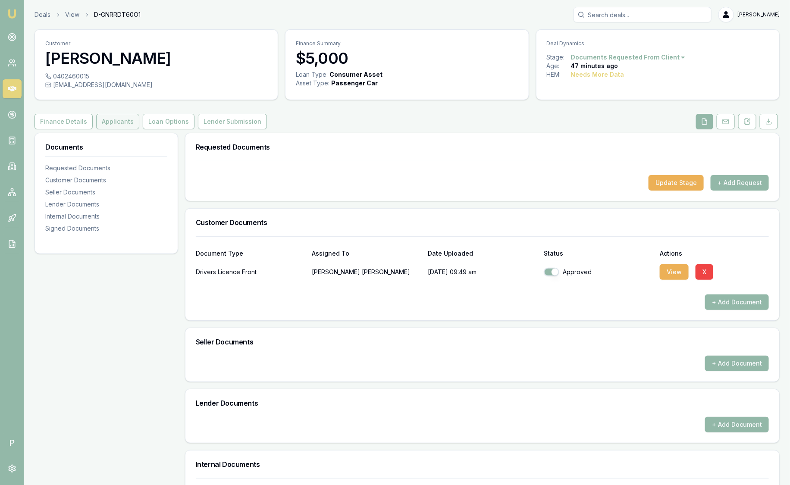
click at [112, 120] on button "Applicants" at bounding box center [117, 122] width 43 height 16
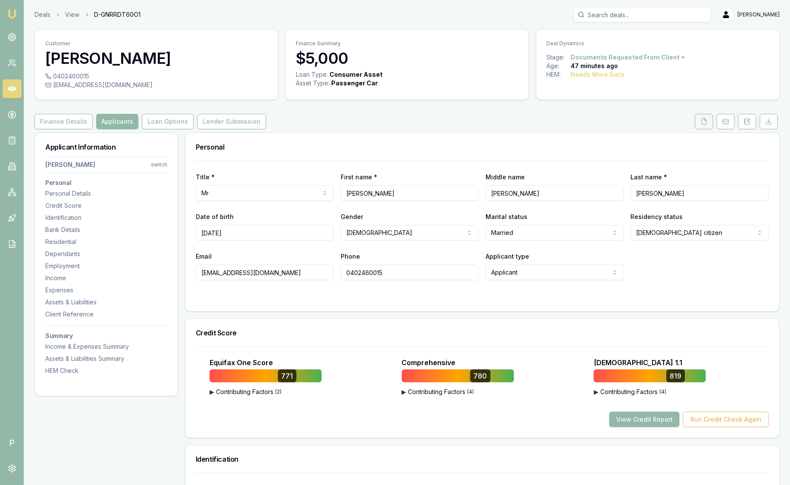
click at [707, 123] on icon at bounding box center [704, 121] width 7 height 7
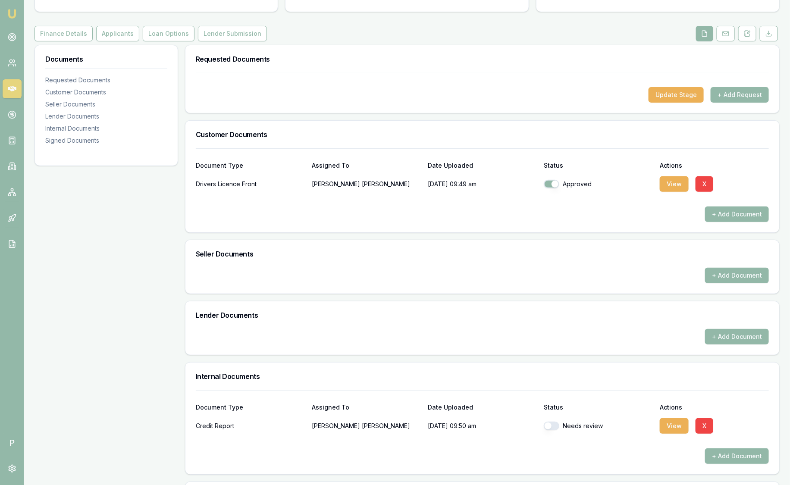
scroll to position [202, 0]
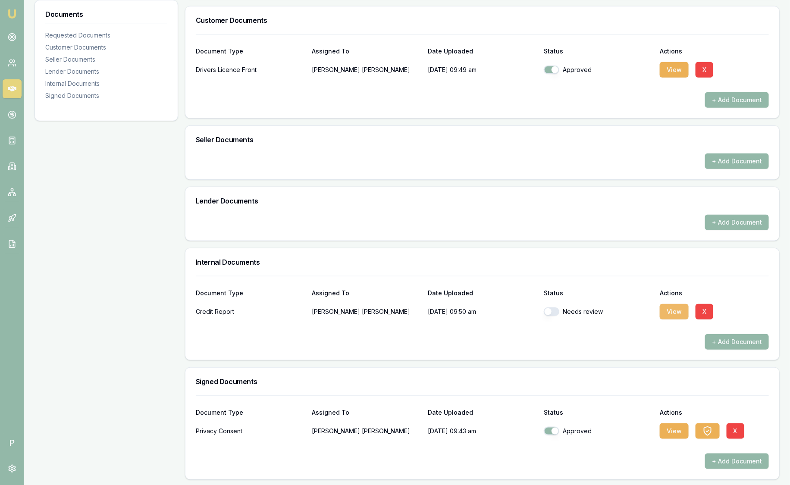
click at [669, 308] on button "View" at bounding box center [674, 312] width 29 height 16
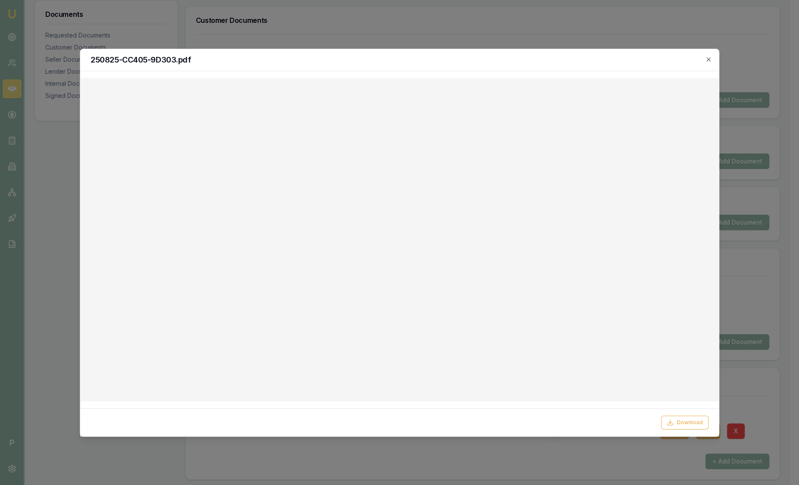
click at [374, 30] on div at bounding box center [399, 242] width 799 height 485
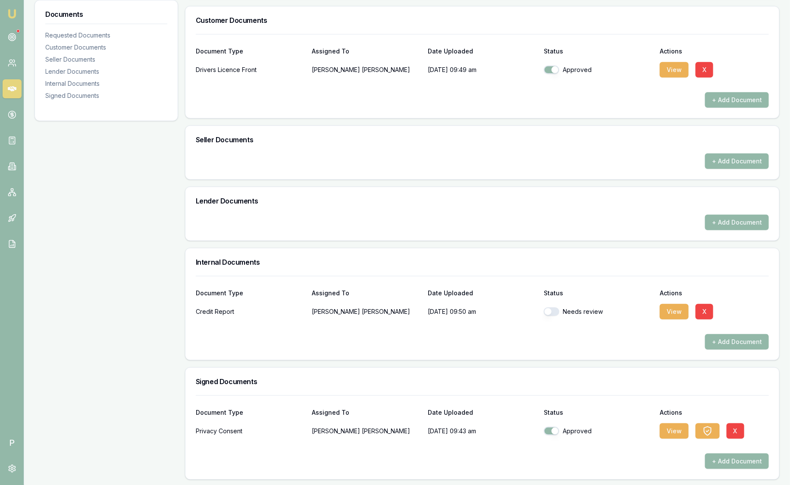
click at [549, 311] on button "button" at bounding box center [552, 312] width 16 height 9
checkbox input "true"
click at [676, 305] on button "View" at bounding box center [674, 312] width 29 height 16
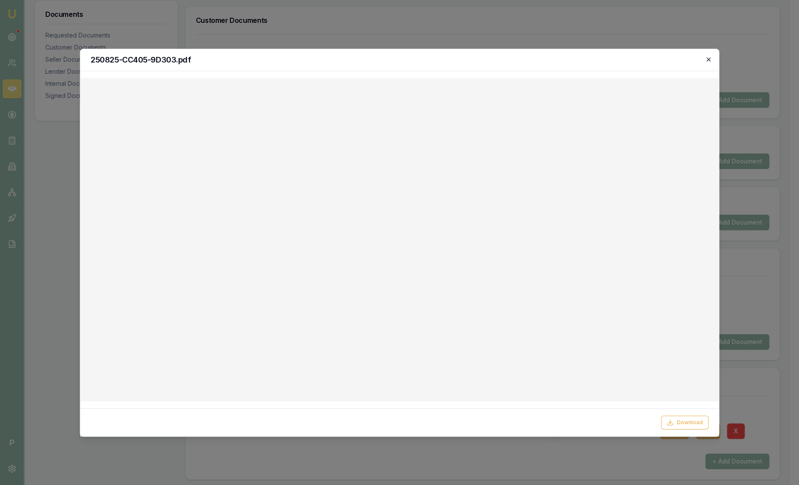
click at [708, 62] on icon "button" at bounding box center [708, 59] width 7 height 7
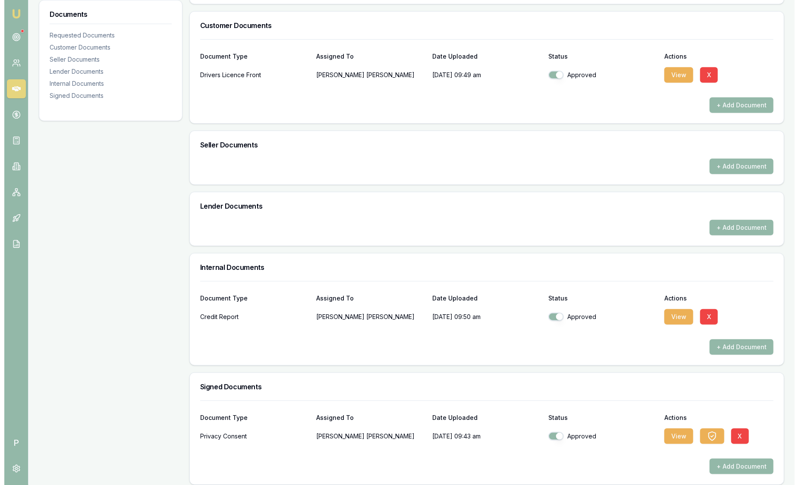
scroll to position [0, 0]
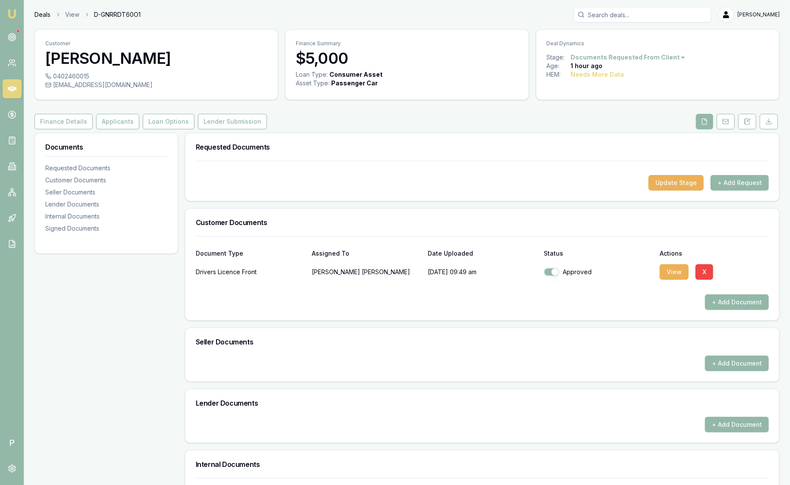
click at [44, 15] on link "Deals" at bounding box center [43, 14] width 16 height 9
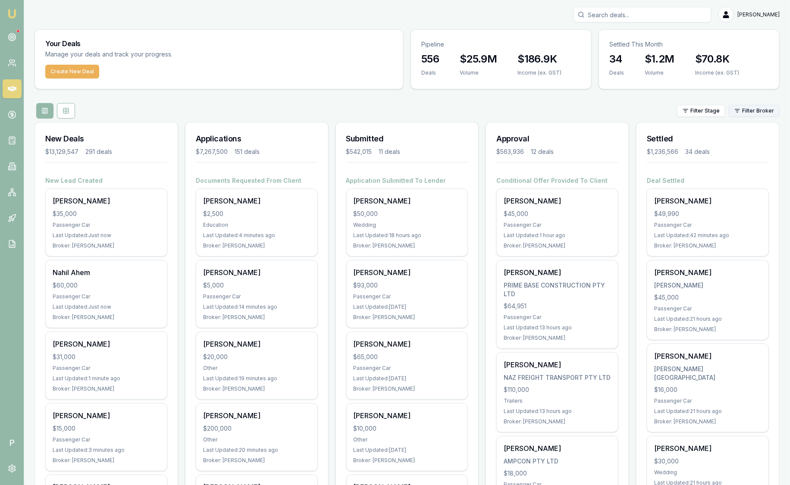
click at [743, 109] on html "Emu Broker P Sam Crouch Toggle Menu Your Deals Manage your deals and track your…" at bounding box center [395, 242] width 790 height 485
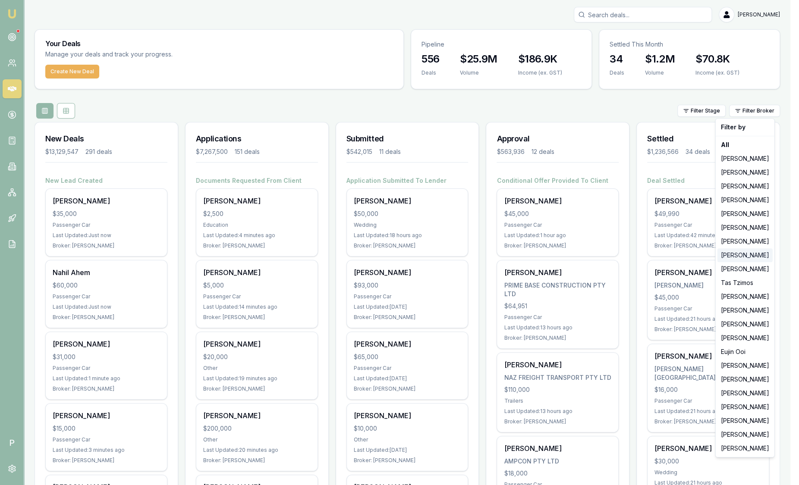
click at [751, 255] on div "[PERSON_NAME]" at bounding box center [744, 255] width 55 height 14
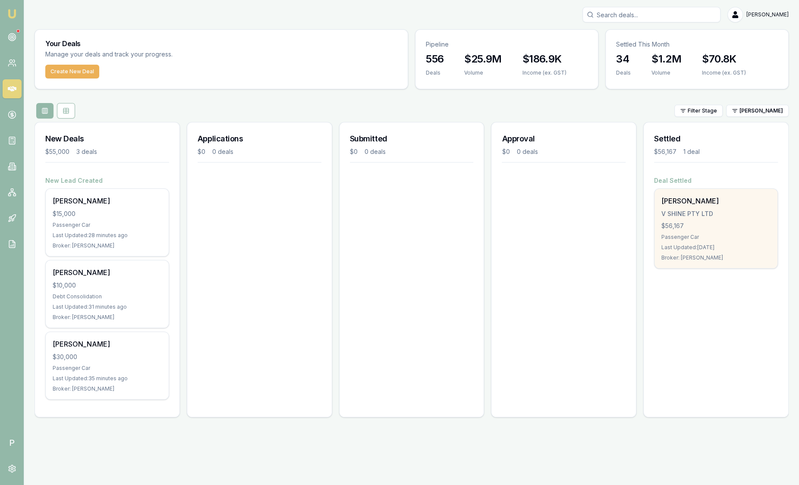
click at [712, 199] on div "[PERSON_NAME]" at bounding box center [715, 201] width 109 height 10
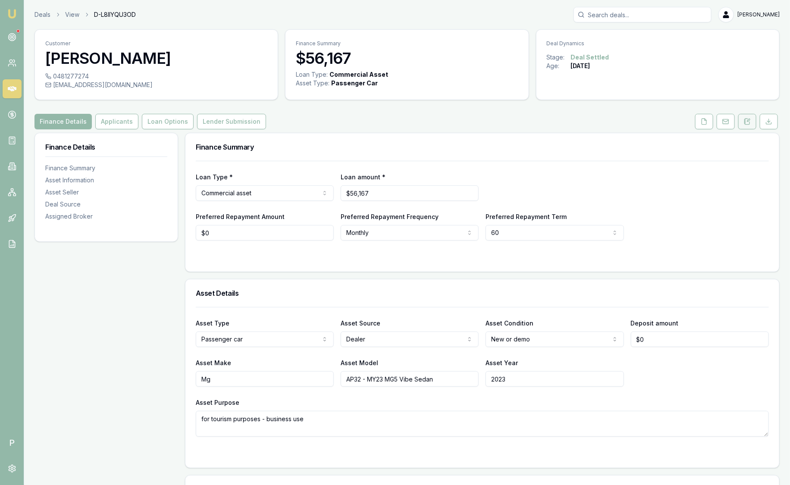
click at [754, 124] on button at bounding box center [748, 122] width 18 height 16
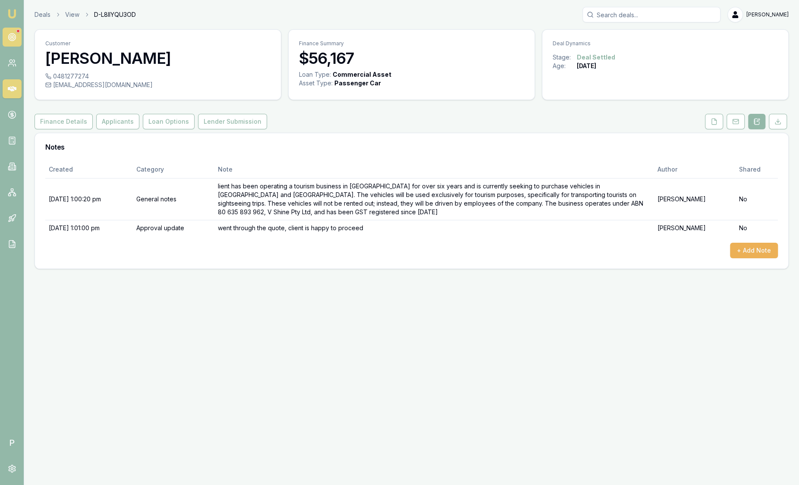
click at [16, 35] on icon at bounding box center [12, 37] width 9 height 9
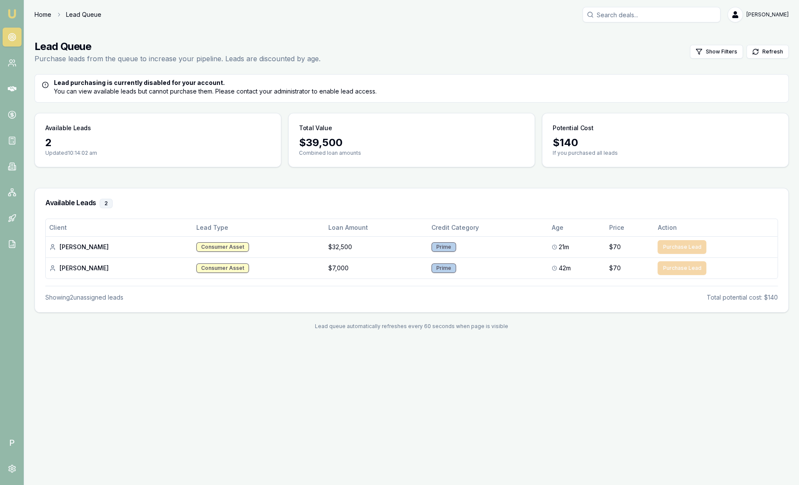
click at [40, 12] on link "Home" at bounding box center [43, 14] width 17 height 9
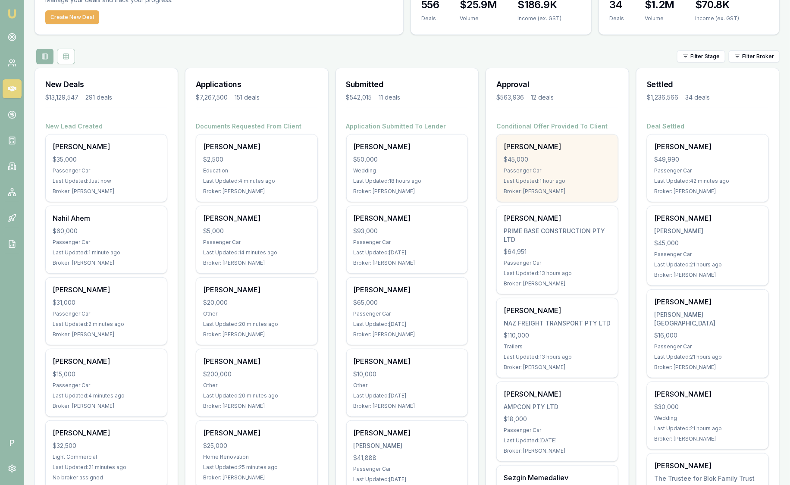
scroll to position [53, 0]
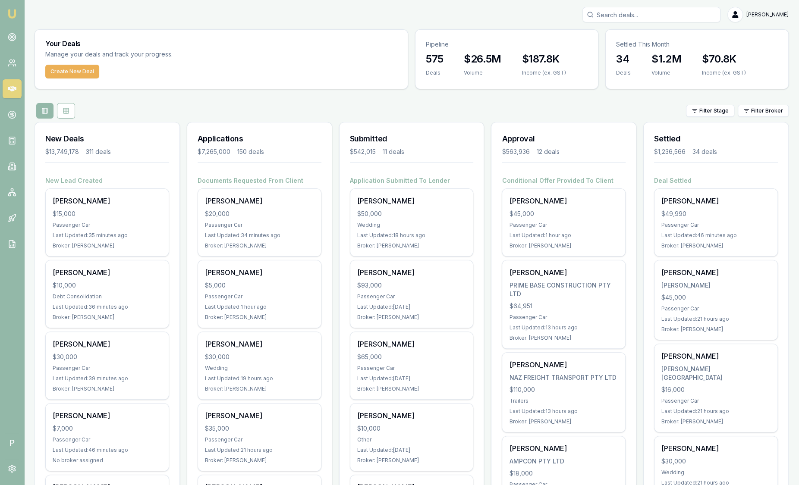
click at [741, 110] on html "Emu Broker P [PERSON_NAME] Toggle Menu Your Deals Manage your deals and track y…" at bounding box center [399, 242] width 799 height 485
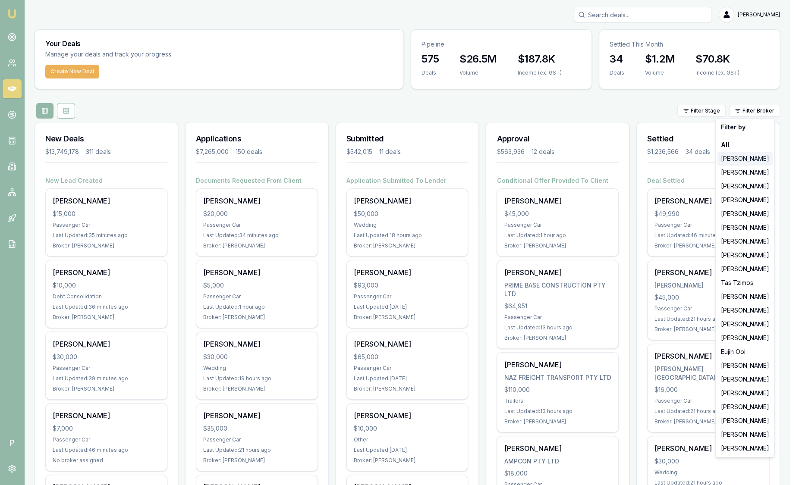
click at [742, 162] on div "[PERSON_NAME]" at bounding box center [744, 159] width 55 height 14
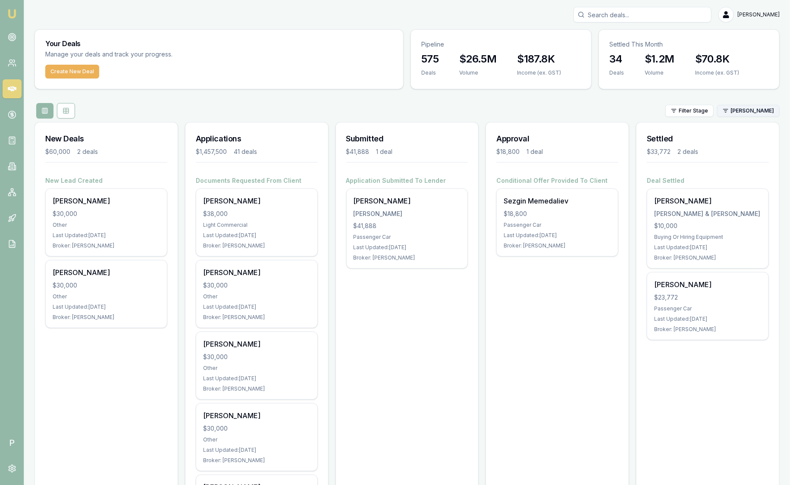
click at [741, 110] on html "Emu Broker P Sam Crouch Toggle Menu Your Deals Manage your deals and track your…" at bounding box center [395, 242] width 790 height 485
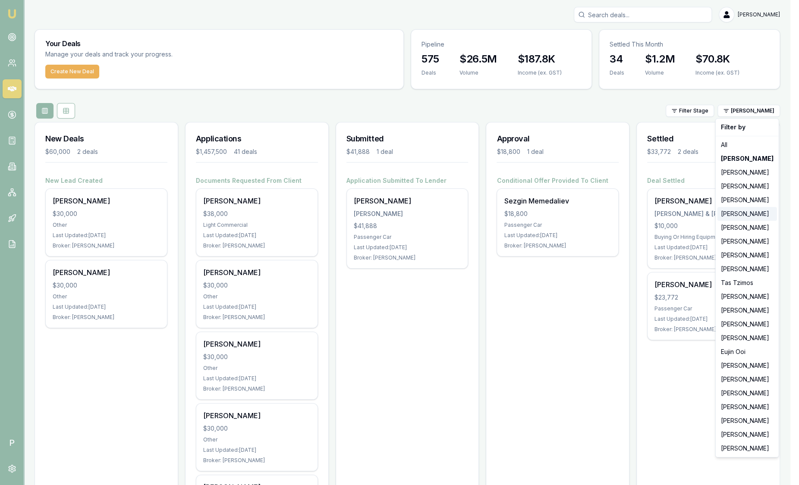
click at [738, 211] on div "[PERSON_NAME]" at bounding box center [747, 214] width 60 height 14
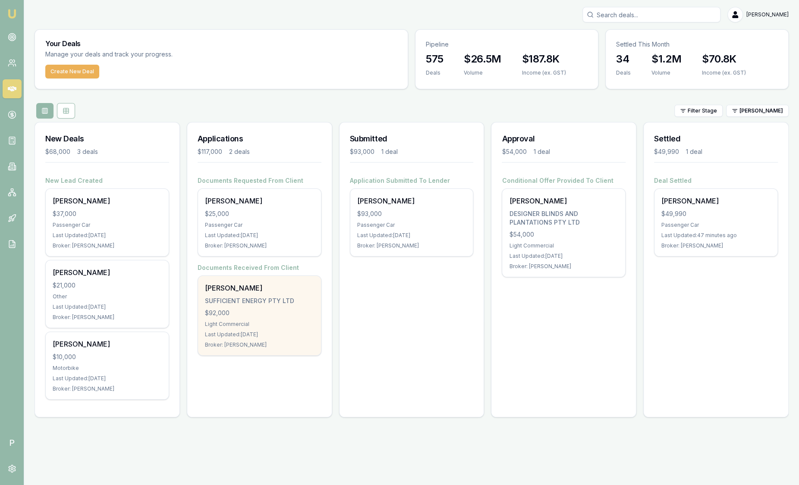
click at [255, 317] on div "George Sooalo SUFFICIENT ENERGY PTY LTD $92,000 Light Commercial Last Updated: …" at bounding box center [259, 315] width 123 height 79
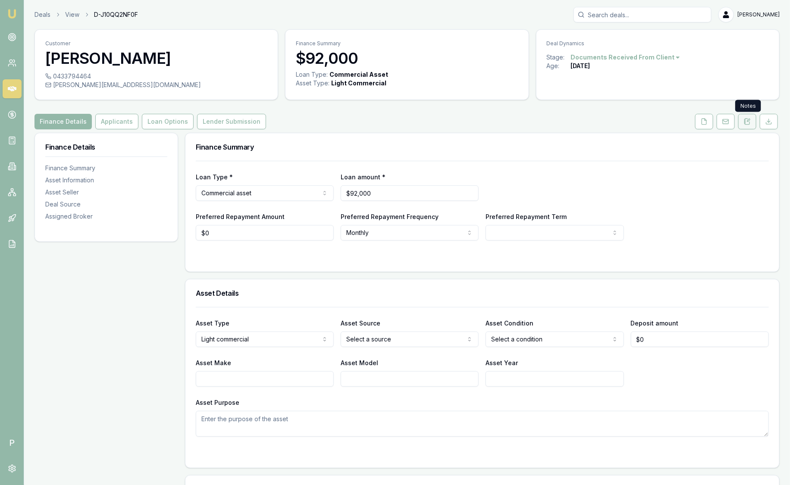
click at [752, 121] on button at bounding box center [748, 122] width 18 height 16
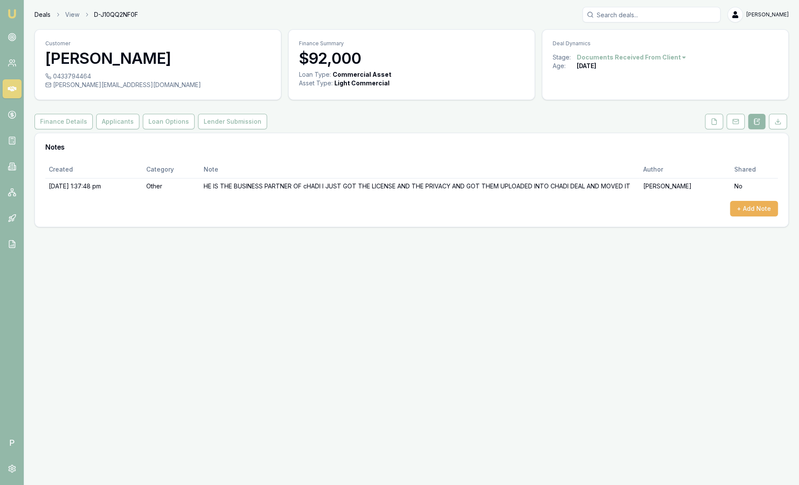
click at [41, 16] on link "Deals" at bounding box center [43, 14] width 16 height 9
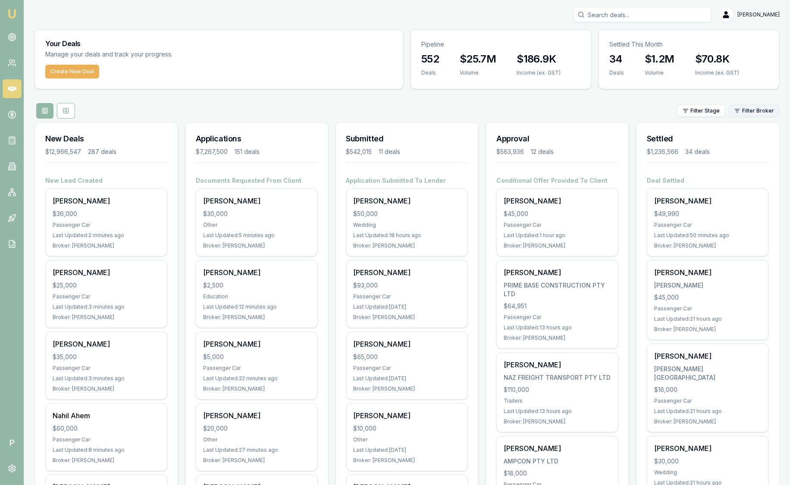
click at [769, 108] on html "Emu Broker P [PERSON_NAME] Toggle Menu Your Deals Manage your deals and track y…" at bounding box center [395, 242] width 790 height 485
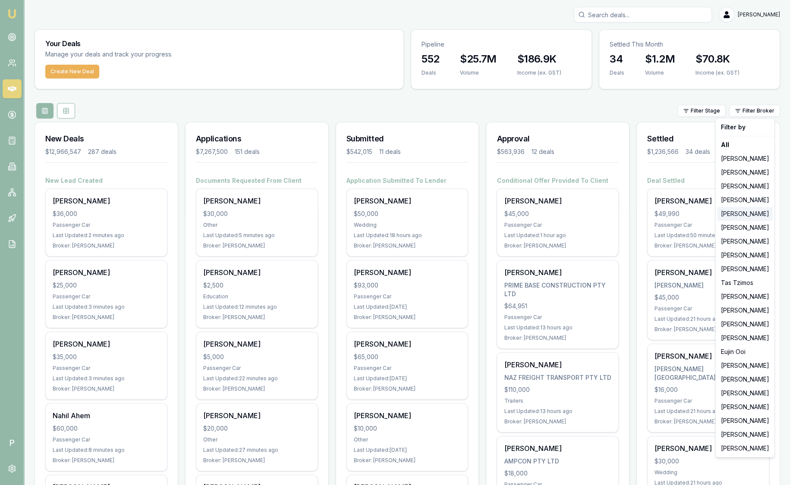
click at [753, 216] on div "[PERSON_NAME]" at bounding box center [744, 214] width 55 height 14
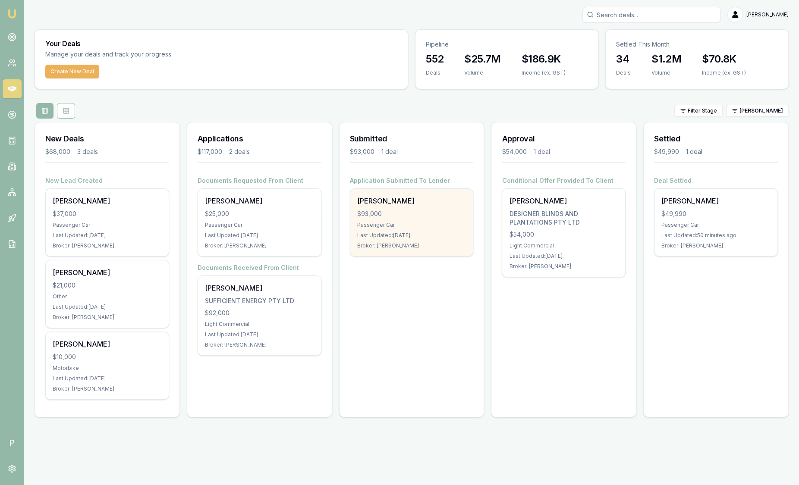
click at [370, 220] on div "Chadi Khassouk $93,000 Passenger Car Last Updated: 2 days ago Broker: Evette Ab…" at bounding box center [411, 222] width 123 height 67
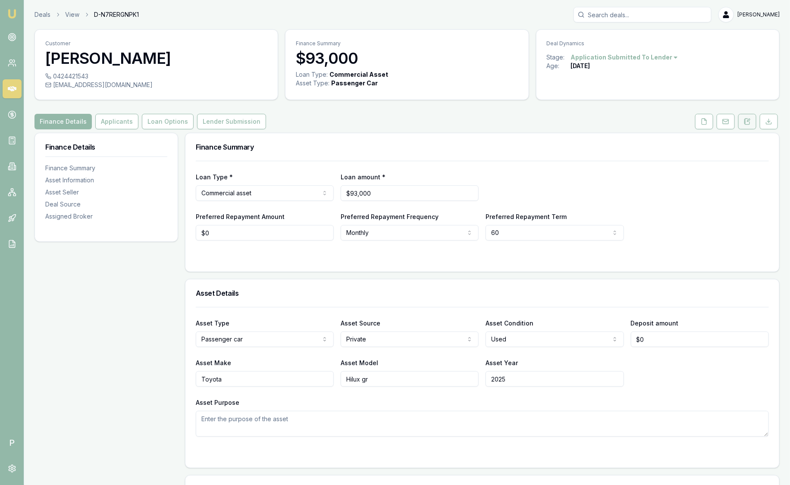
click at [753, 122] on button at bounding box center [748, 122] width 18 height 16
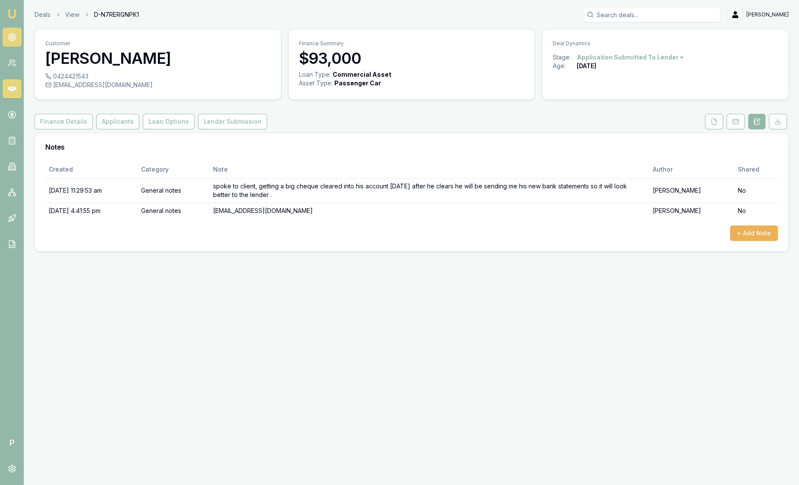
click at [14, 37] on circle at bounding box center [12, 37] width 4 height 4
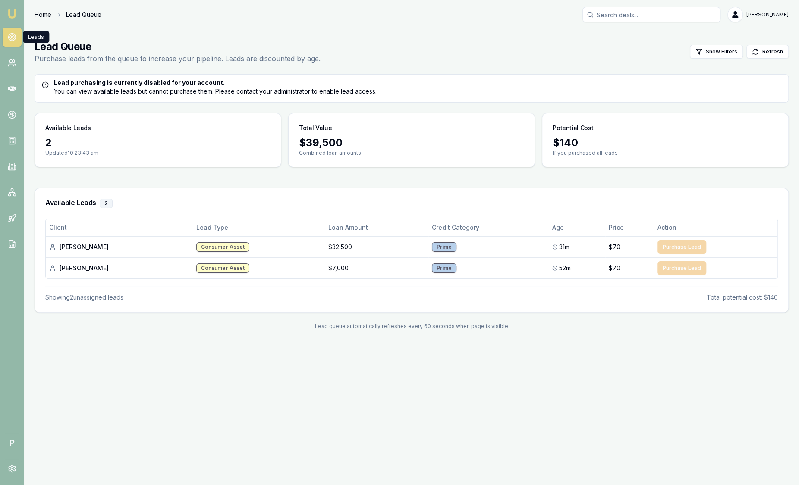
click at [41, 13] on link "Home" at bounding box center [43, 14] width 17 height 9
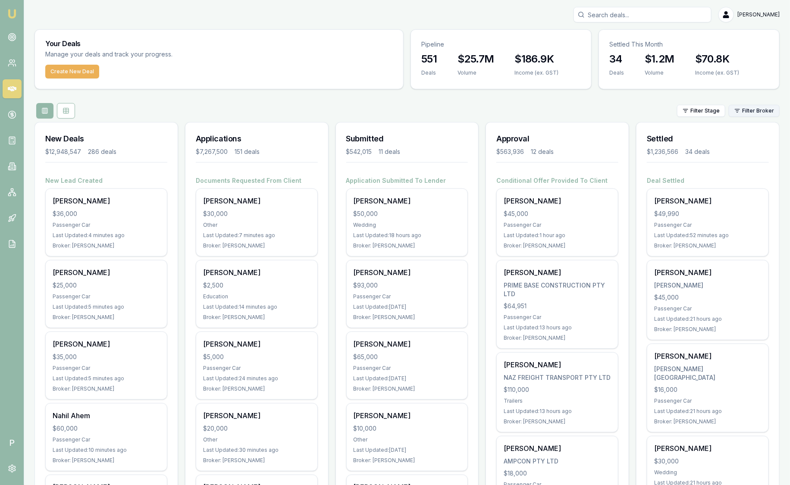
click at [739, 115] on html "Emu Broker P [PERSON_NAME] Toggle Menu Your Deals Manage your deals and track y…" at bounding box center [395, 242] width 790 height 485
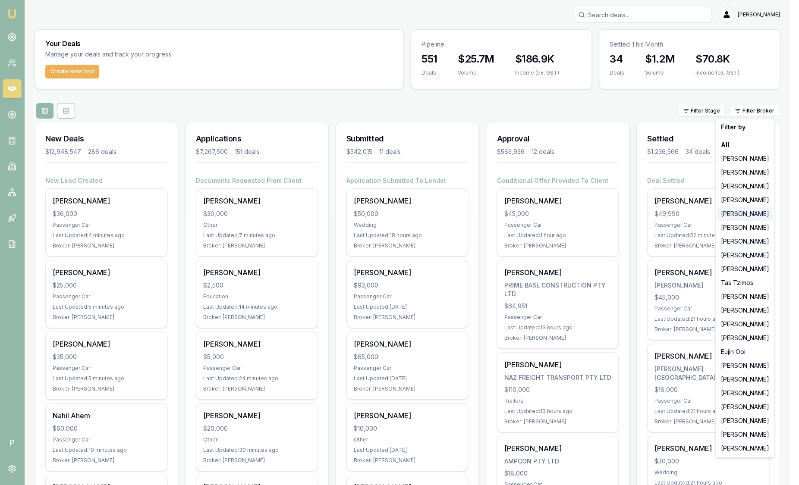
click at [741, 215] on div "[PERSON_NAME]" at bounding box center [744, 214] width 55 height 14
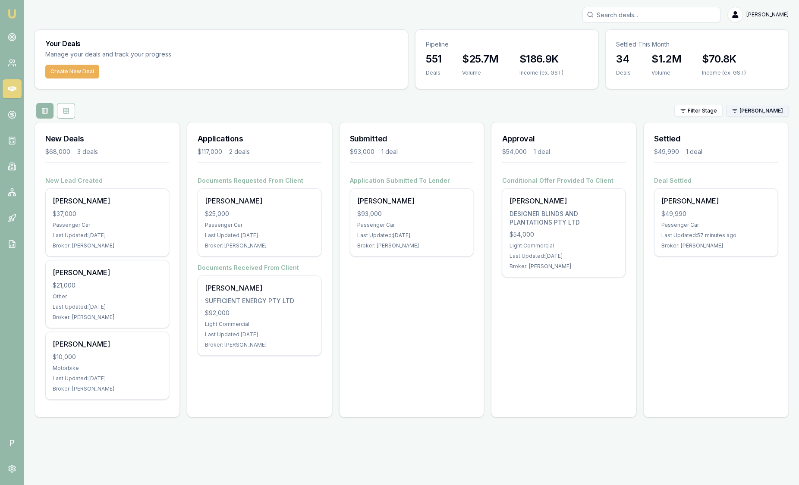
click at [764, 109] on html "Emu Broker P Sam Crouch Toggle Menu Your Deals Manage your deals and track your…" at bounding box center [399, 242] width 799 height 485
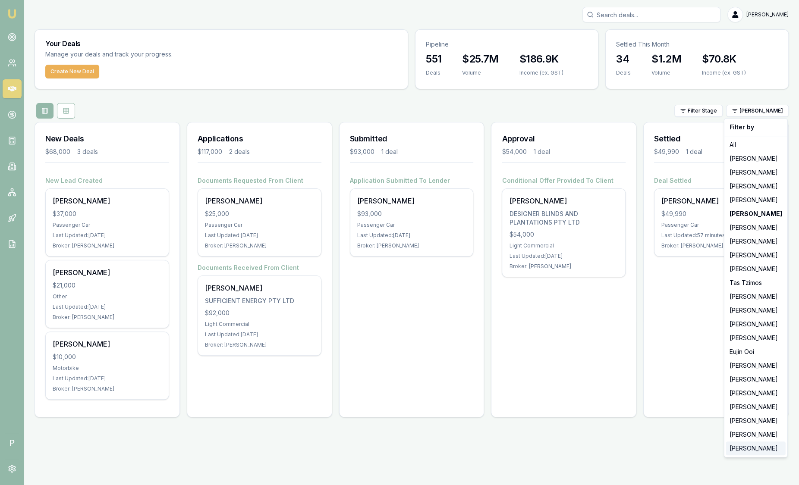
click at [752, 446] on div "[PERSON_NAME]" at bounding box center [756, 449] width 60 height 14
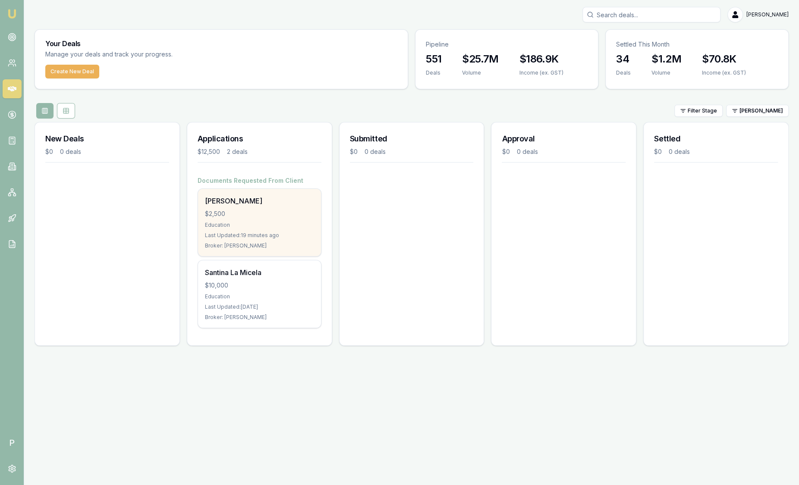
click at [289, 215] on div "$2,500" at bounding box center [259, 214] width 109 height 9
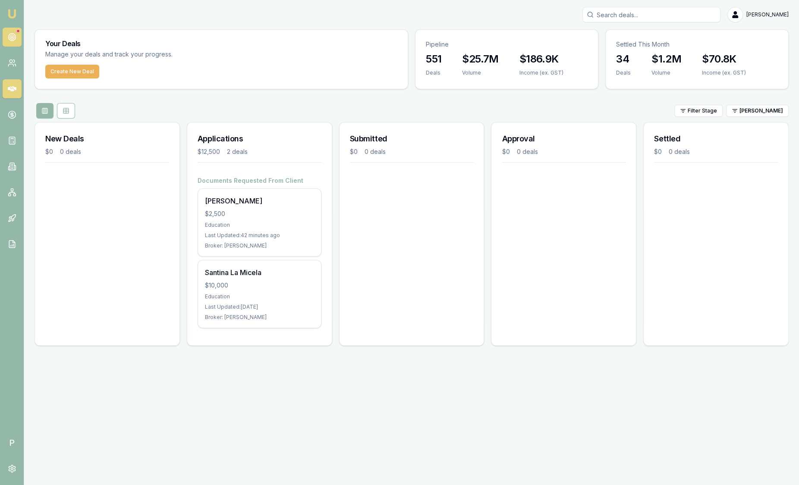
click at [17, 35] on link at bounding box center [12, 37] width 19 height 19
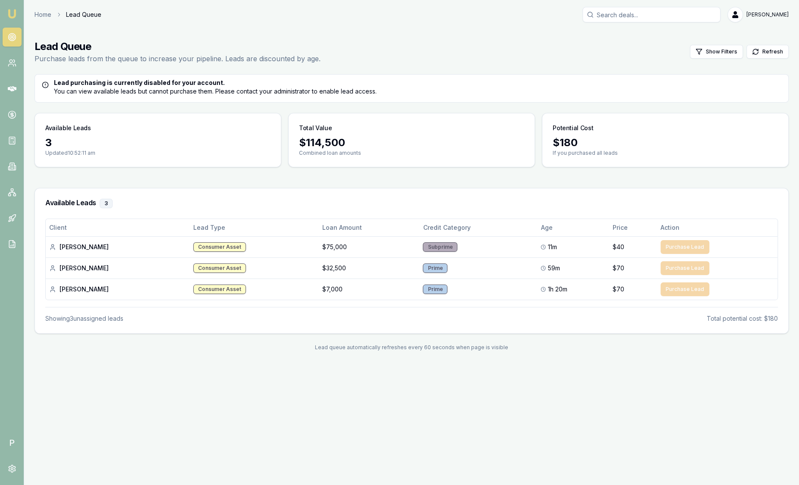
click at [13, 10] on img at bounding box center [12, 14] width 10 height 10
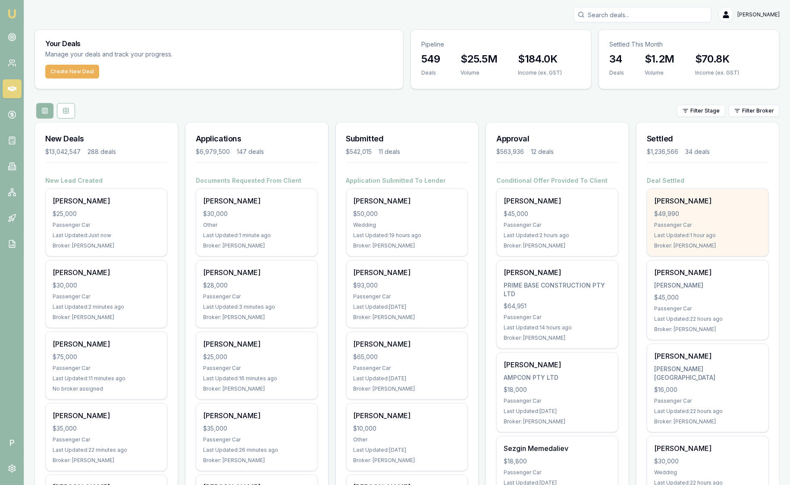
click at [714, 215] on div "$49,990" at bounding box center [707, 214] width 107 height 9
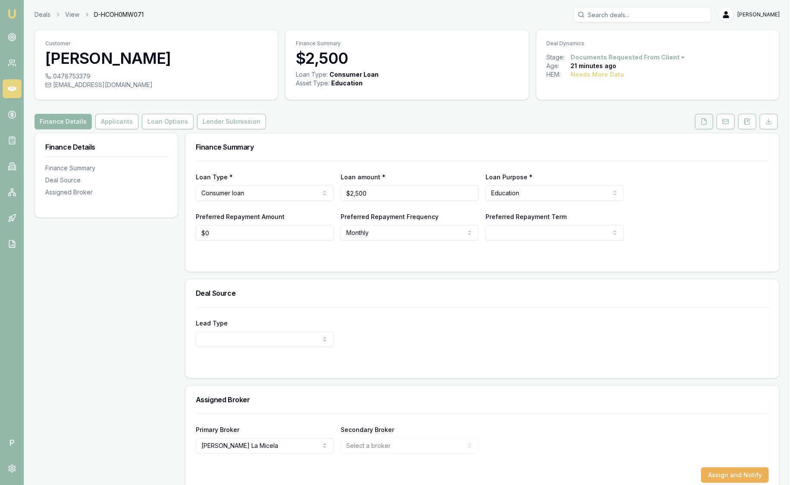
click at [710, 126] on button at bounding box center [704, 122] width 18 height 16
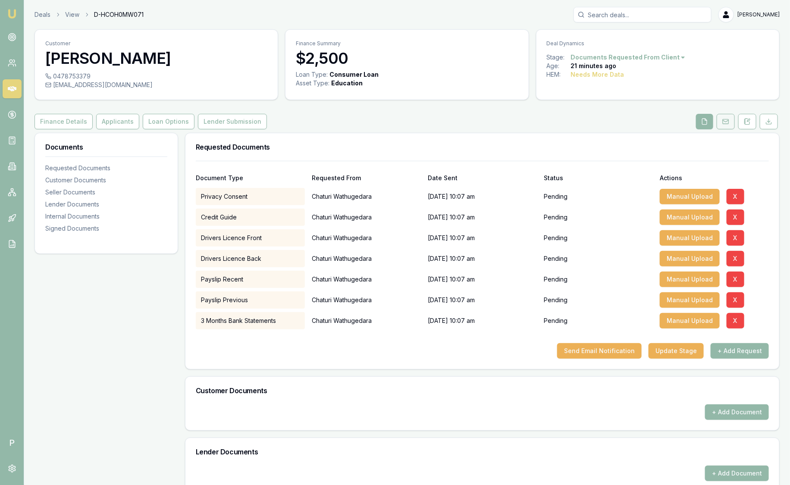
click at [728, 126] on button at bounding box center [726, 122] width 18 height 16
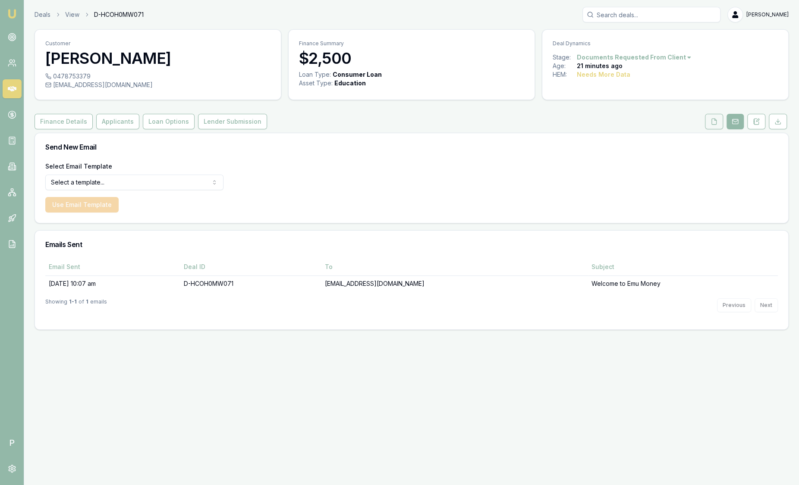
click at [708, 122] on button at bounding box center [714, 122] width 18 height 16
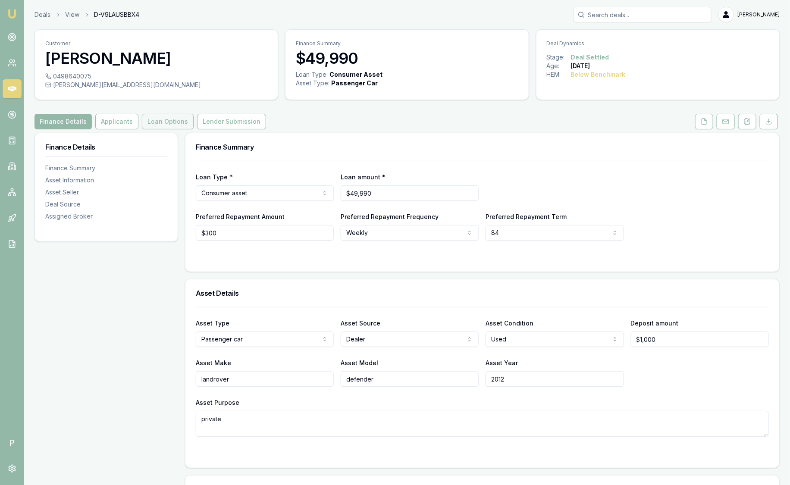
click at [154, 121] on button "Loan Options" at bounding box center [168, 122] width 52 height 16
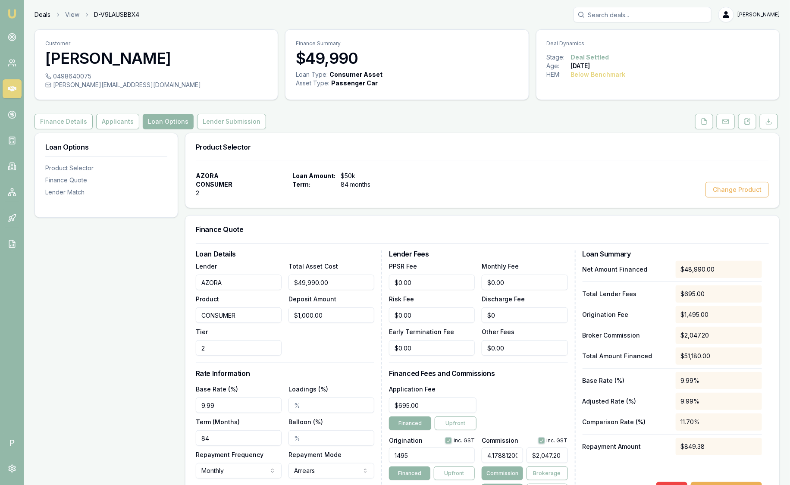
click at [46, 15] on link "Deals" at bounding box center [43, 14] width 16 height 9
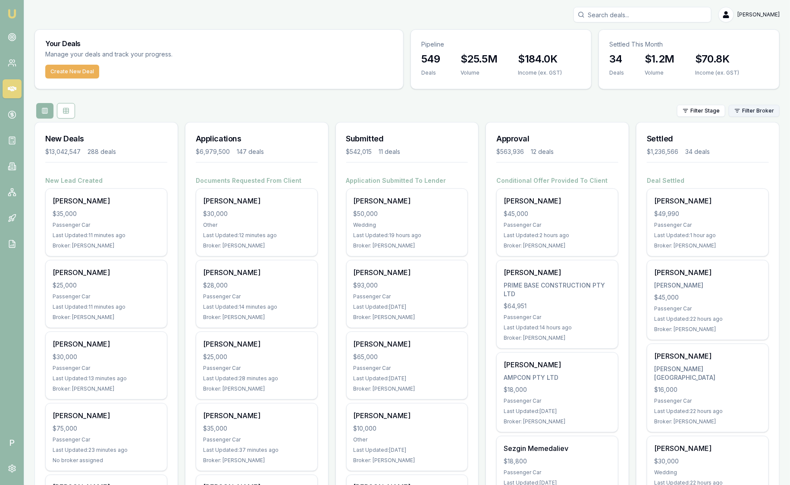
click at [775, 112] on html "Emu Broker P Sam Crouch Toggle Menu Your Deals Manage your deals and track your…" at bounding box center [395, 242] width 790 height 485
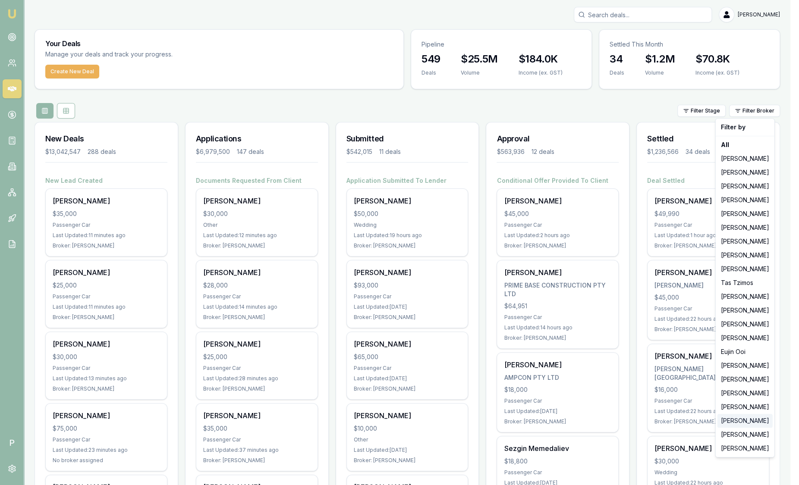
click at [734, 419] on div "[PERSON_NAME]" at bounding box center [744, 421] width 55 height 14
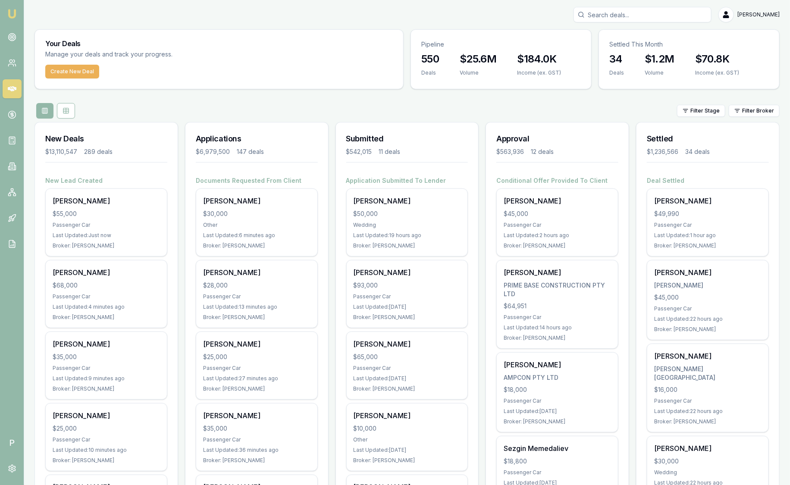
click at [774, 109] on html "Emu Broker P [PERSON_NAME] Toggle Menu Your Deals Manage your deals and track y…" at bounding box center [395, 242] width 790 height 485
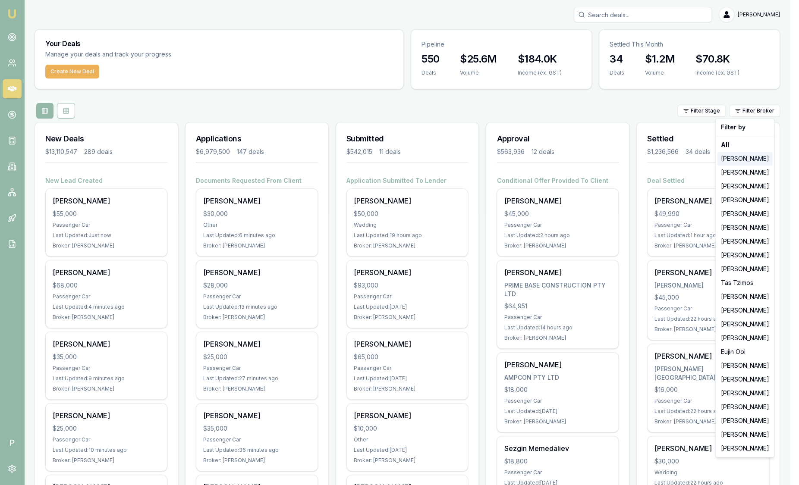
click at [732, 159] on div "[PERSON_NAME]" at bounding box center [744, 159] width 55 height 14
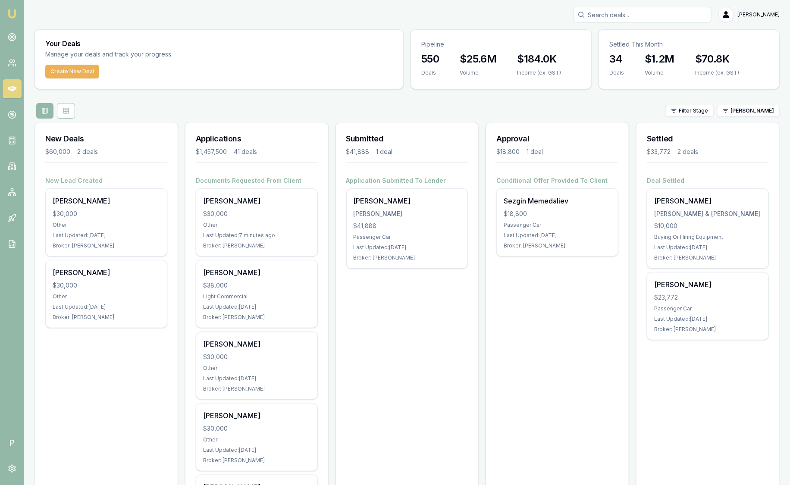
click at [760, 105] on html "Emu Broker P [PERSON_NAME] Toggle Menu Your Deals Manage your deals and track y…" at bounding box center [395, 242] width 790 height 485
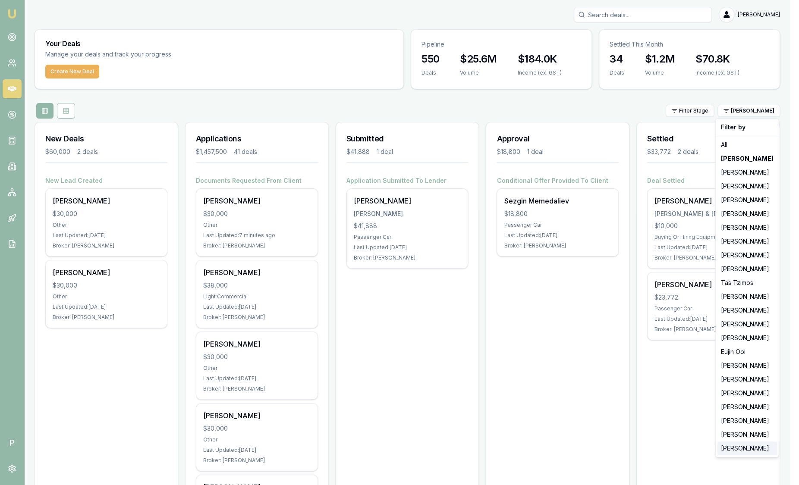
click at [735, 447] on div "[PERSON_NAME]" at bounding box center [747, 449] width 60 height 14
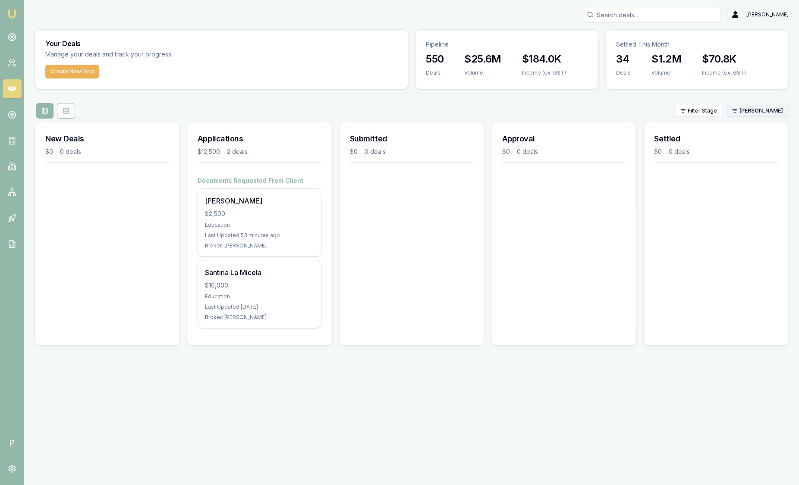
click at [766, 109] on html "Emu Broker P Sam Crouch Toggle Menu Your Deals Manage your deals and track your…" at bounding box center [399, 242] width 799 height 485
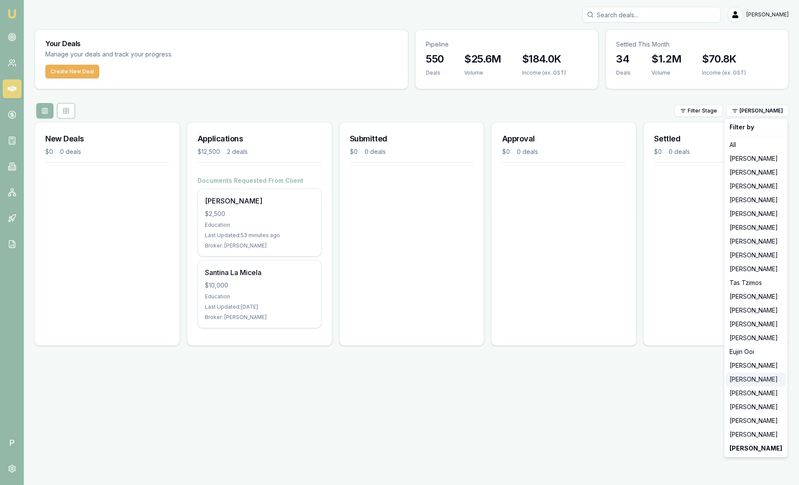
click at [744, 375] on div "[PERSON_NAME]" at bounding box center [756, 380] width 60 height 14
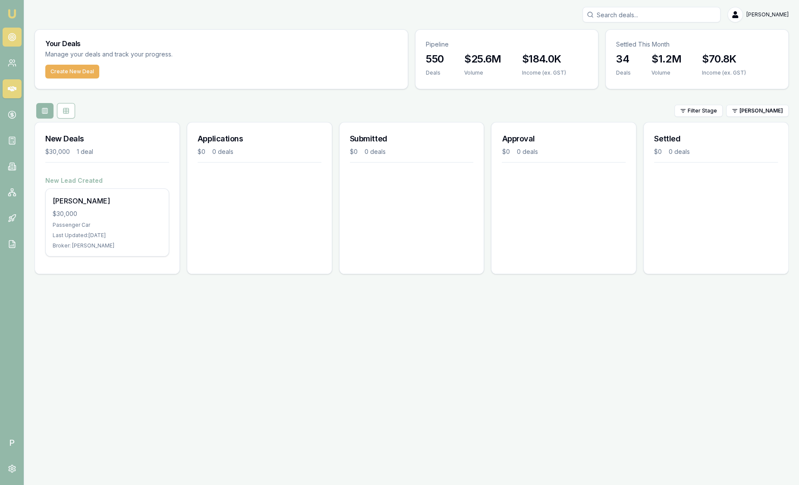
click at [13, 35] on circle at bounding box center [12, 37] width 4 height 4
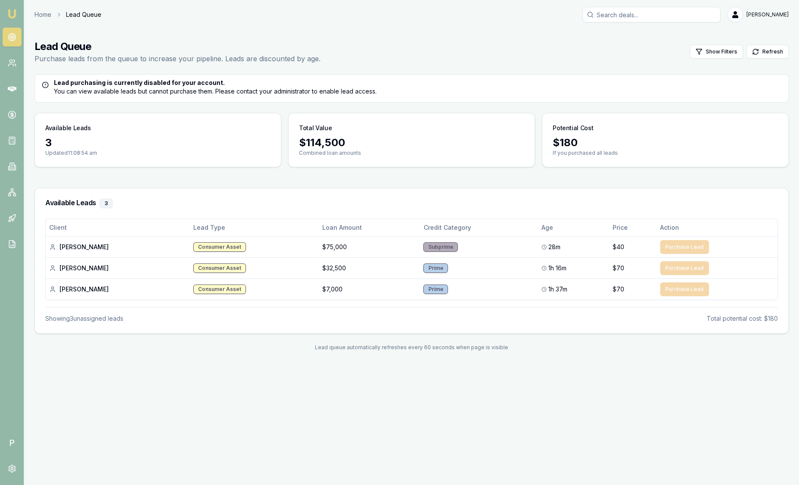
click at [10, 13] on img at bounding box center [12, 14] width 10 height 10
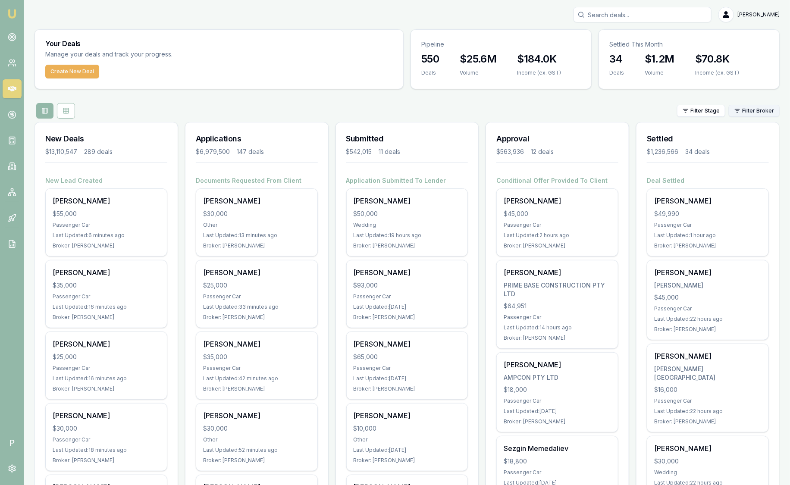
click at [765, 112] on html "Emu Broker P Sam Crouch Toggle Menu Your Deals Manage your deals and track your…" at bounding box center [395, 242] width 790 height 485
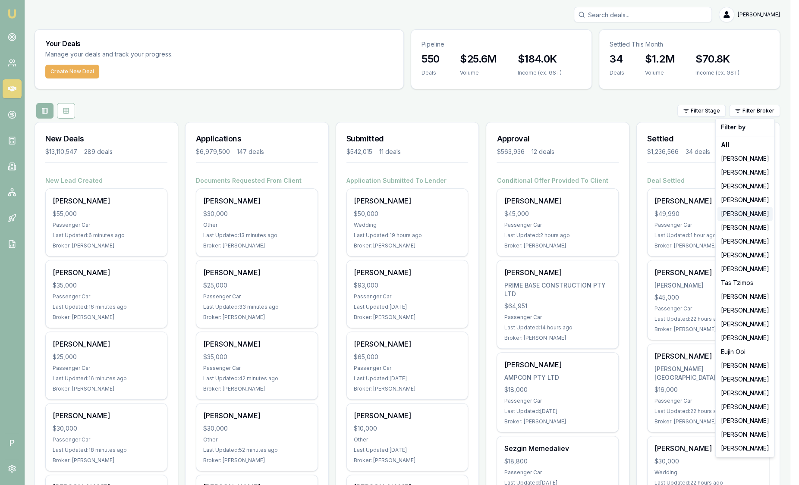
click at [749, 214] on div "[PERSON_NAME]" at bounding box center [744, 214] width 55 height 14
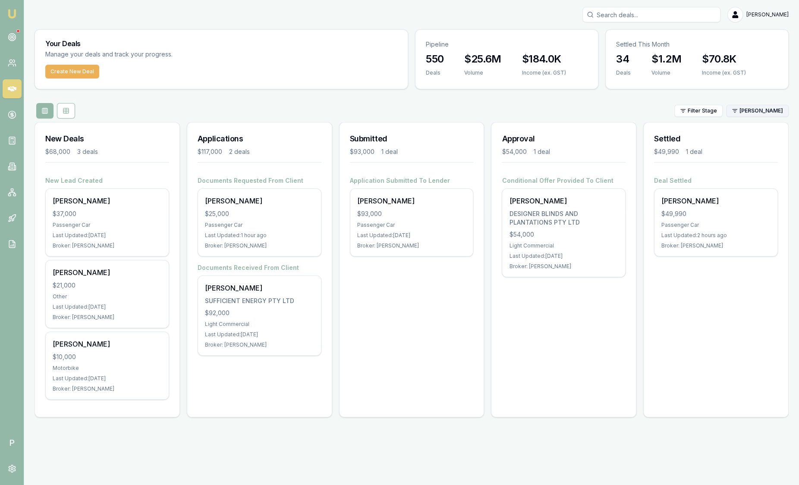
click at [760, 109] on html "Emu Broker P Sam Crouch Toggle Menu Your Deals Manage your deals and track your…" at bounding box center [399, 242] width 799 height 485
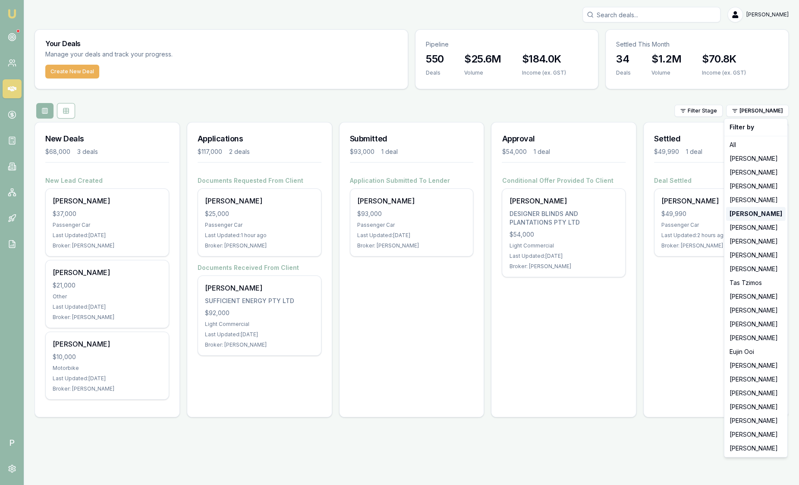
click at [756, 212] on strong "[PERSON_NAME]" at bounding box center [755, 214] width 53 height 9
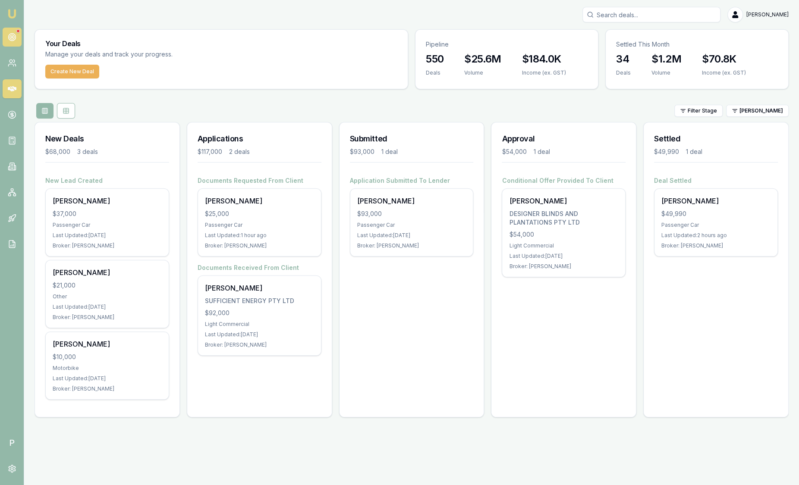
click at [11, 37] on circle at bounding box center [11, 36] width 1 height 1
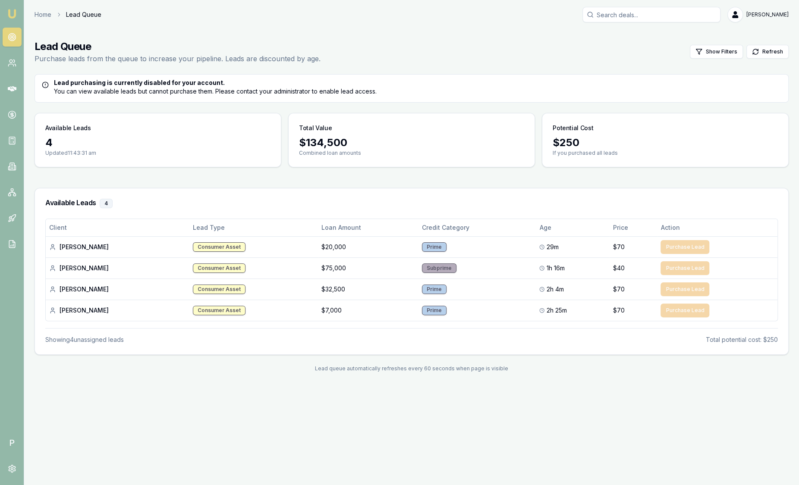
click at [10, 16] on img at bounding box center [12, 14] width 10 height 10
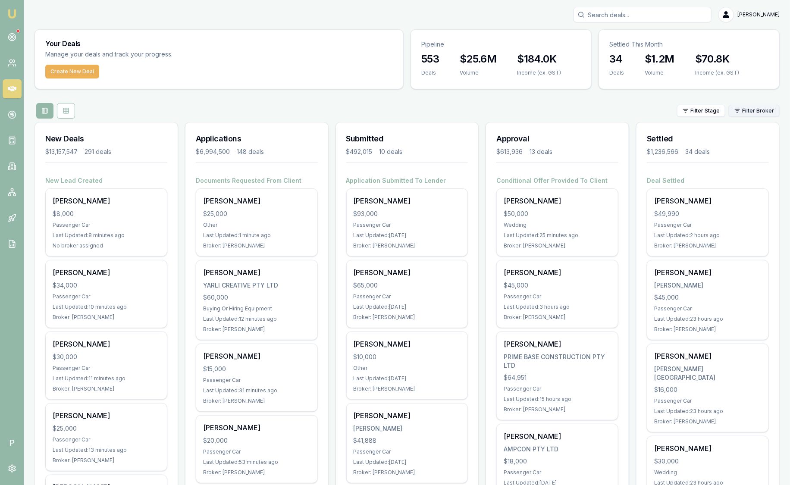
click at [752, 113] on html "Emu Broker P [PERSON_NAME] Toggle Menu Your Deals Manage your deals and track y…" at bounding box center [395, 242] width 790 height 485
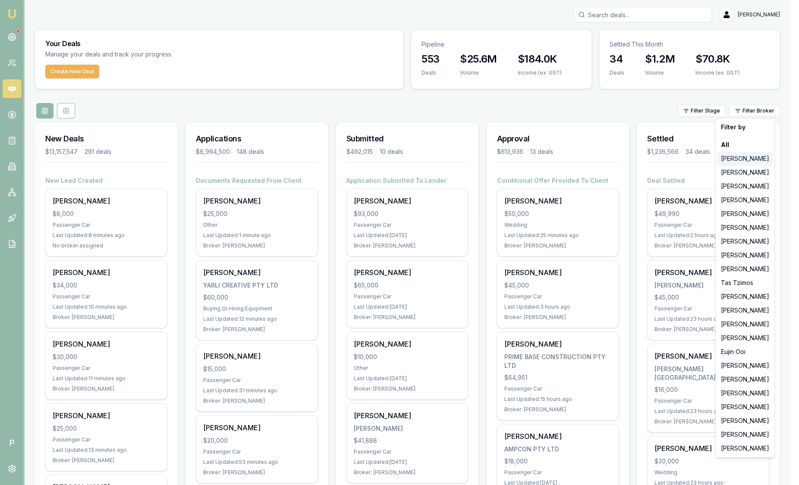
click at [752, 159] on div "[PERSON_NAME]" at bounding box center [744, 159] width 55 height 14
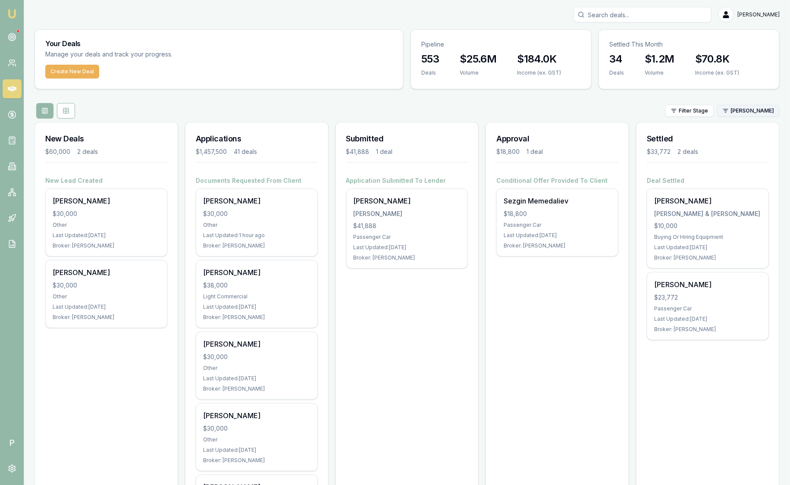
click at [758, 111] on html "Emu Broker P [PERSON_NAME] Toggle Menu Your Deals Manage your deals and track y…" at bounding box center [395, 242] width 790 height 485
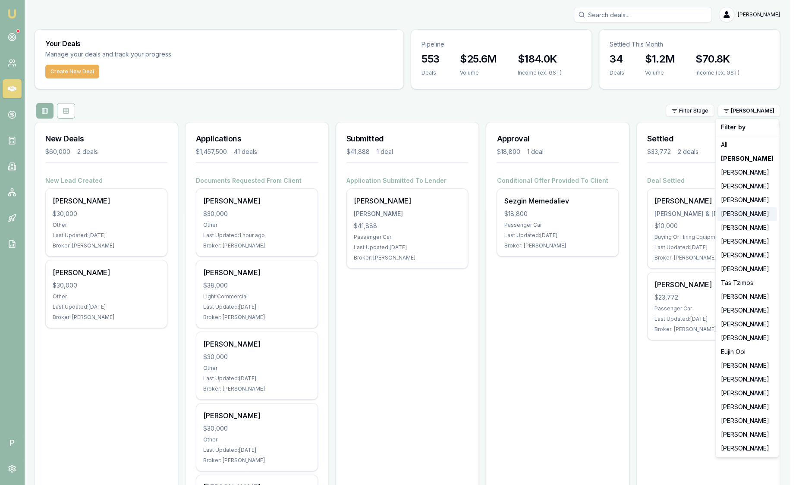
click at [746, 213] on div "[PERSON_NAME]" at bounding box center [747, 214] width 60 height 14
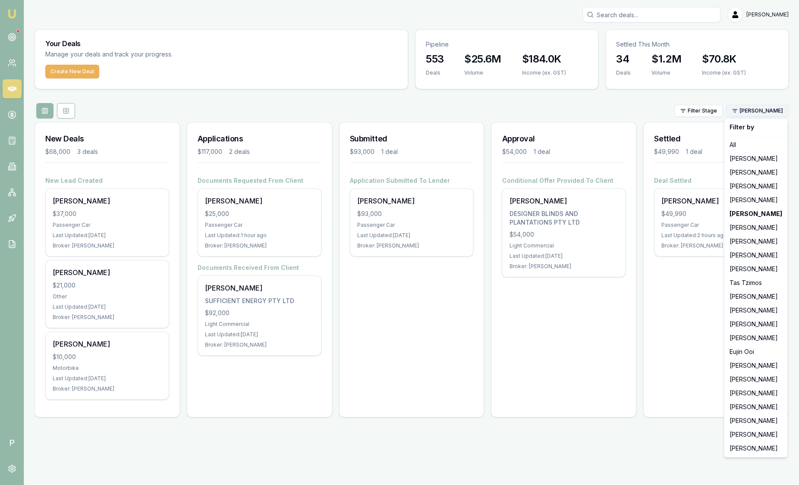
click at [759, 112] on html "Emu Broker P [PERSON_NAME] Toggle Menu Your Deals Manage your deals and track y…" at bounding box center [399, 242] width 799 height 485
click at [745, 364] on div "[PERSON_NAME]" at bounding box center [756, 366] width 60 height 14
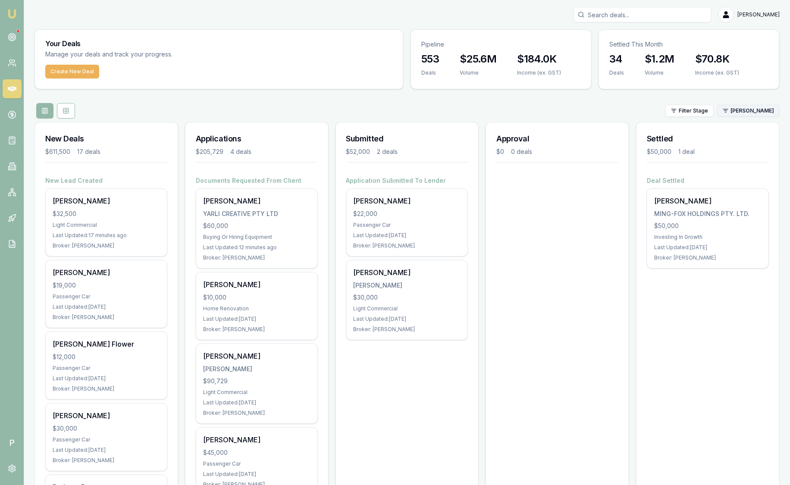
click at [734, 110] on html "Emu Broker P [PERSON_NAME] Toggle Menu Your Deals Manage your deals and track y…" at bounding box center [395, 242] width 790 height 485
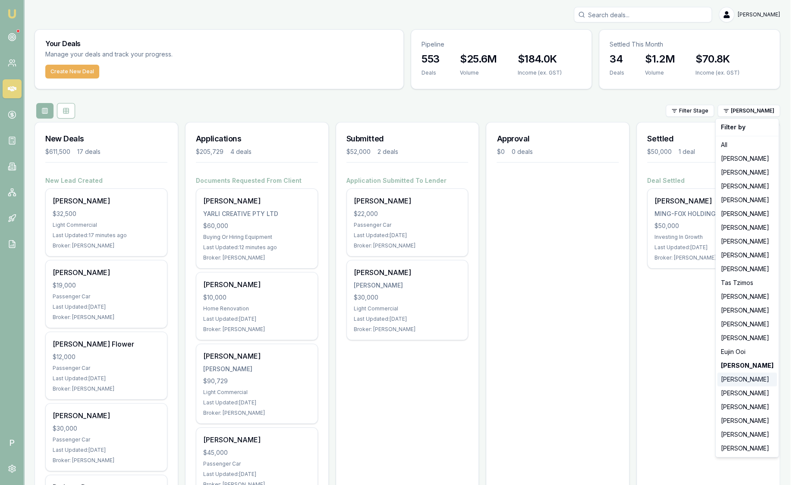
click at [734, 378] on div "[PERSON_NAME]" at bounding box center [747, 380] width 60 height 14
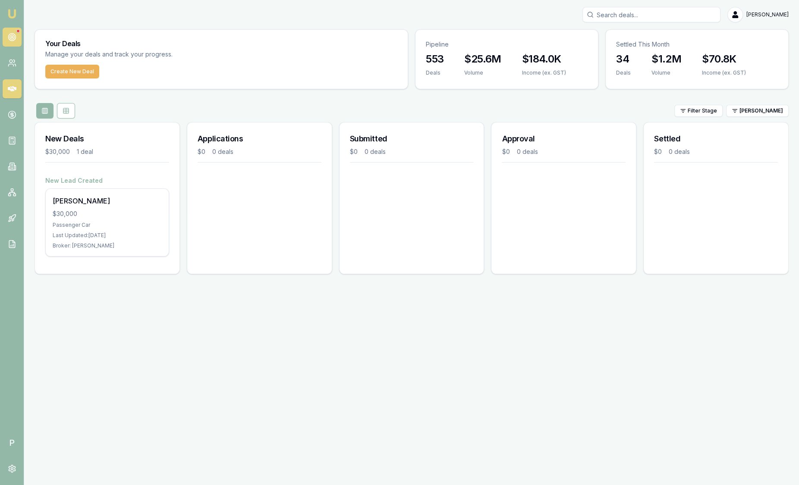
click at [17, 41] on link at bounding box center [12, 37] width 19 height 19
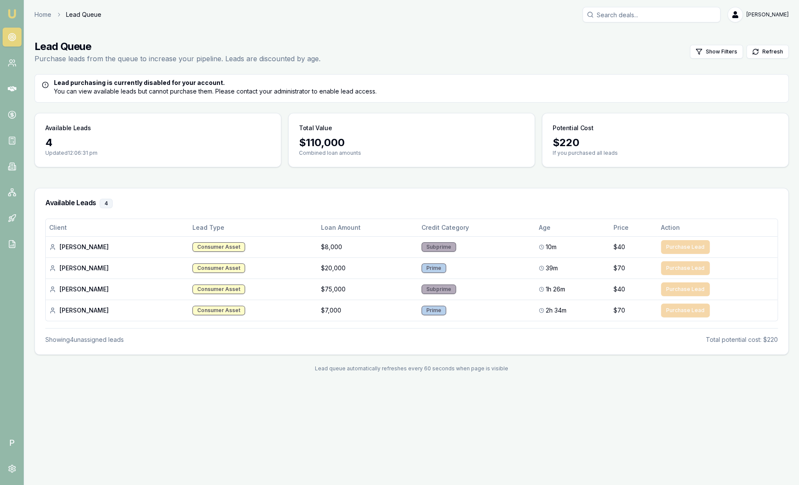
click at [16, 17] on img at bounding box center [12, 14] width 10 height 10
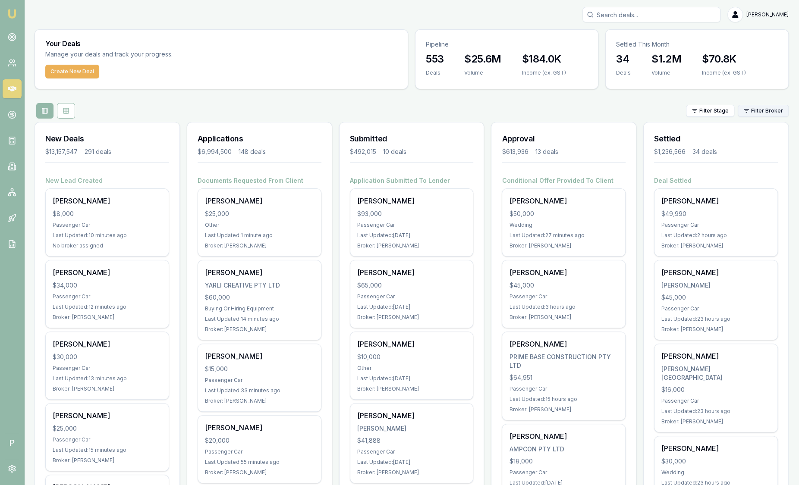
click at [753, 110] on html "Emu Broker P [PERSON_NAME] Toggle Menu Your Deals Manage your deals and track y…" at bounding box center [399, 242] width 799 height 485
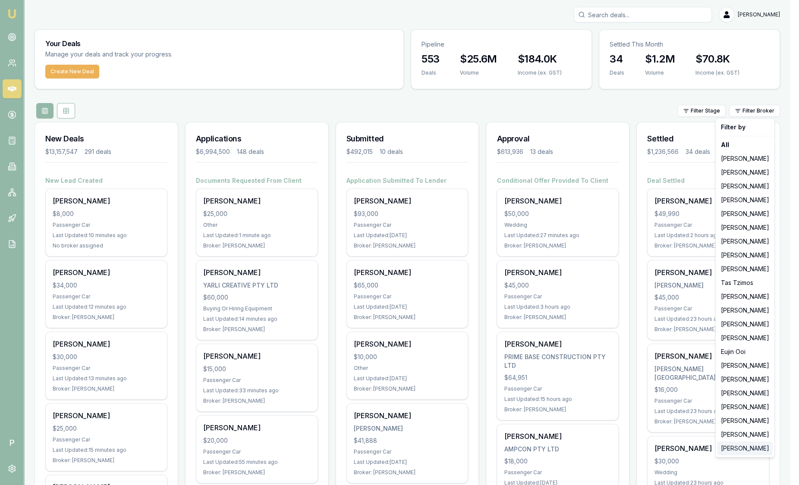
click at [746, 447] on div "[PERSON_NAME]" at bounding box center [744, 449] width 55 height 14
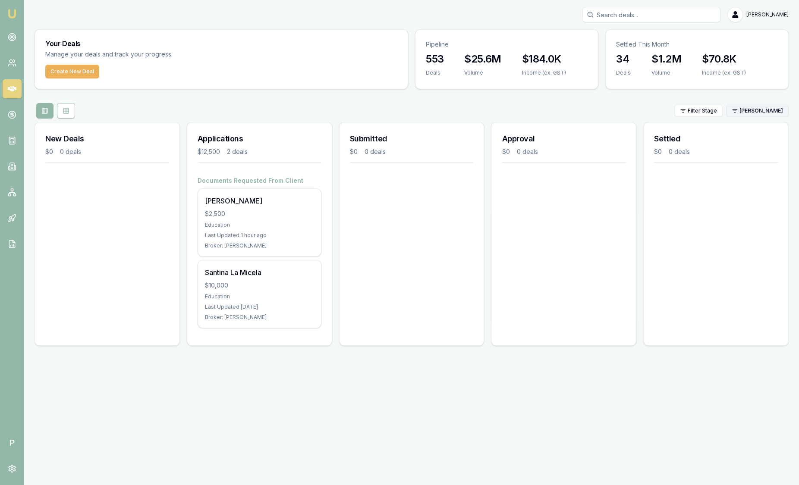
click at [743, 110] on html "Emu Broker P [PERSON_NAME] Toggle Menu Your Deals Manage your deals and track y…" at bounding box center [399, 242] width 799 height 485
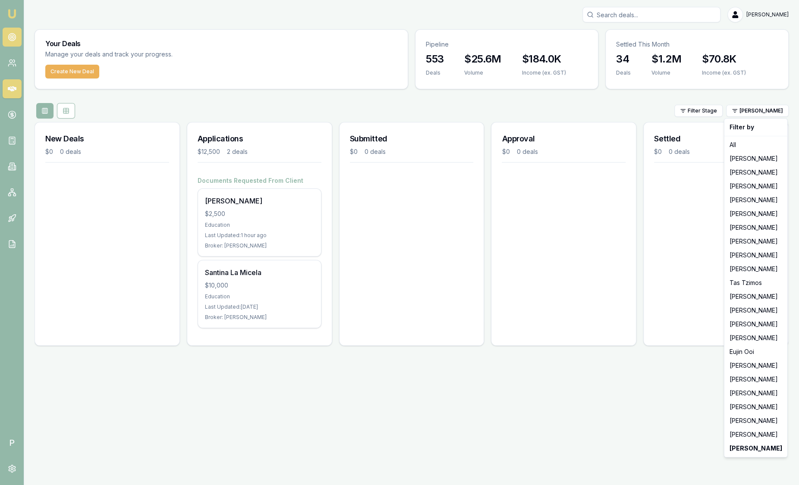
click at [14, 43] on html "Emu Broker P [PERSON_NAME] Toggle Menu Your Deals Manage your deals and track y…" at bounding box center [399, 242] width 799 height 485
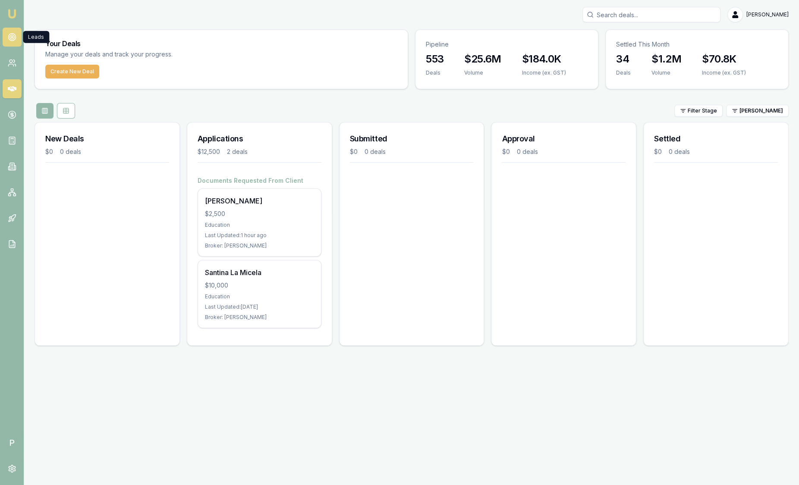
click at [14, 37] on circle at bounding box center [12, 37] width 4 height 4
